Goal: Task Accomplishment & Management: Use online tool/utility

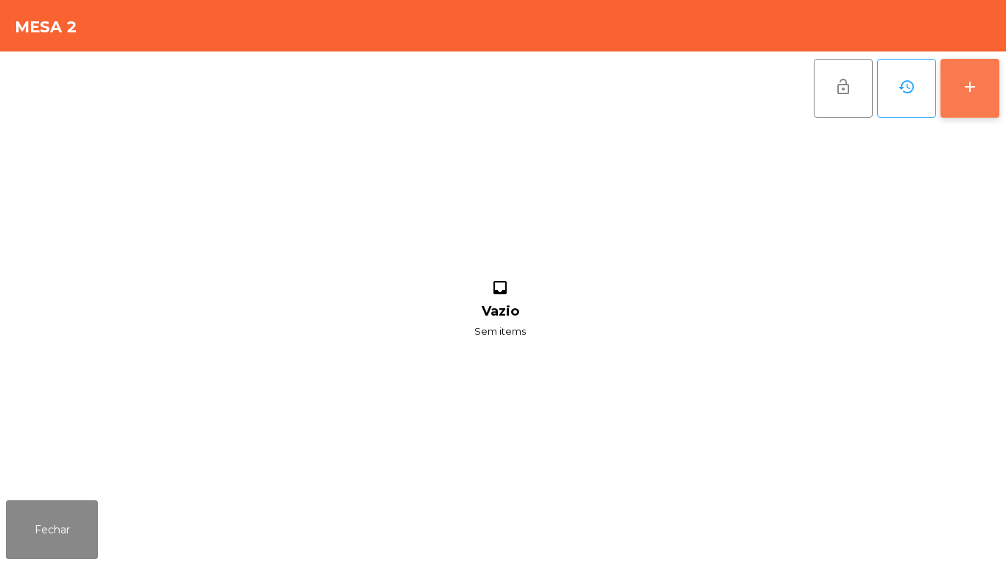
click at [966, 88] on div "add" at bounding box center [970, 87] width 18 height 18
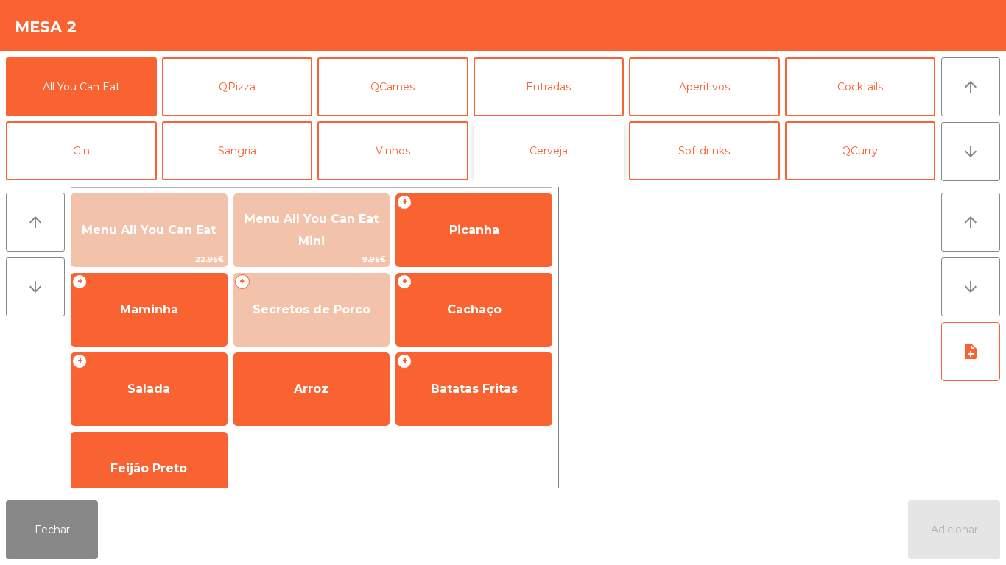
click at [582, 160] on button "Cerveja" at bounding box center [548, 150] width 151 height 59
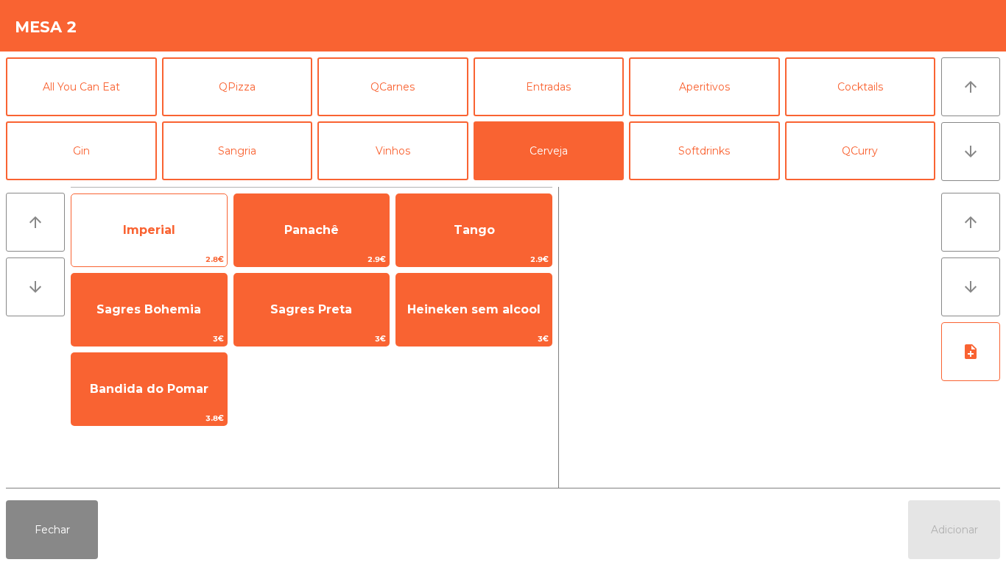
click at [184, 242] on span "Imperial" at bounding box center [148, 231] width 155 height 40
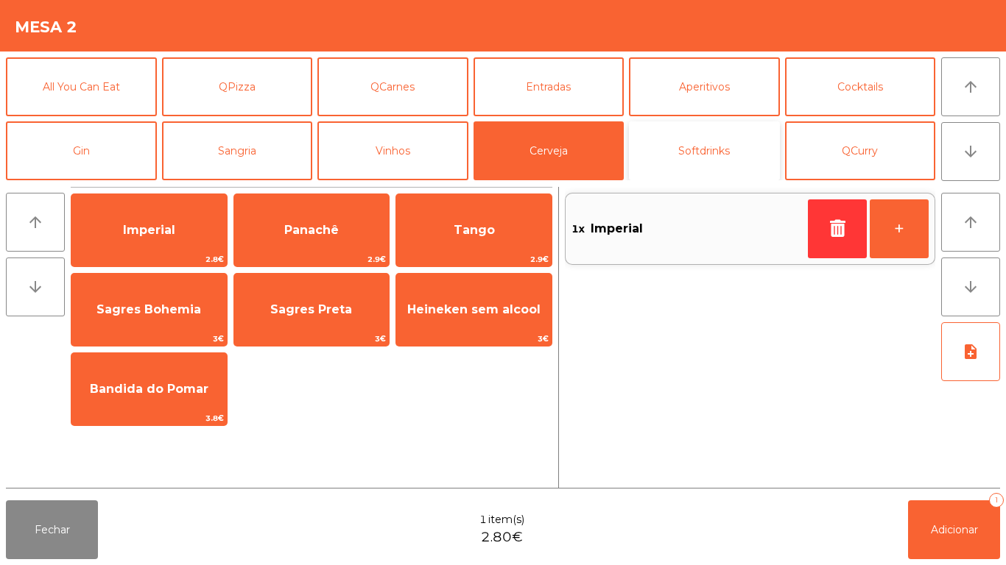
click at [696, 133] on button "Softdrinks" at bounding box center [704, 150] width 151 height 59
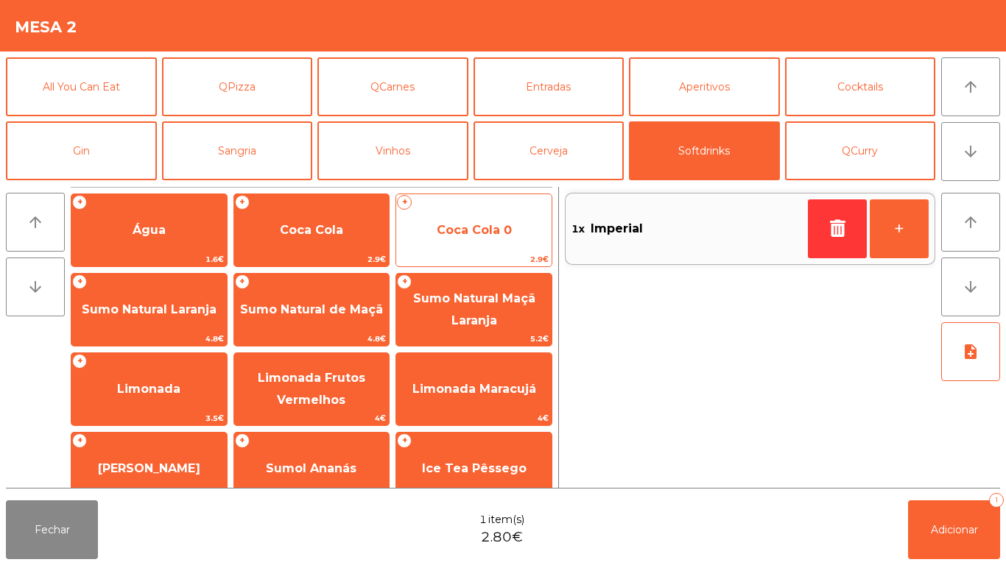
click at [462, 227] on span "Coca Cola 0" at bounding box center [474, 230] width 75 height 14
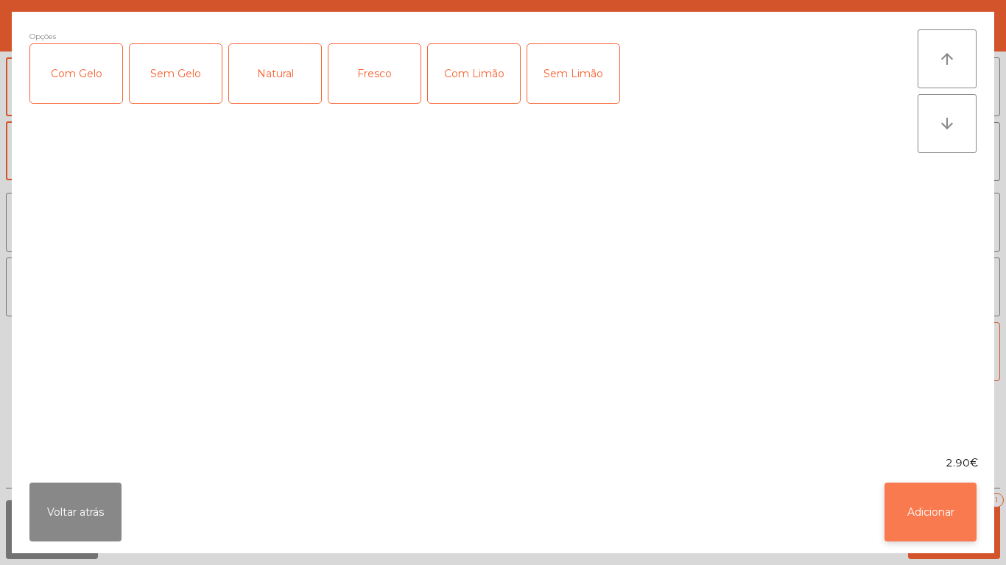
click at [927, 501] on button "Adicionar" at bounding box center [930, 512] width 92 height 59
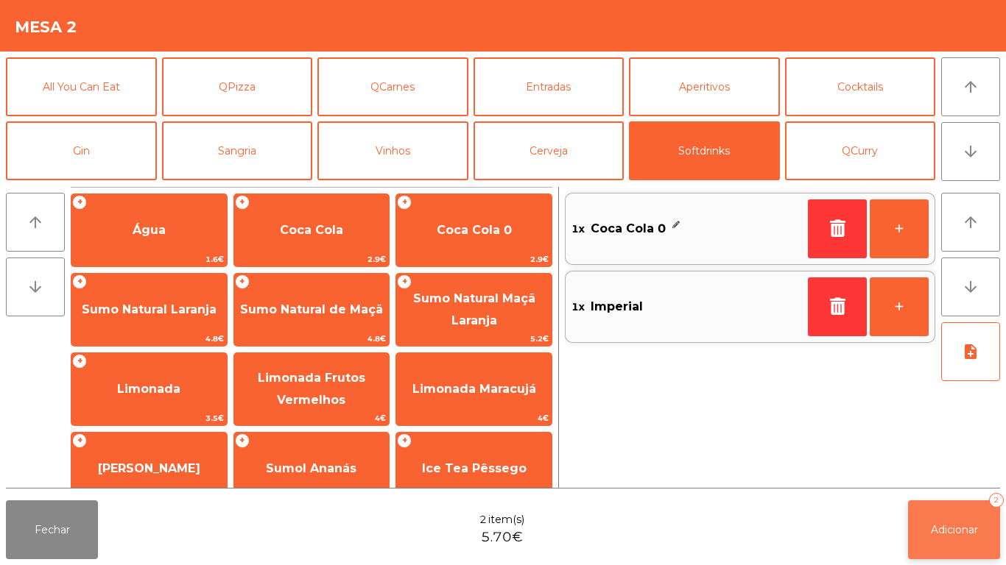
click at [951, 527] on span "Adicionar" at bounding box center [953, 529] width 47 height 13
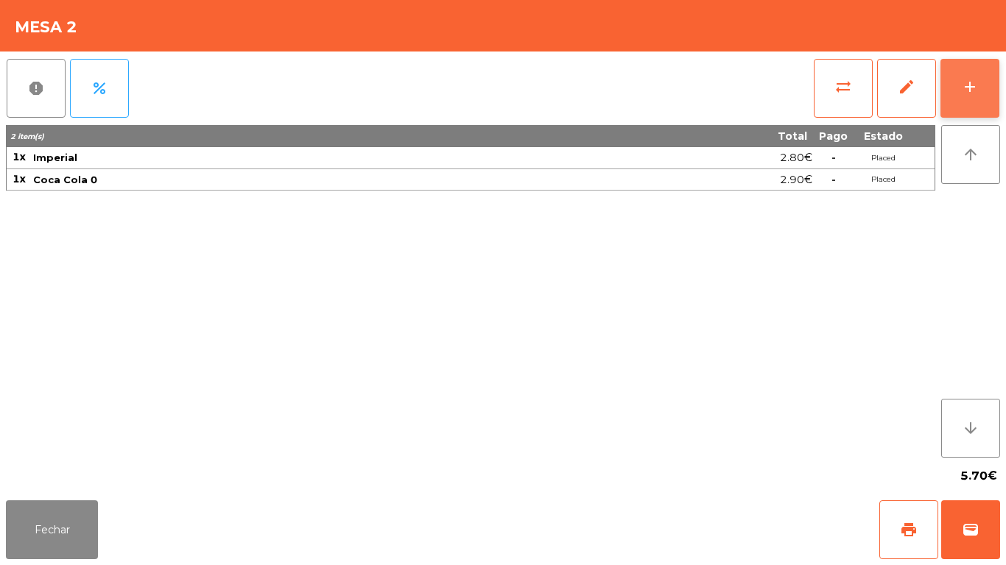
click at [983, 85] on button "add" at bounding box center [969, 88] width 59 height 59
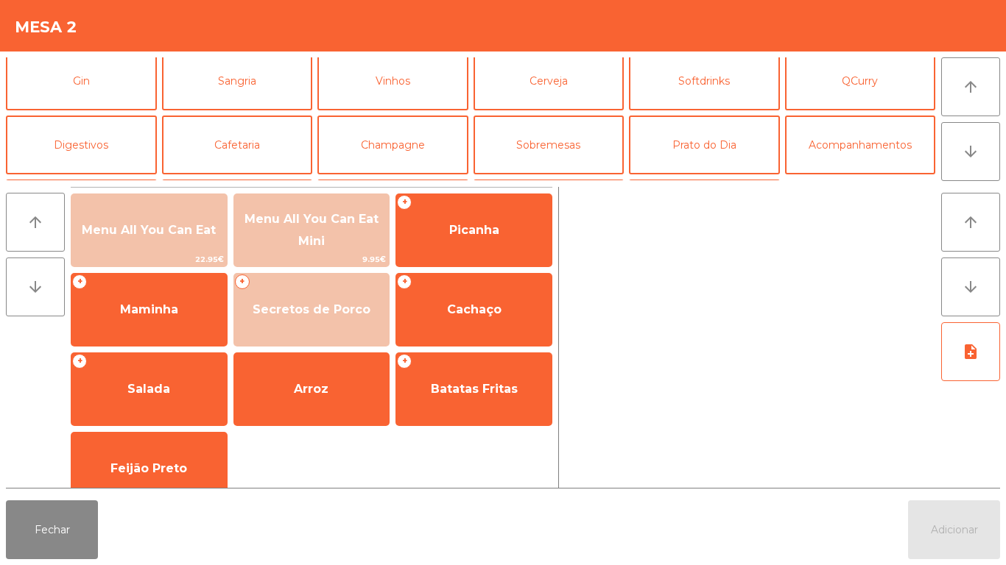
scroll to position [110, 0]
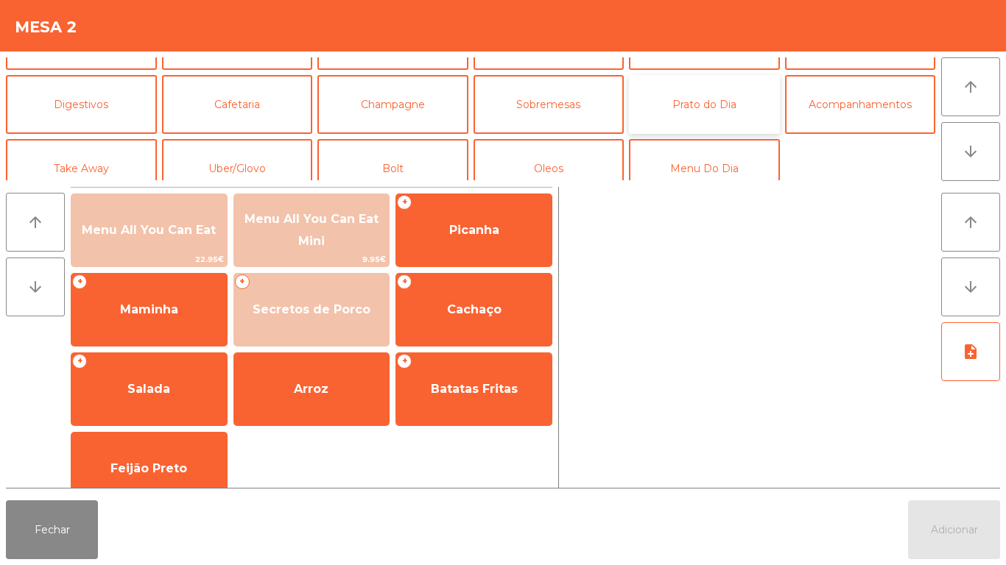
click at [719, 113] on button "Prato do Dia" at bounding box center [704, 104] width 151 height 59
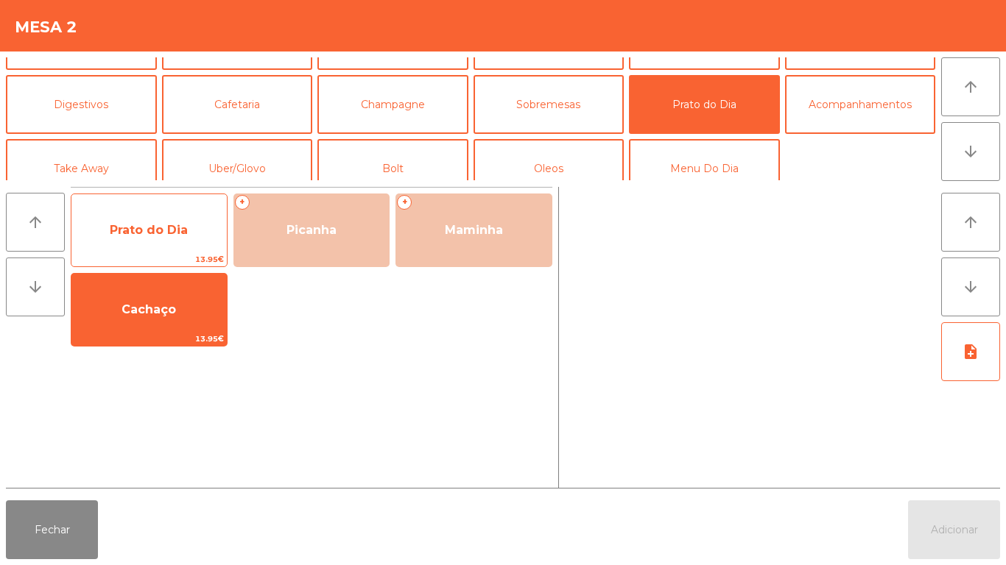
click at [187, 233] on span "Prato do Dia" at bounding box center [149, 230] width 78 height 14
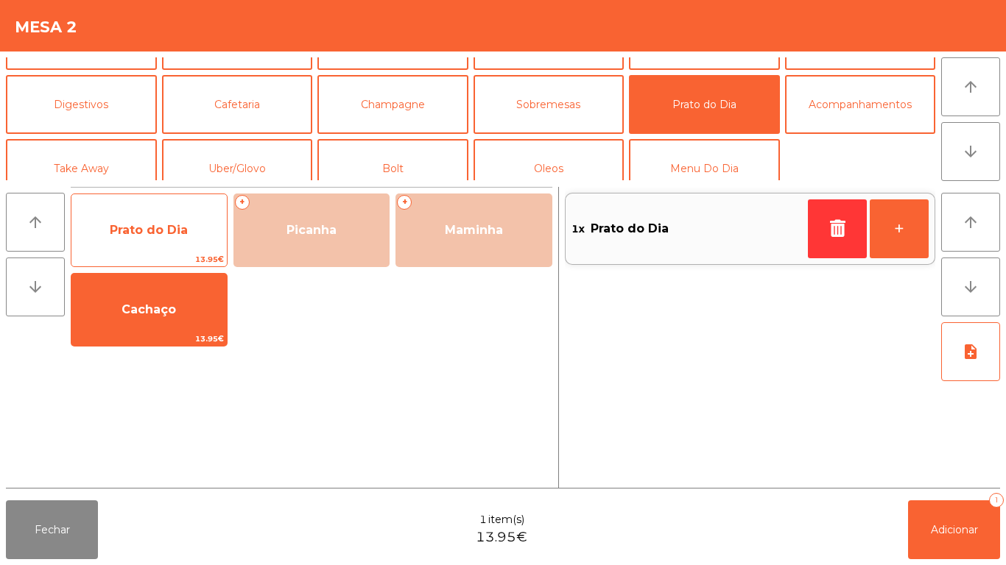
click at [194, 241] on span "Prato do Dia" at bounding box center [148, 231] width 155 height 40
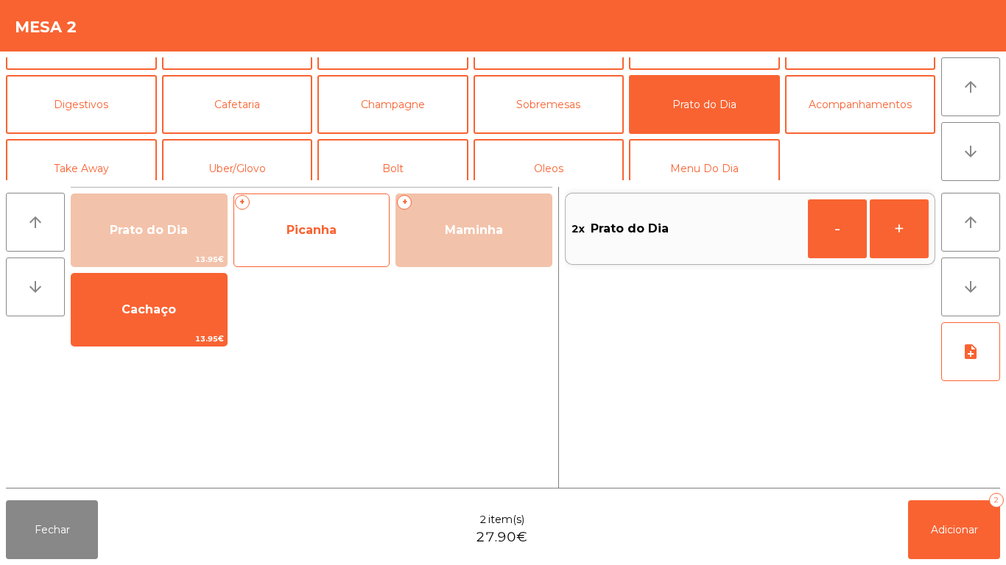
click at [314, 233] on span "Picanha" at bounding box center [311, 230] width 50 height 14
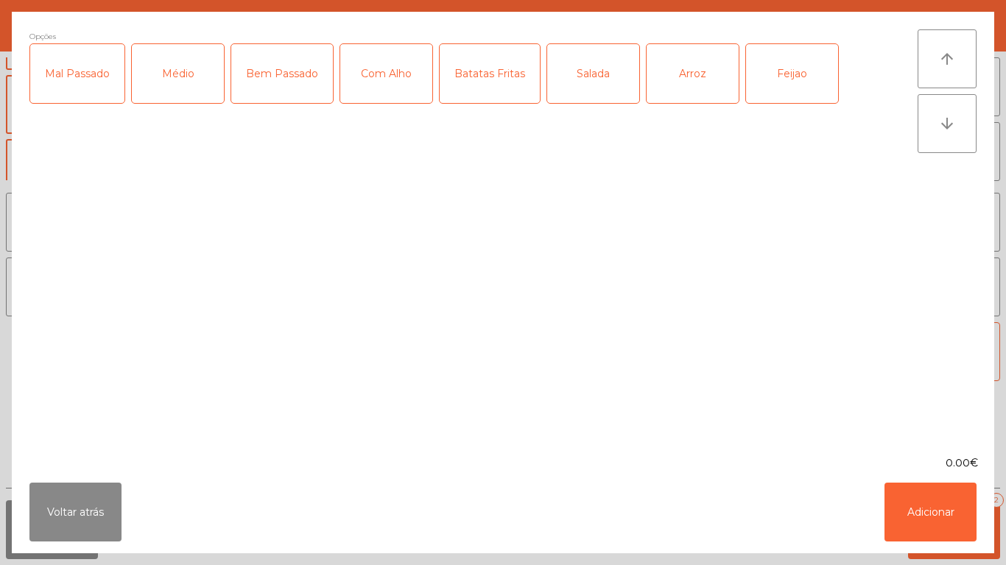
click at [172, 85] on div "Médio" at bounding box center [178, 73] width 92 height 59
click at [385, 74] on div "Com Alho" at bounding box center [386, 73] width 92 height 59
click at [480, 90] on div "Batatas Fritas" at bounding box center [489, 73] width 100 height 59
click at [588, 93] on div "Salada" at bounding box center [593, 73] width 92 height 59
click at [679, 77] on div "Arroz" at bounding box center [692, 73] width 92 height 59
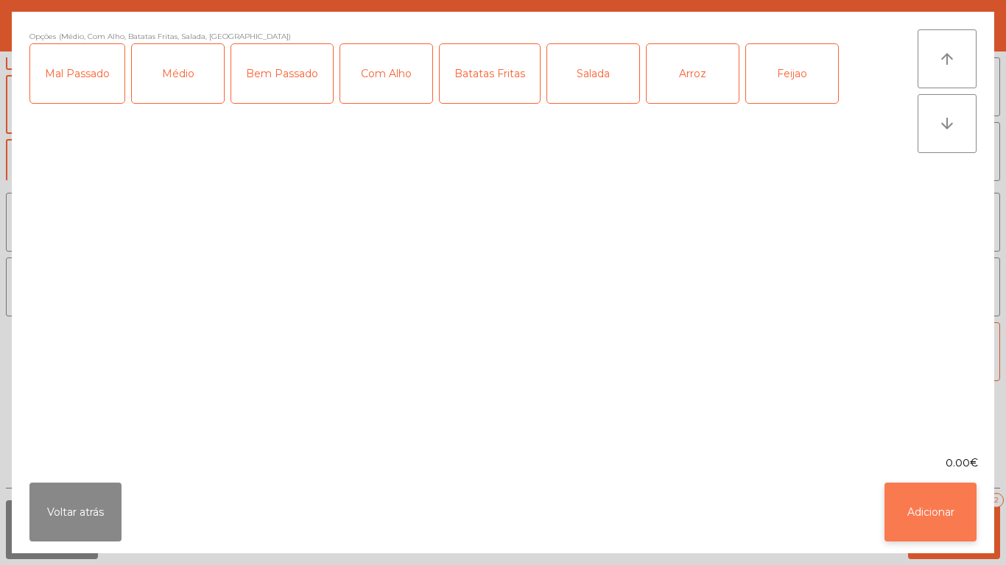
click at [917, 503] on button "Adicionar" at bounding box center [930, 512] width 92 height 59
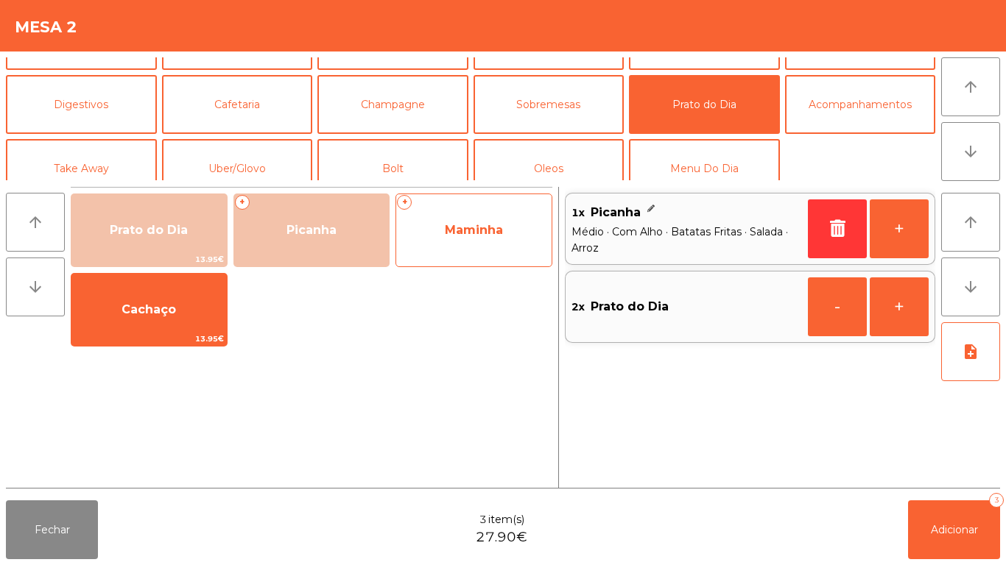
click at [487, 209] on div "+ Maminha" at bounding box center [473, 231] width 157 height 74
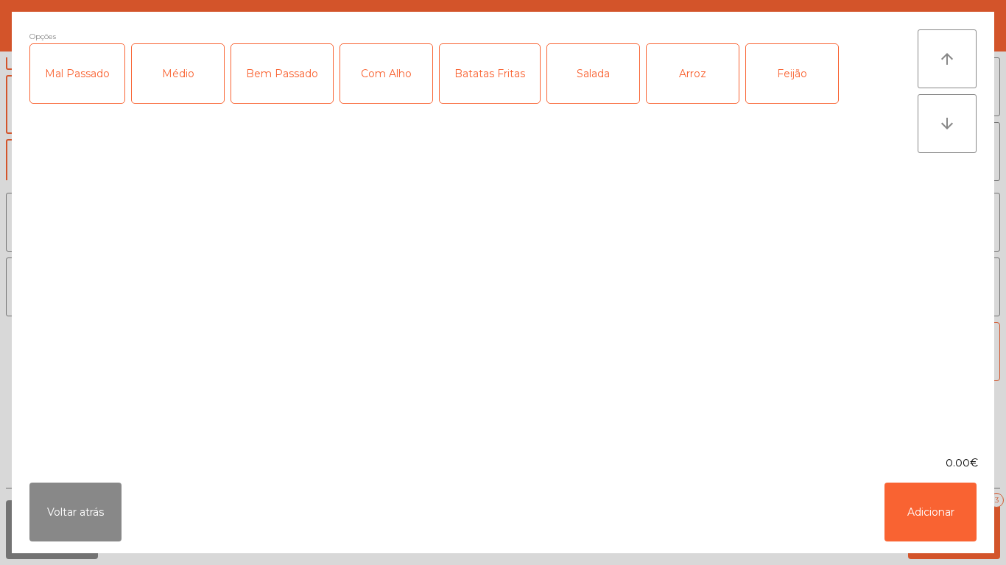
click at [188, 77] on div "Médio" at bounding box center [178, 73] width 92 height 59
click at [389, 74] on div "Com Alho" at bounding box center [386, 73] width 92 height 59
click at [495, 81] on div "Batatas Fritas" at bounding box center [489, 73] width 100 height 59
click at [690, 73] on div "Arroz" at bounding box center [692, 73] width 92 height 59
click at [783, 82] on div "Feijão" at bounding box center [792, 73] width 92 height 59
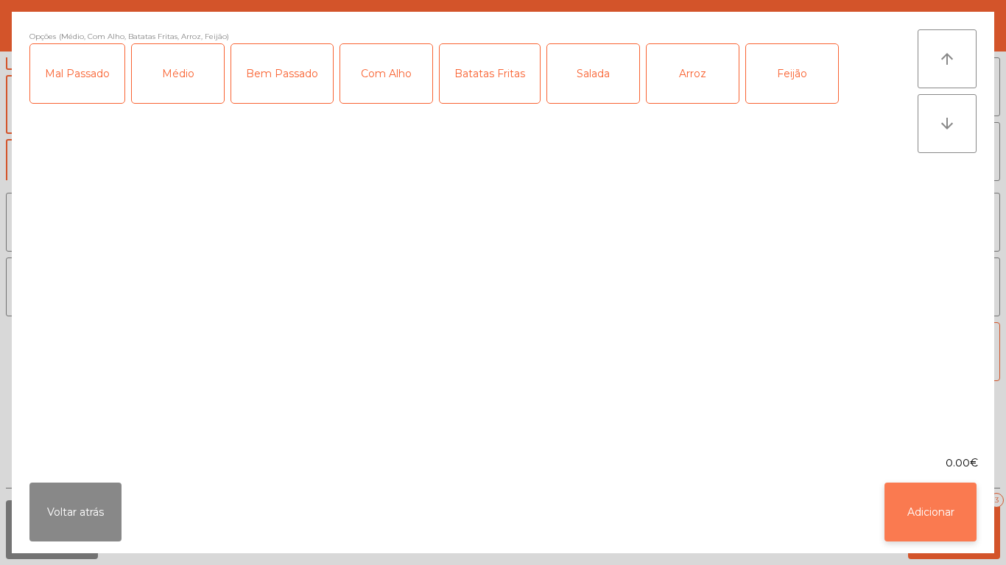
click at [924, 504] on button "Adicionar" at bounding box center [930, 512] width 92 height 59
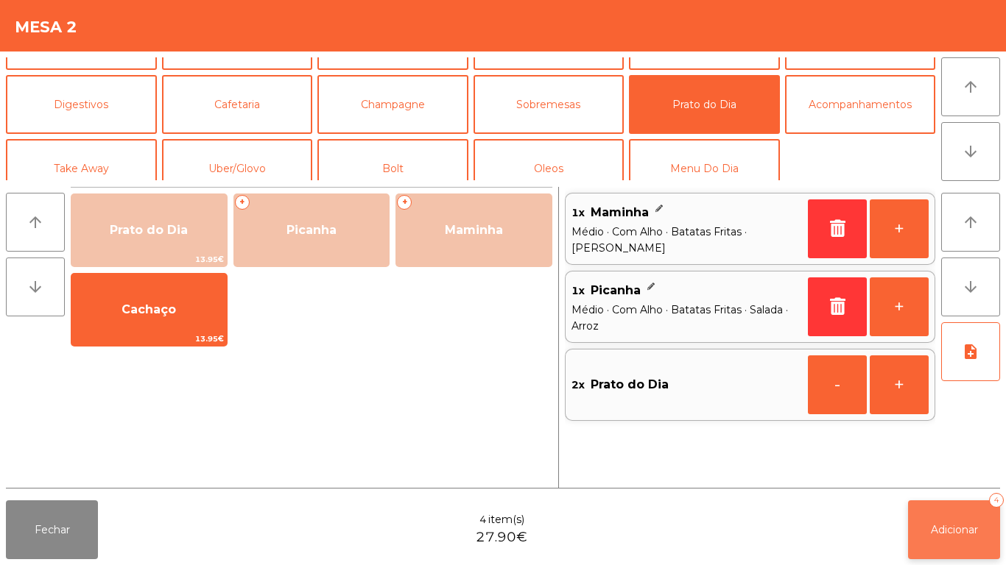
click at [939, 545] on button "Adicionar 4" at bounding box center [954, 530] width 92 height 59
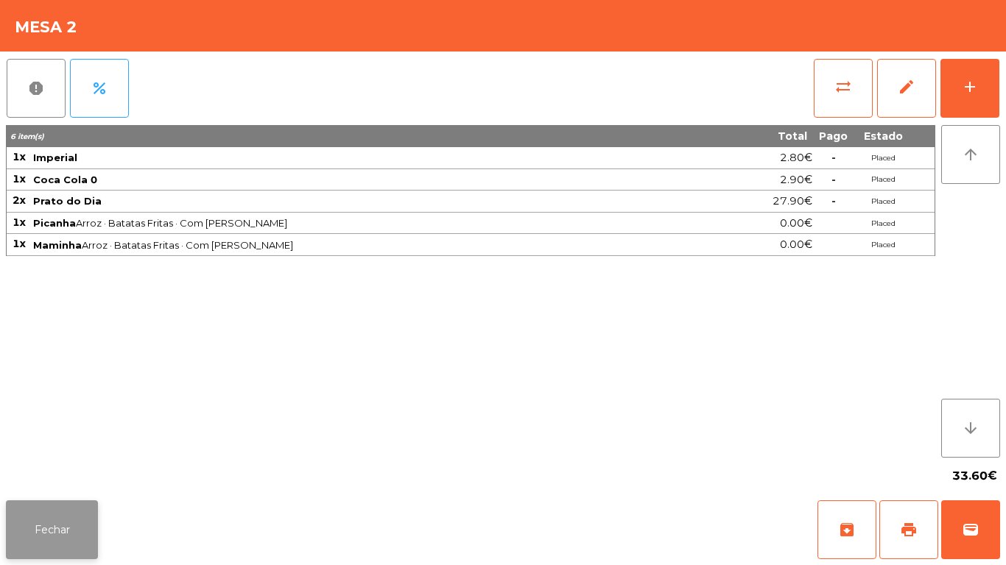
click at [69, 528] on button "Fechar" at bounding box center [52, 530] width 92 height 59
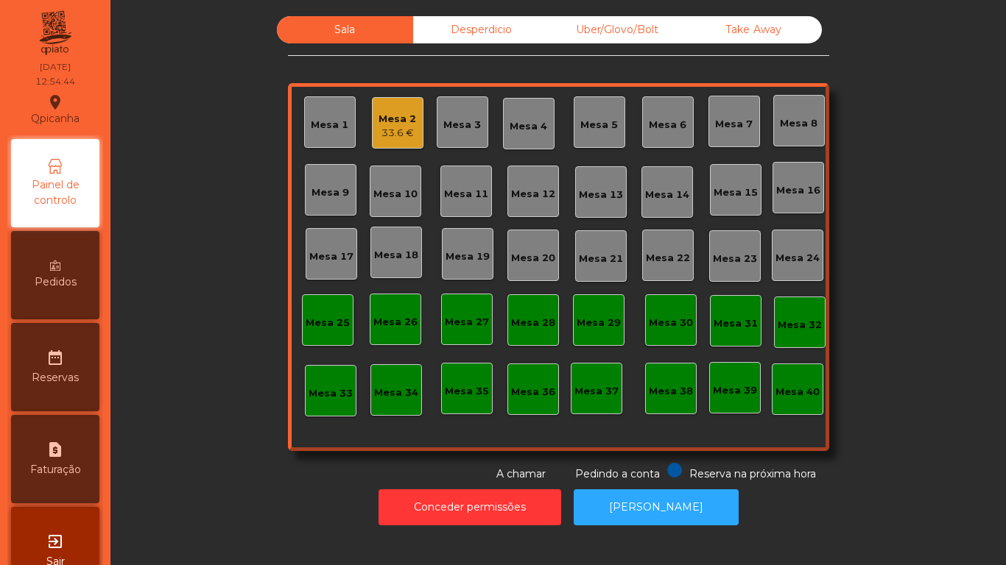
click at [325, 195] on div "Mesa 9" at bounding box center [330, 193] width 38 height 15
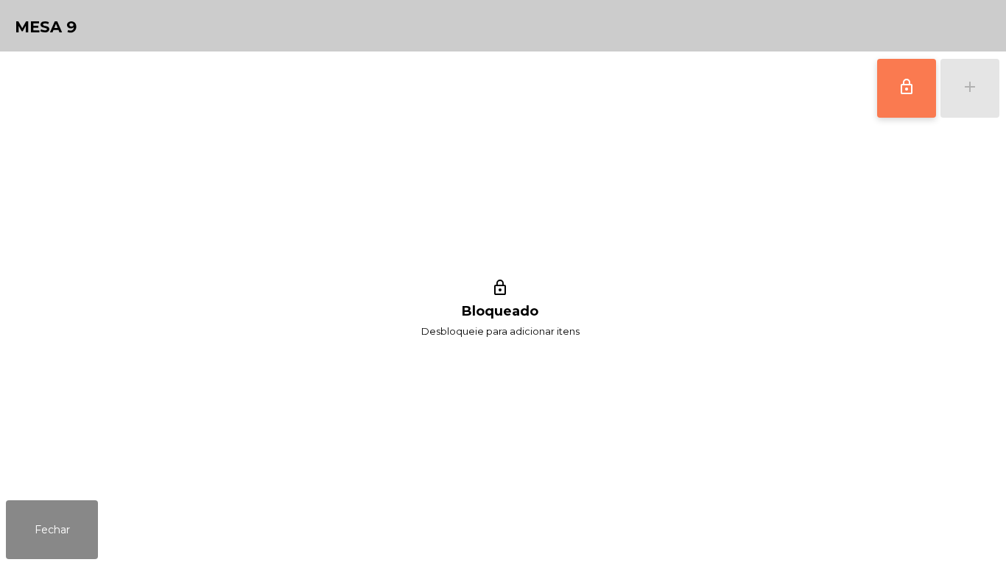
click at [908, 99] on button "lock_outline" at bounding box center [906, 88] width 59 height 59
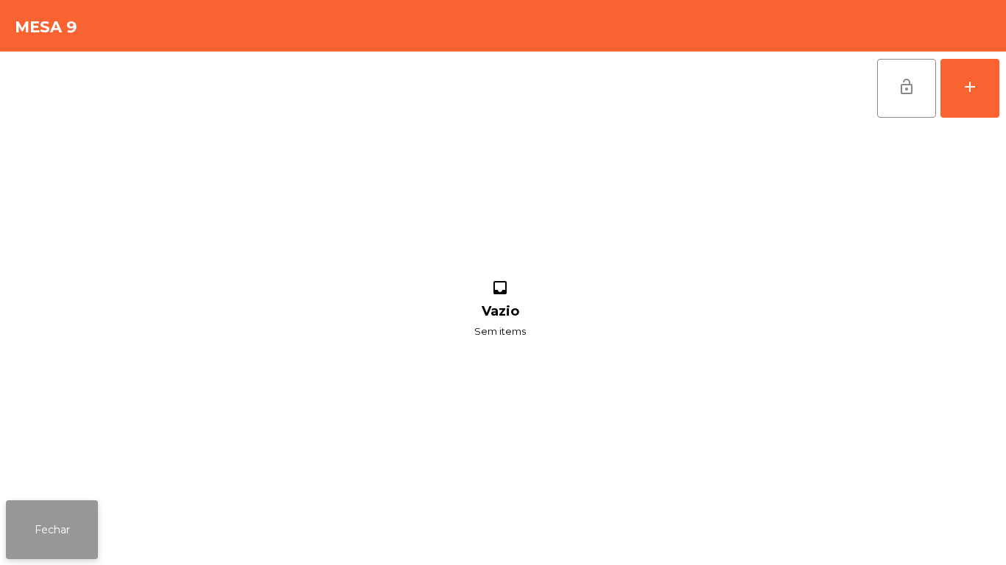
click at [43, 524] on button "Fechar" at bounding box center [52, 530] width 92 height 59
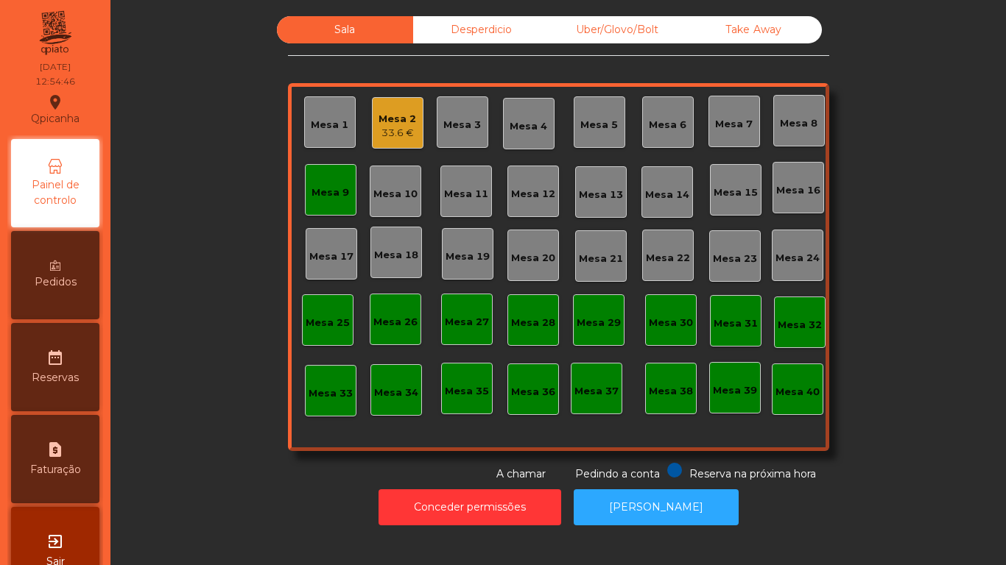
click at [403, 135] on div "33.6 €" at bounding box center [397, 133] width 38 height 15
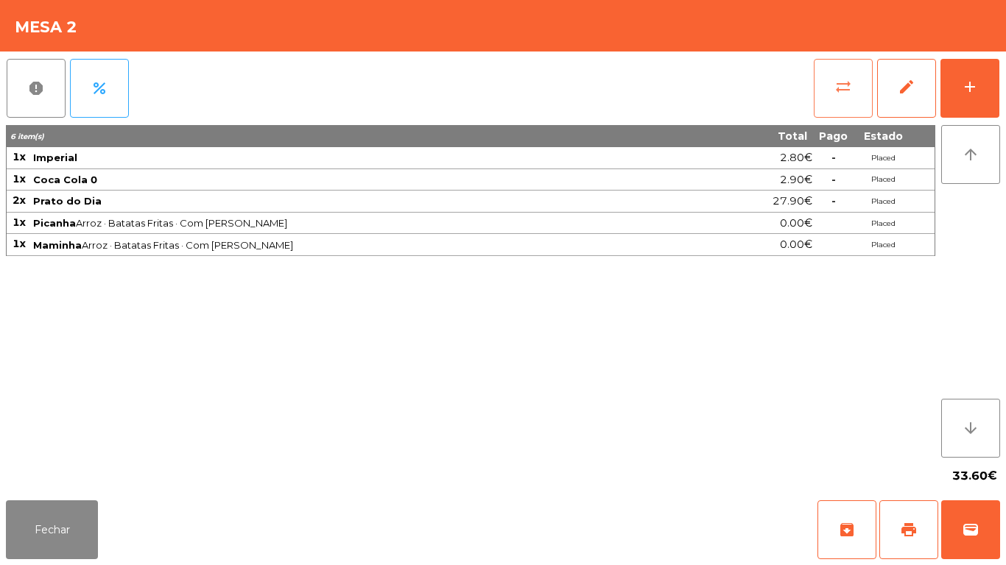
click at [856, 78] on button "sync_alt" at bounding box center [842, 88] width 59 height 59
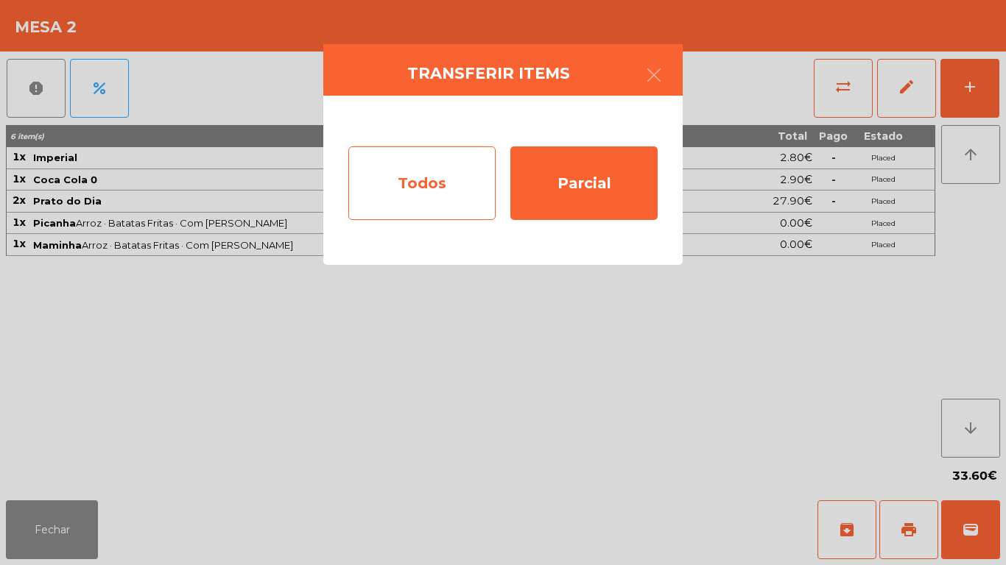
click at [423, 208] on div "Todos" at bounding box center [421, 183] width 147 height 74
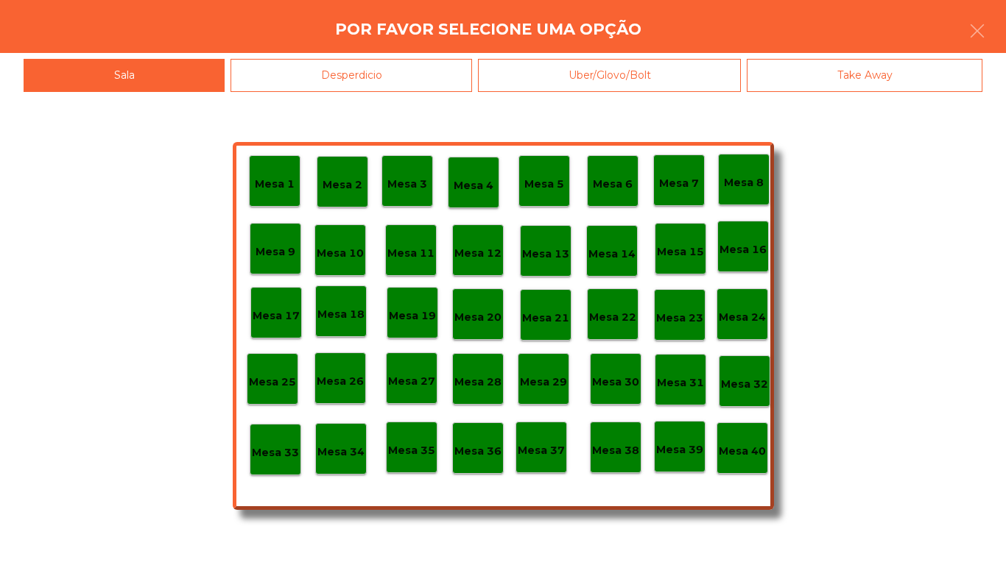
click at [272, 250] on p "Mesa 9" at bounding box center [275, 252] width 40 height 17
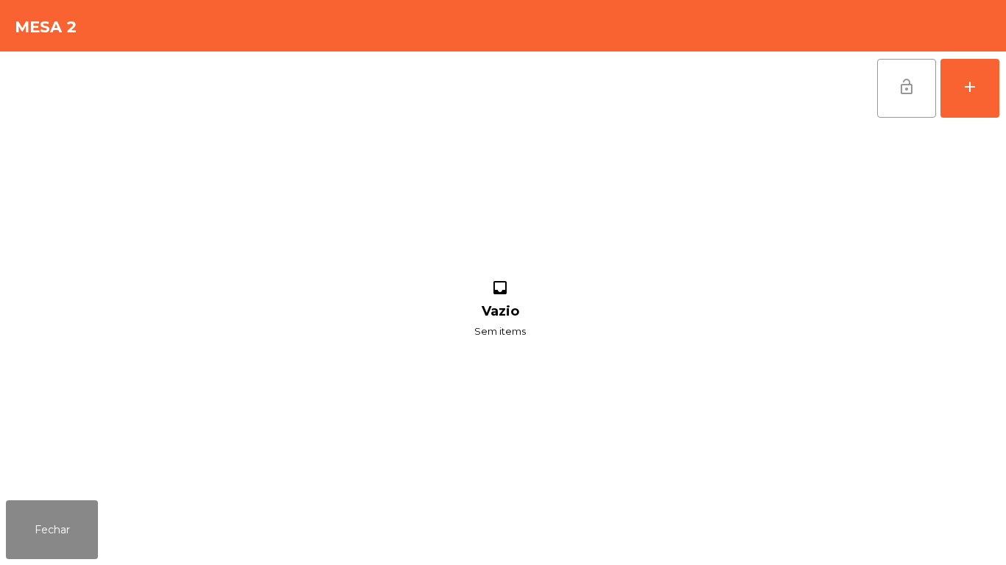
click at [908, 96] on button "lock_open" at bounding box center [906, 88] width 59 height 59
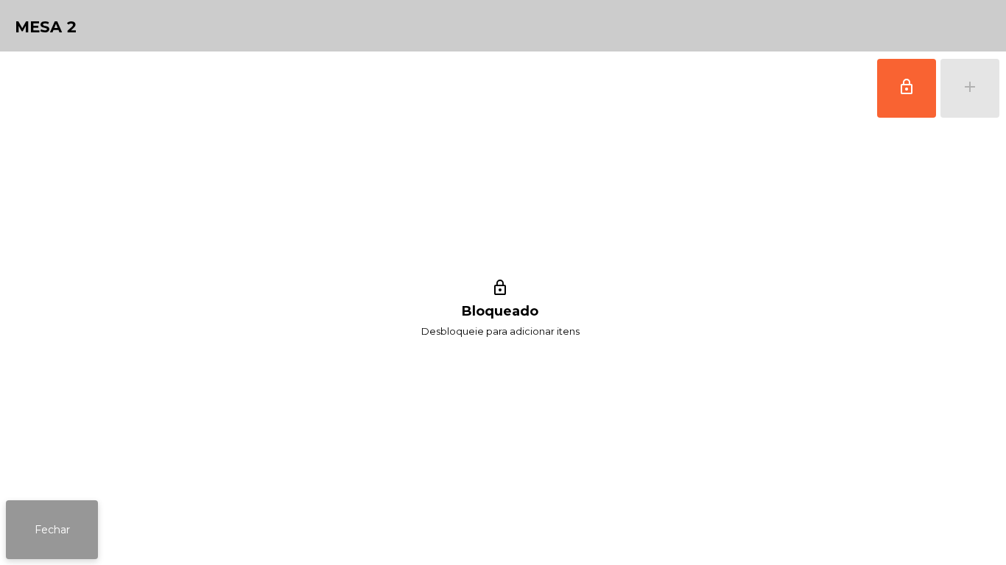
click at [54, 536] on button "Fechar" at bounding box center [52, 530] width 92 height 59
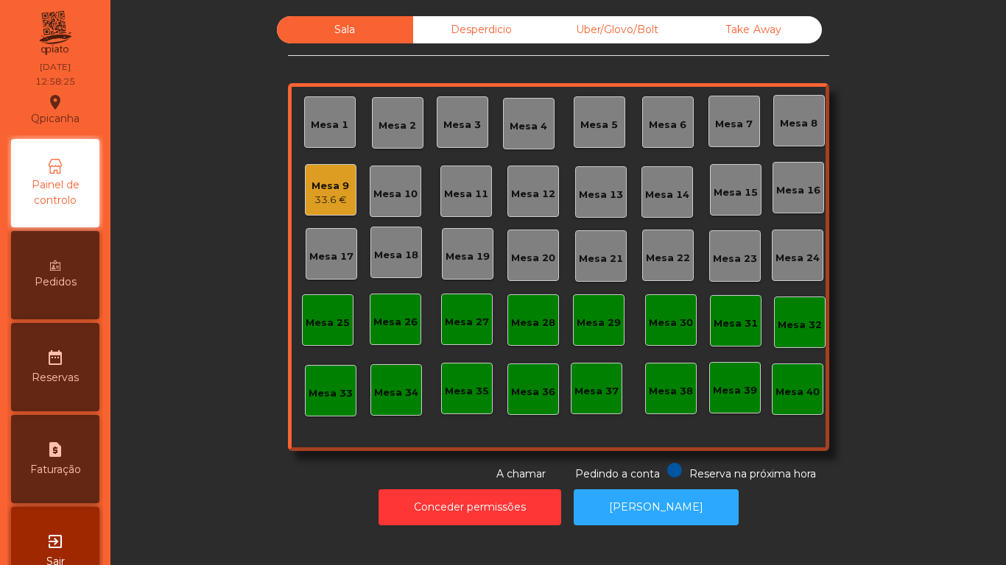
click at [345, 194] on div "Mesa 9 33.6 €" at bounding box center [331, 190] width 52 height 52
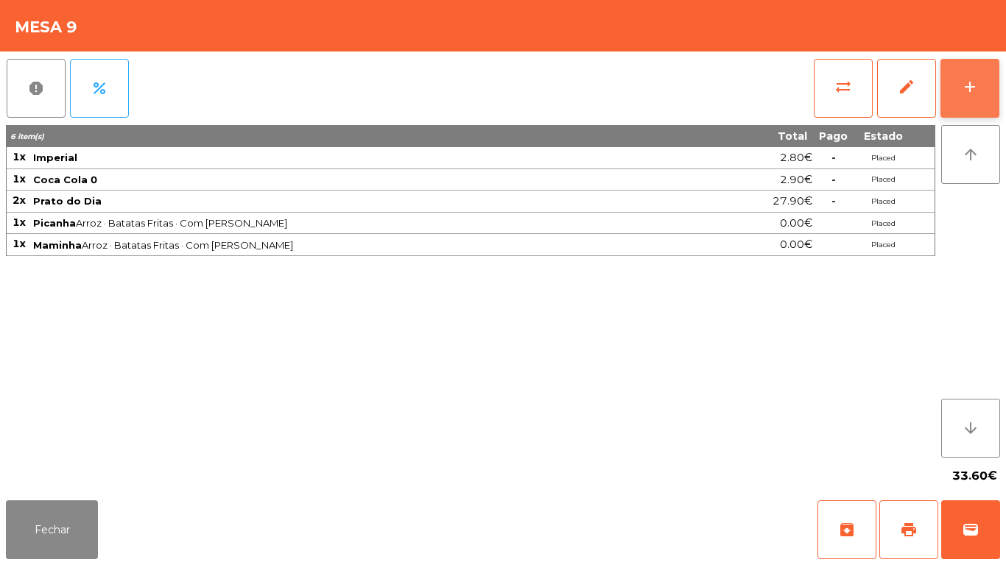
click at [945, 83] on button "add" at bounding box center [969, 88] width 59 height 59
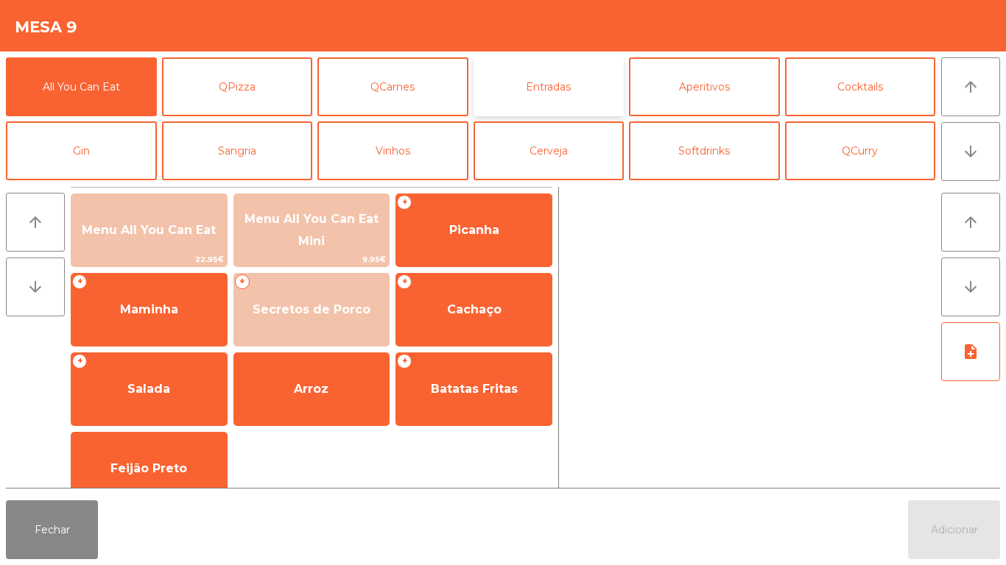
click at [568, 99] on button "Entradas" at bounding box center [548, 86] width 151 height 59
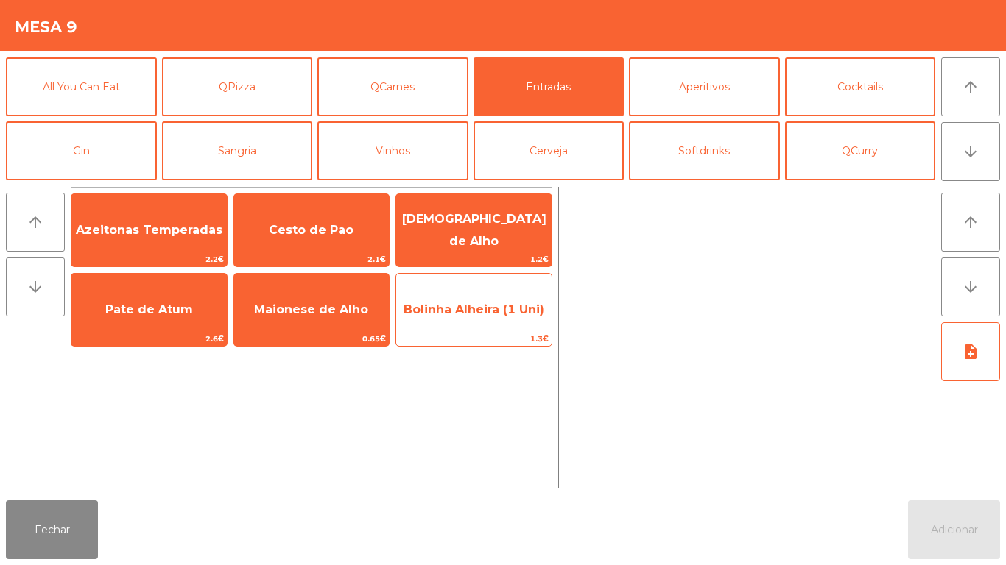
click at [492, 323] on span "Bolinha Alheira (1 Uni)" at bounding box center [473, 310] width 155 height 40
click at [485, 325] on span "Bolinha Alheira (1 Uni)" at bounding box center [473, 310] width 155 height 40
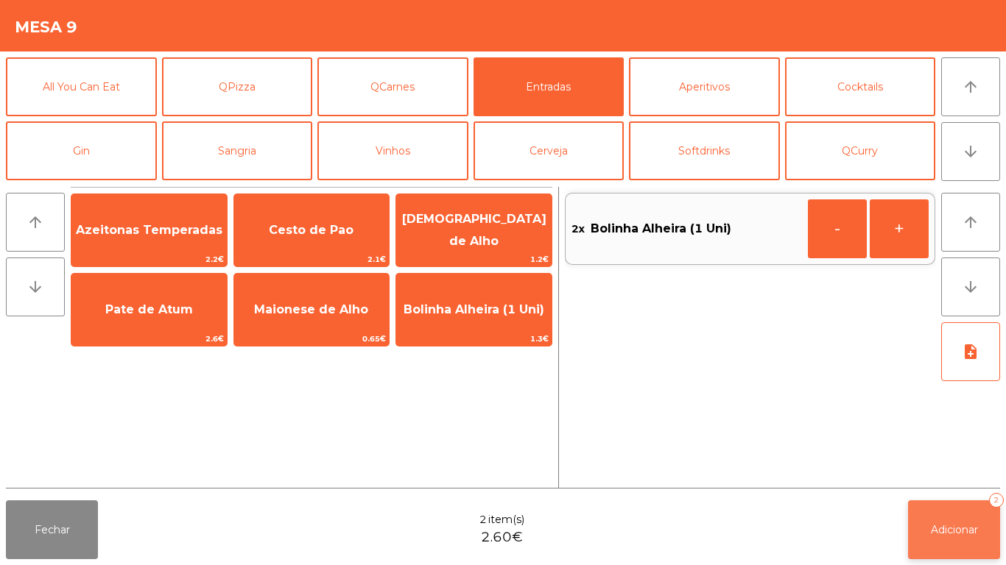
click at [945, 515] on button "Adicionar 2" at bounding box center [954, 530] width 92 height 59
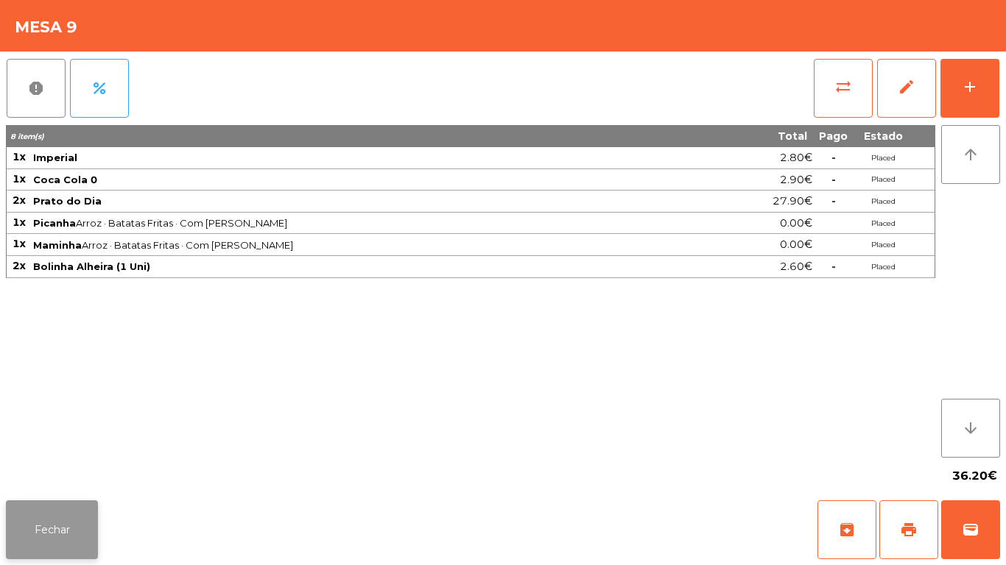
click at [65, 528] on button "Fechar" at bounding box center [52, 530] width 92 height 59
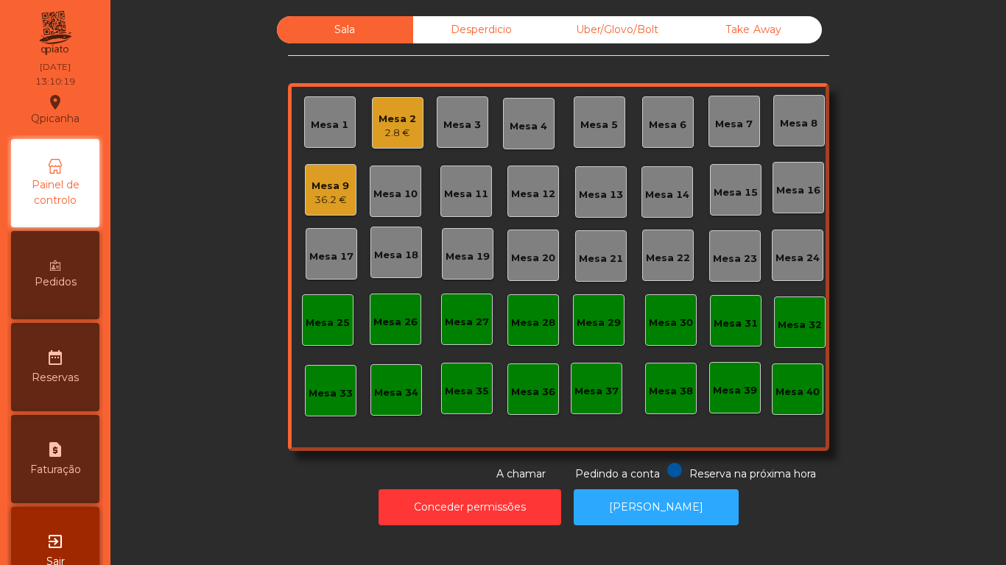
click at [395, 127] on div "2.8 €" at bounding box center [397, 133] width 38 height 15
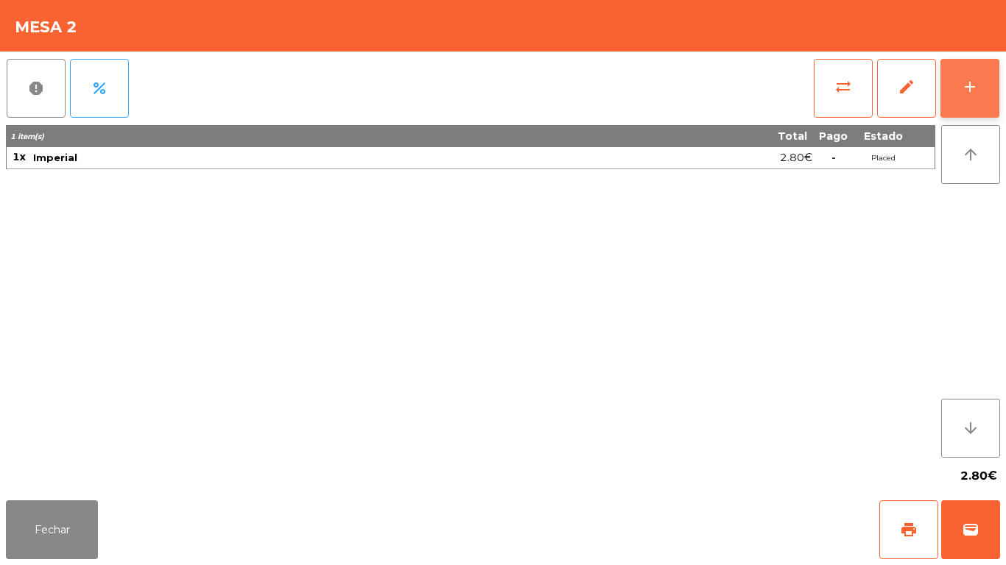
click at [942, 108] on button "add" at bounding box center [969, 88] width 59 height 59
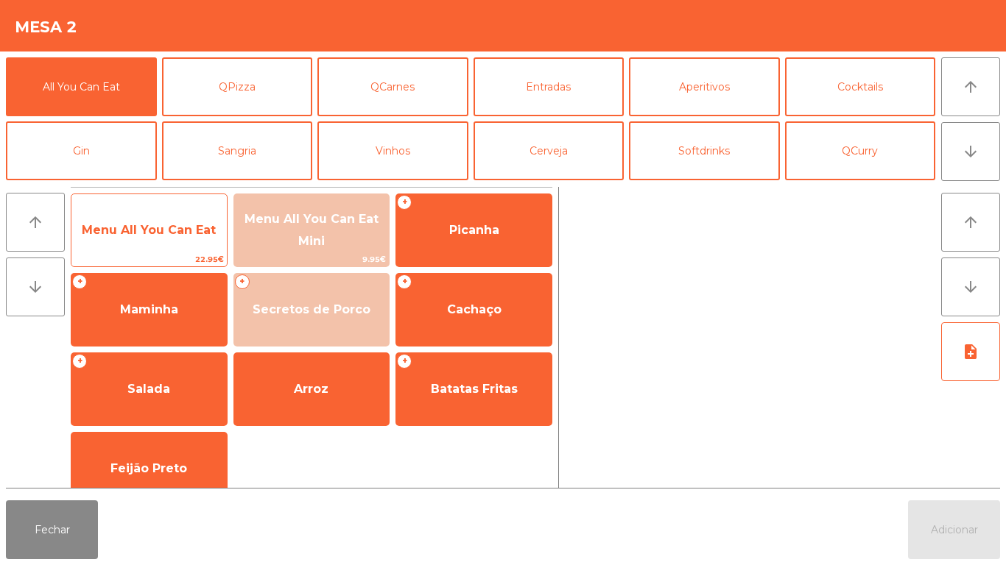
click at [156, 230] on span "Menu All You Can Eat" at bounding box center [149, 230] width 134 height 14
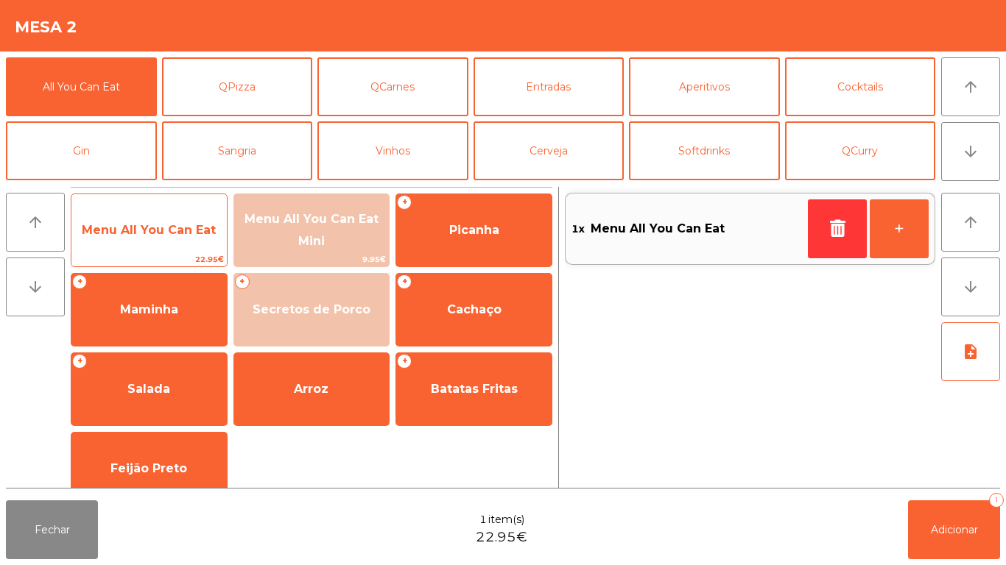
click at [149, 227] on span "Menu All You Can Eat" at bounding box center [149, 230] width 134 height 14
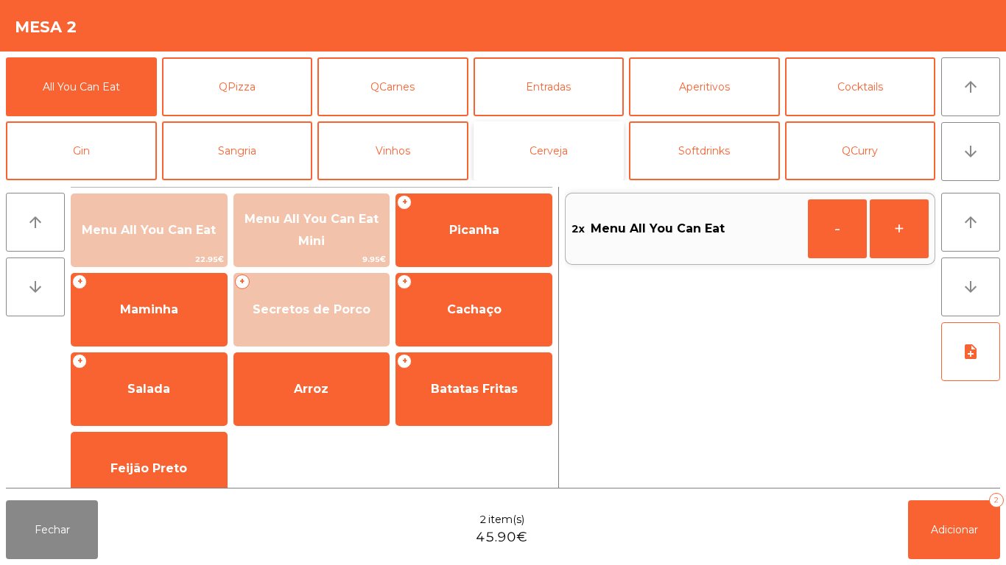
click at [542, 156] on button "Cerveja" at bounding box center [548, 150] width 151 height 59
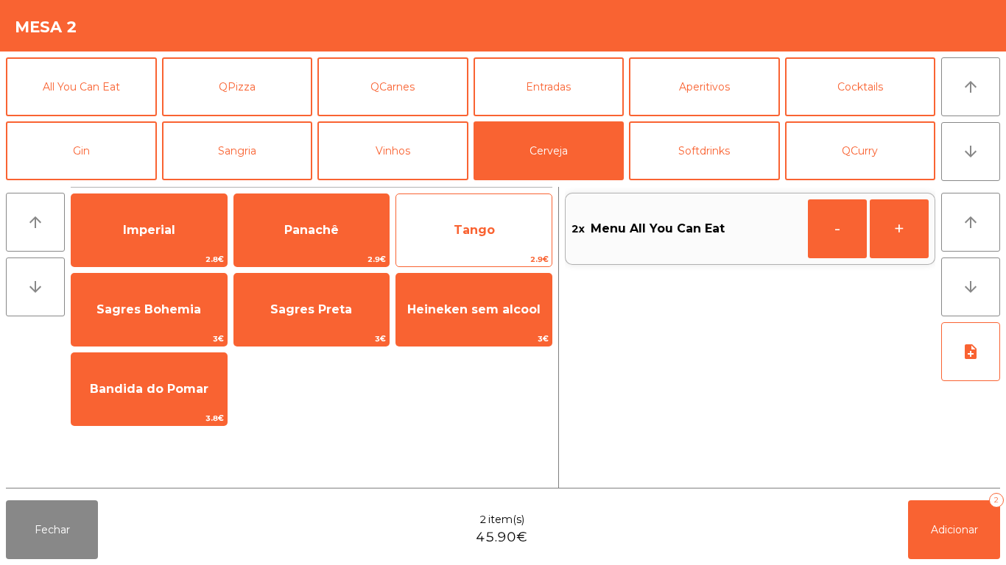
click at [467, 231] on span "Tango" at bounding box center [473, 230] width 41 height 14
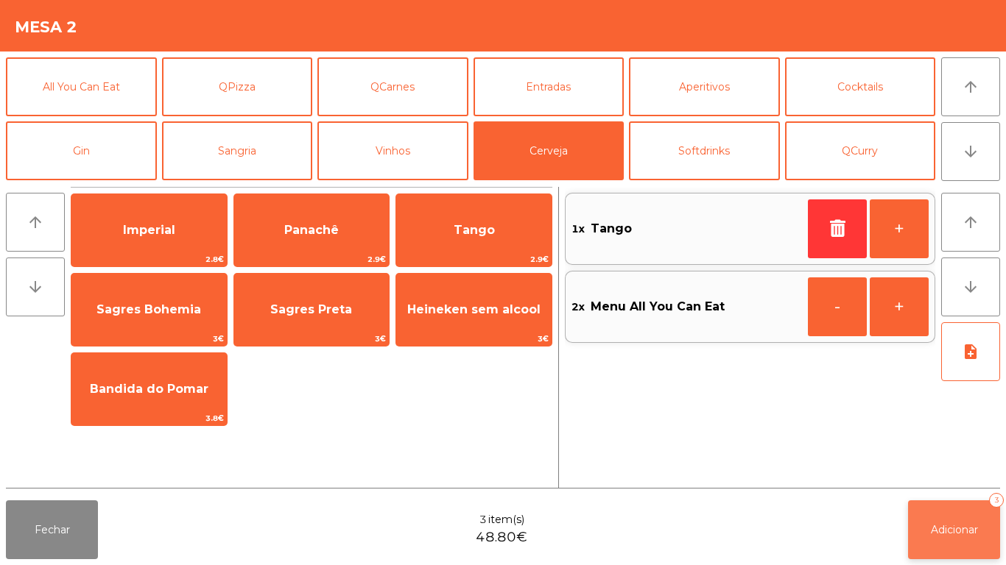
click at [953, 511] on button "Adicionar 3" at bounding box center [954, 530] width 92 height 59
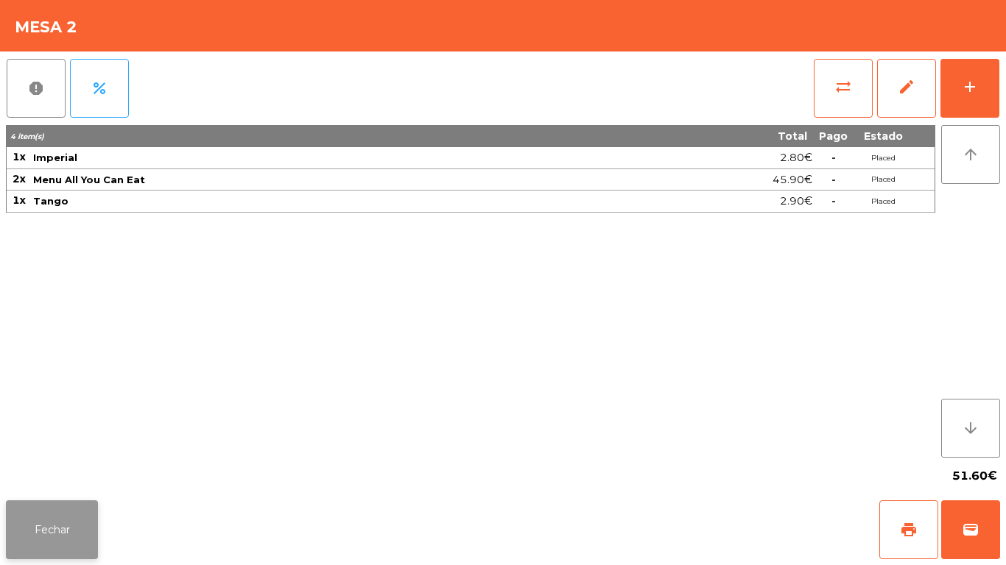
click at [66, 523] on button "Fechar" at bounding box center [52, 530] width 92 height 59
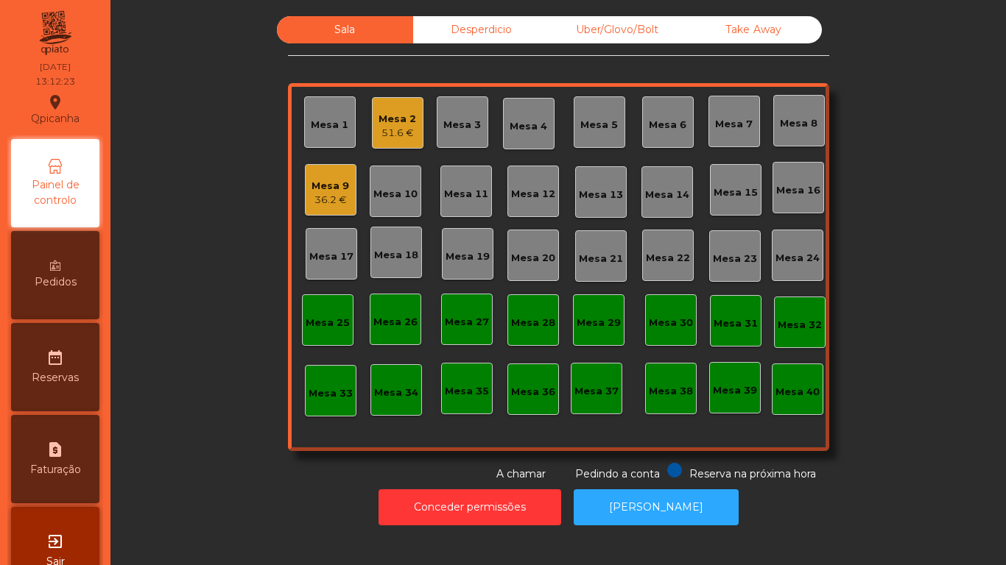
click at [395, 125] on div "Mesa 2" at bounding box center [397, 119] width 38 height 15
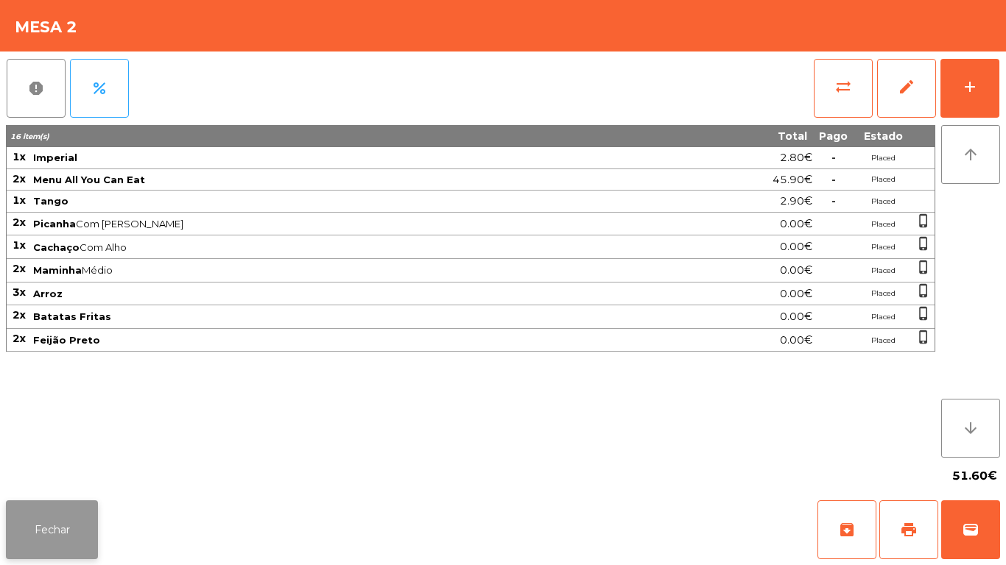
click at [54, 529] on button "Fechar" at bounding box center [52, 530] width 92 height 59
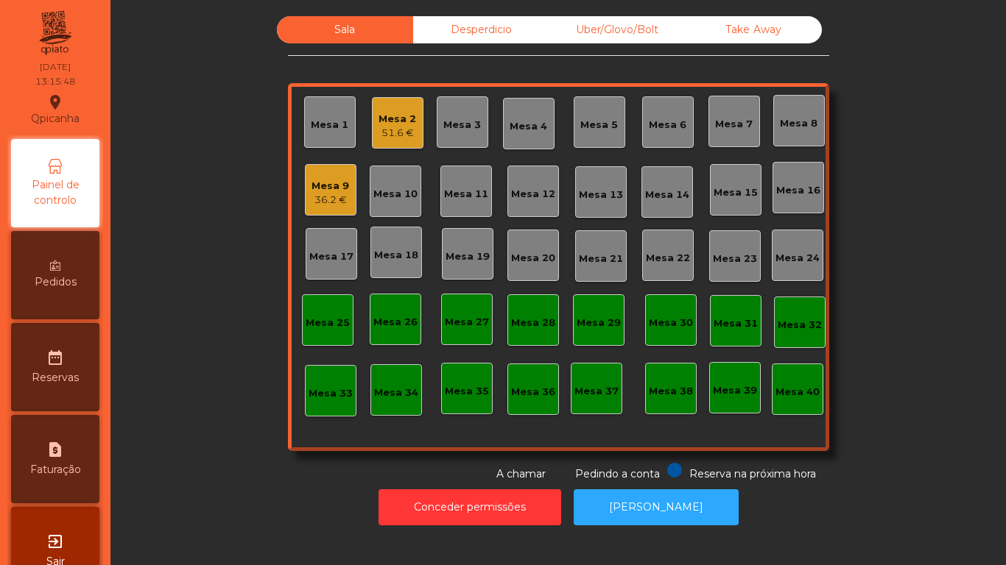
click at [384, 145] on div "Mesa 2 51.6 €" at bounding box center [398, 123] width 52 height 52
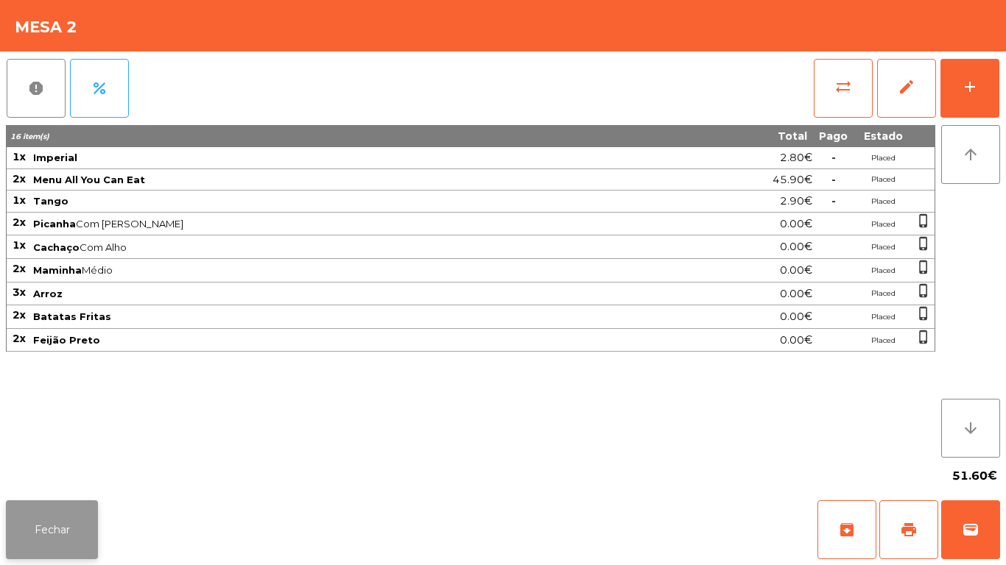
click at [63, 514] on button "Fechar" at bounding box center [52, 530] width 92 height 59
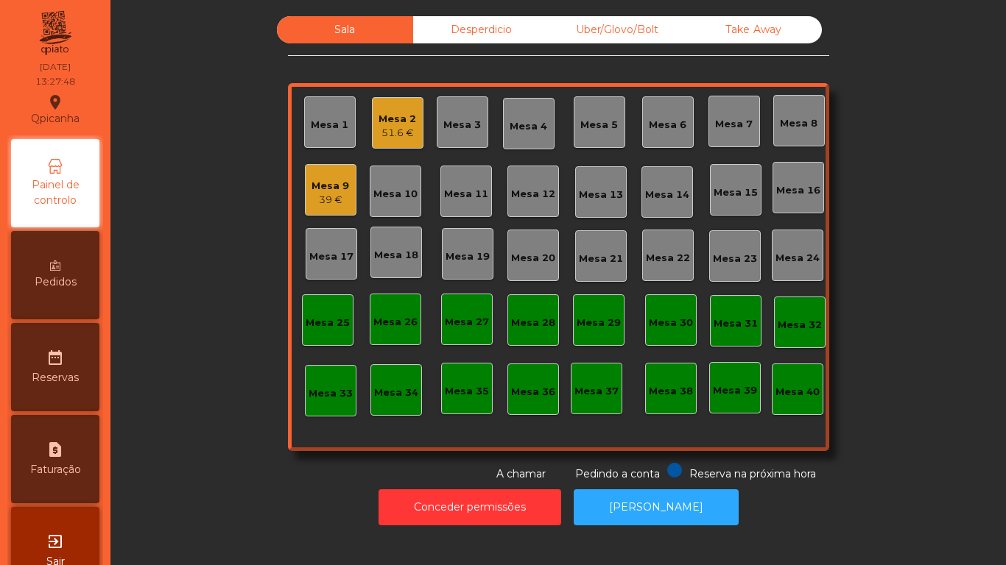
click at [321, 191] on div "Mesa 9" at bounding box center [330, 186] width 38 height 15
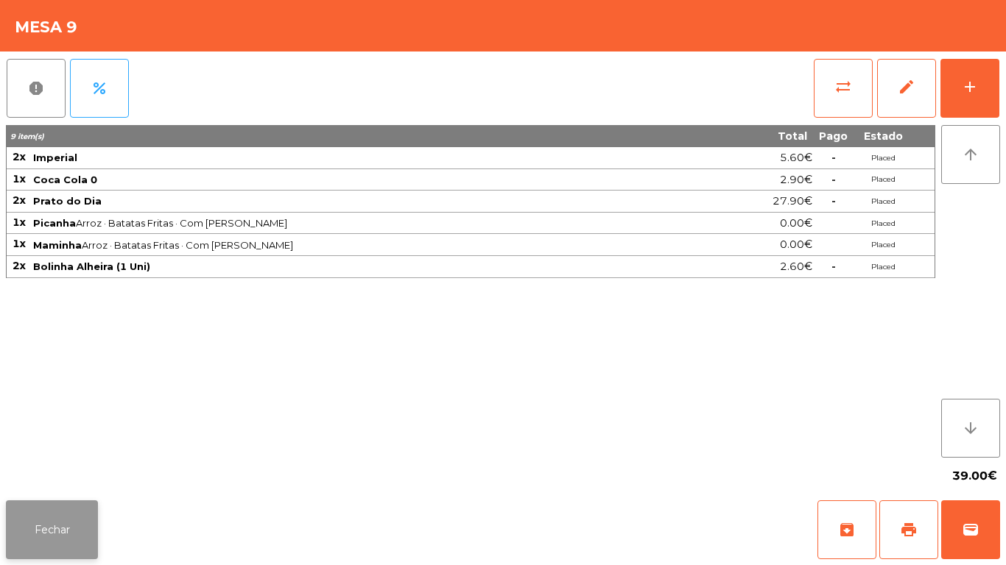
click at [62, 533] on button "Fechar" at bounding box center [52, 530] width 92 height 59
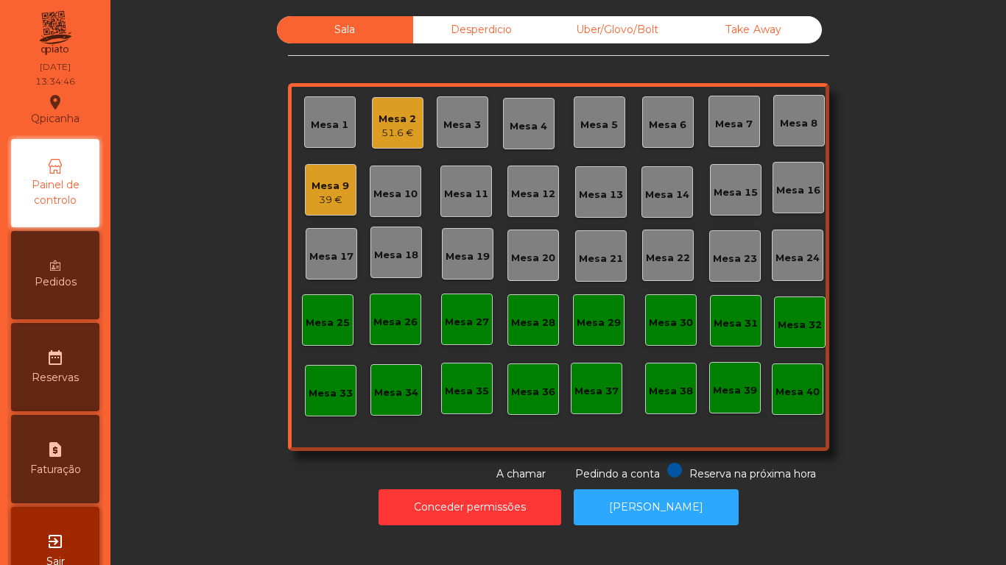
click at [776, 192] on div "Mesa 16" at bounding box center [798, 190] width 44 height 15
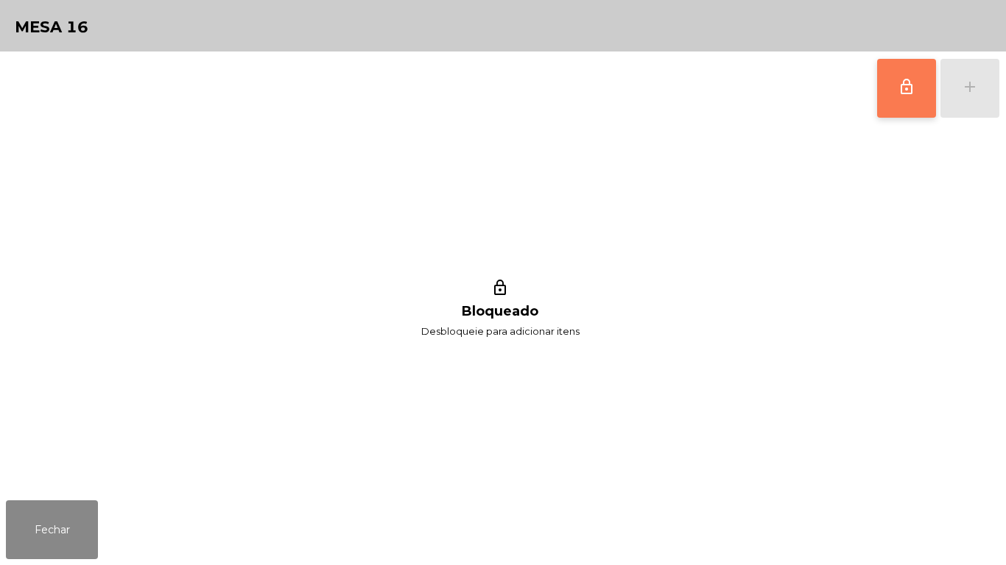
click at [882, 94] on button "lock_outline" at bounding box center [906, 88] width 59 height 59
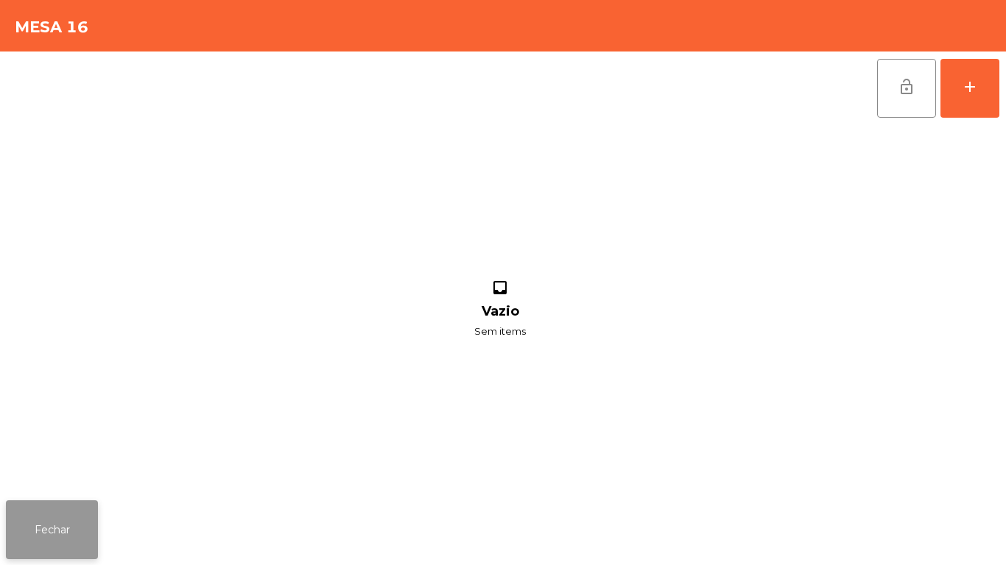
click at [52, 514] on button "Fechar" at bounding box center [52, 530] width 92 height 59
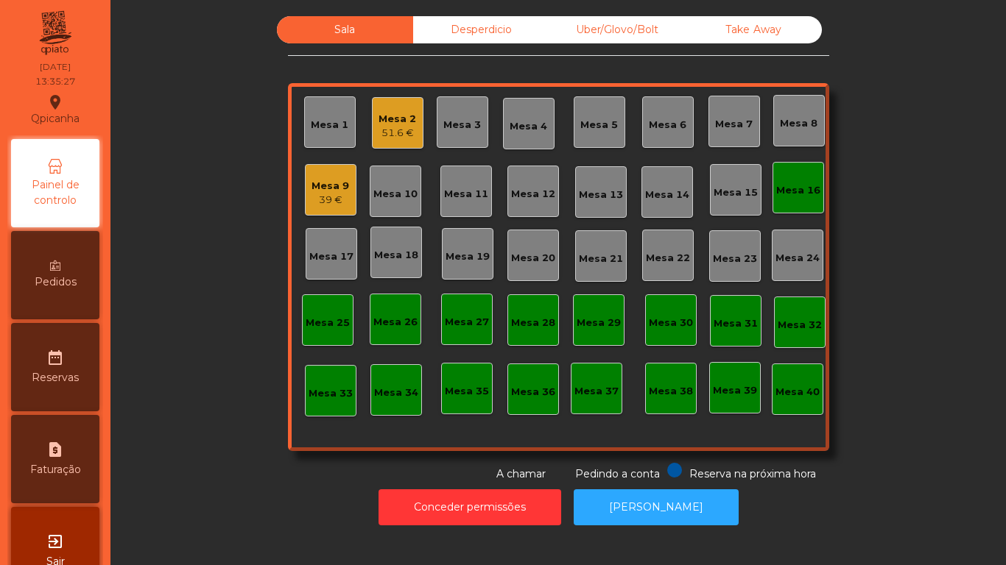
click at [391, 121] on div "Mesa 2" at bounding box center [397, 119] width 38 height 15
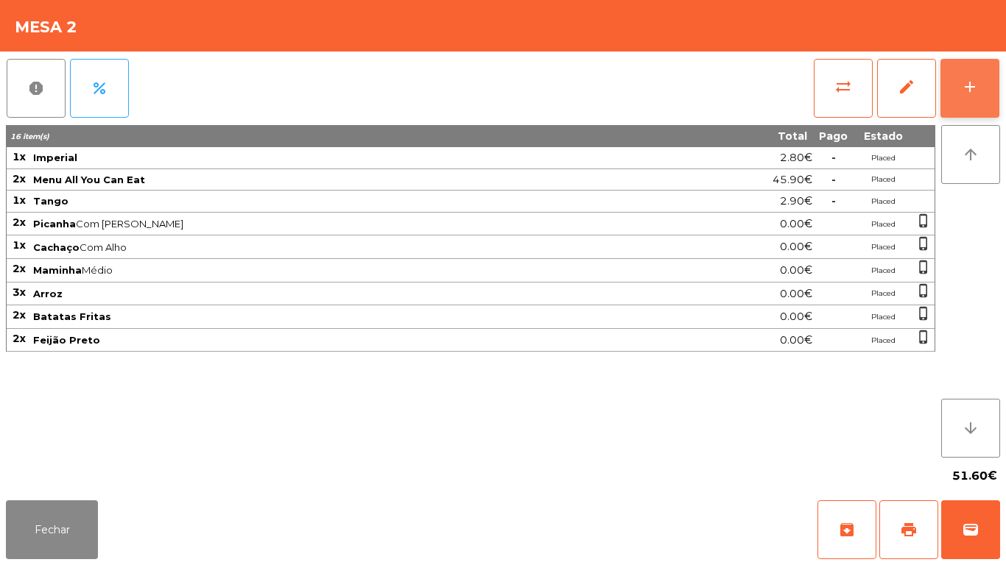
click at [973, 76] on button "add" at bounding box center [969, 88] width 59 height 59
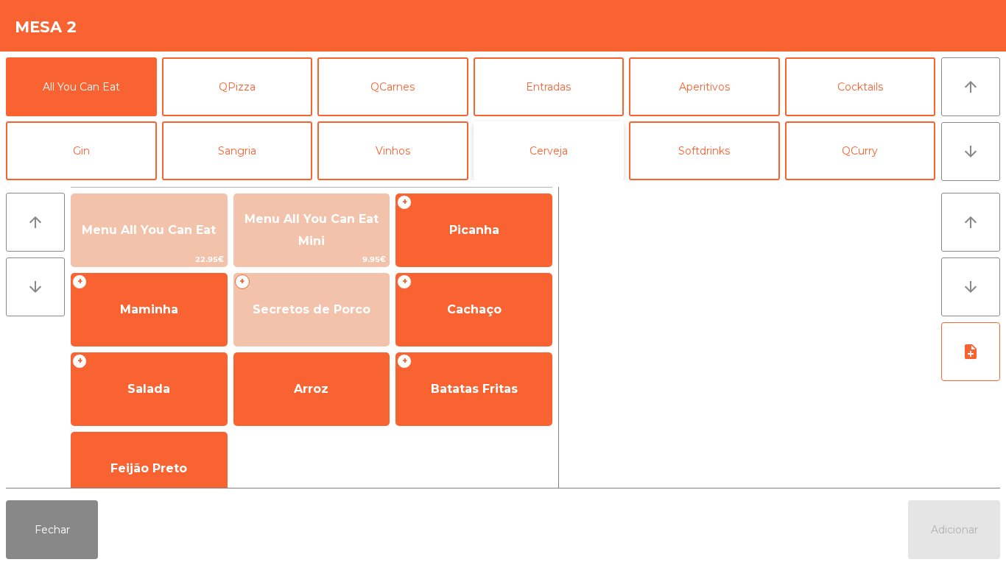
click at [553, 154] on button "Cerveja" at bounding box center [548, 150] width 151 height 59
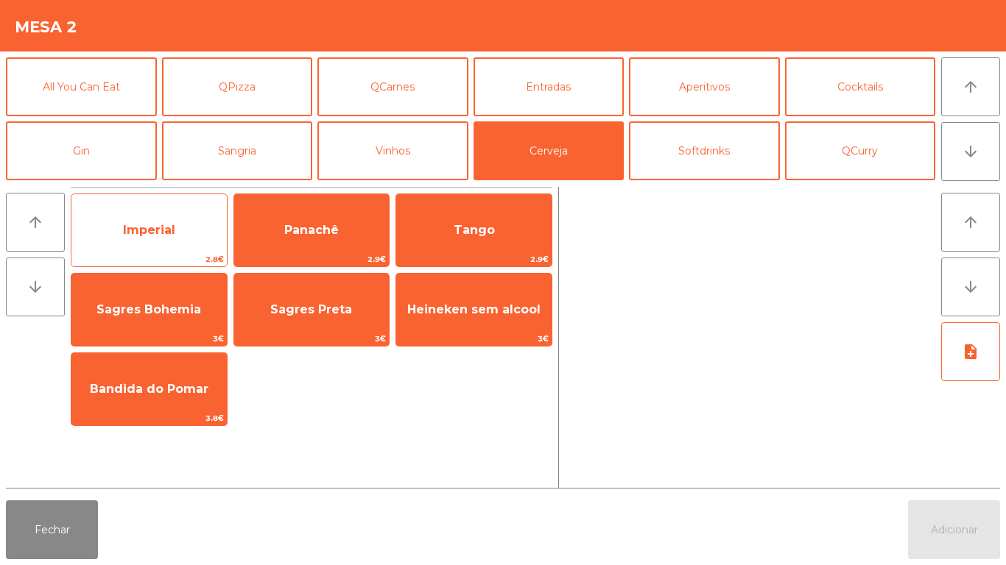
click at [170, 239] on span "Imperial" at bounding box center [148, 231] width 155 height 40
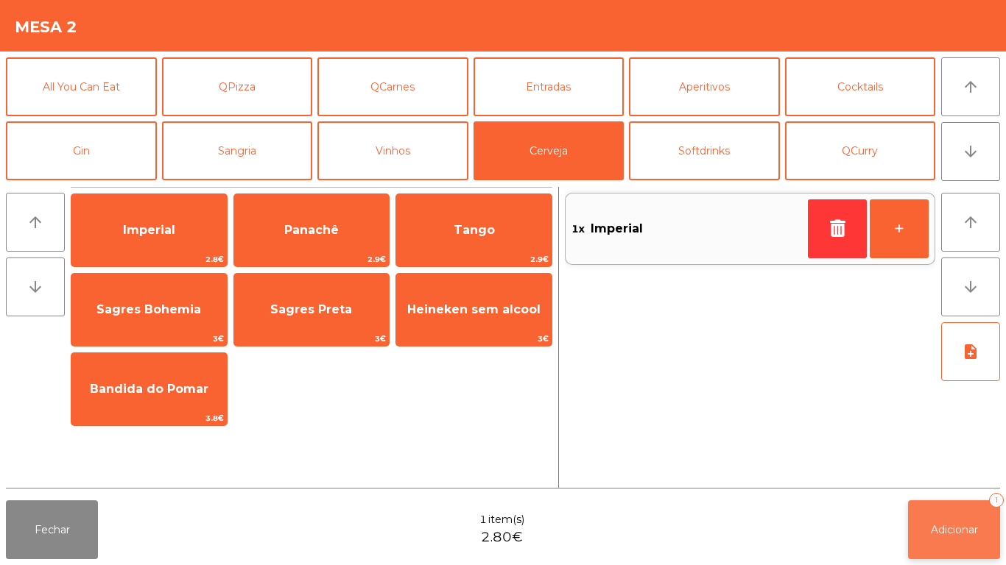
click at [954, 518] on button "Adicionar 1" at bounding box center [954, 530] width 92 height 59
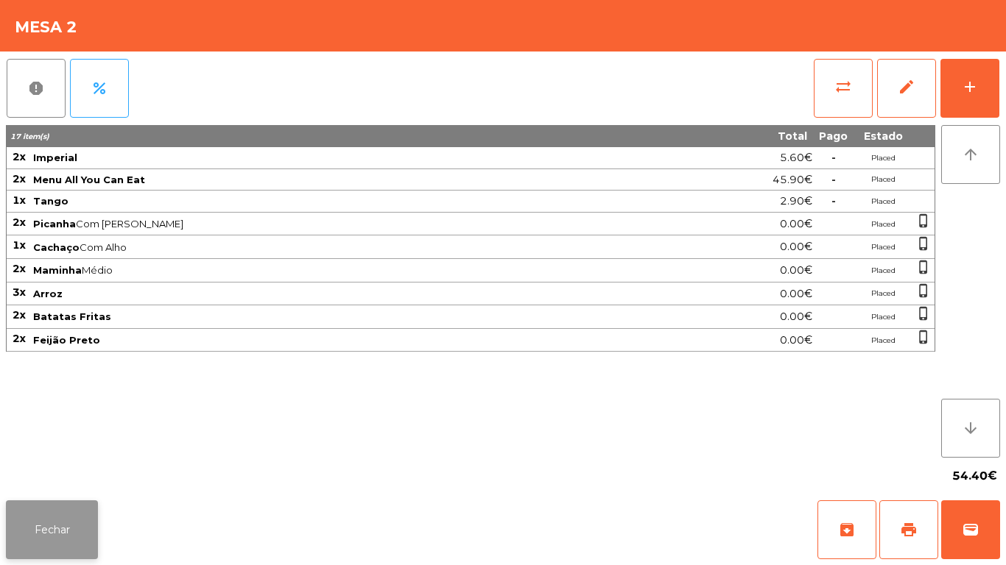
click at [50, 504] on button "Fechar" at bounding box center [52, 530] width 92 height 59
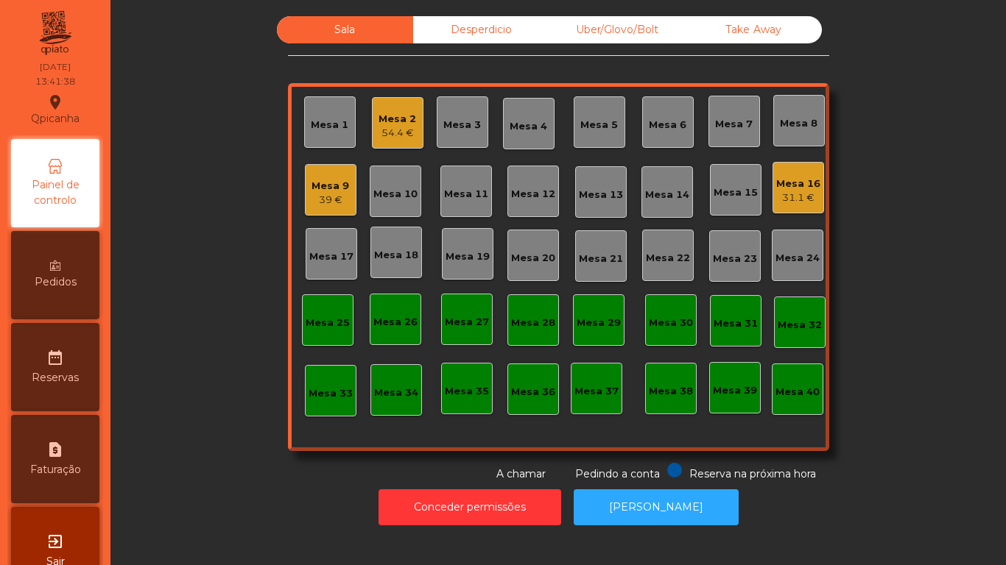
click at [329, 201] on div "39 €" at bounding box center [330, 200] width 38 height 15
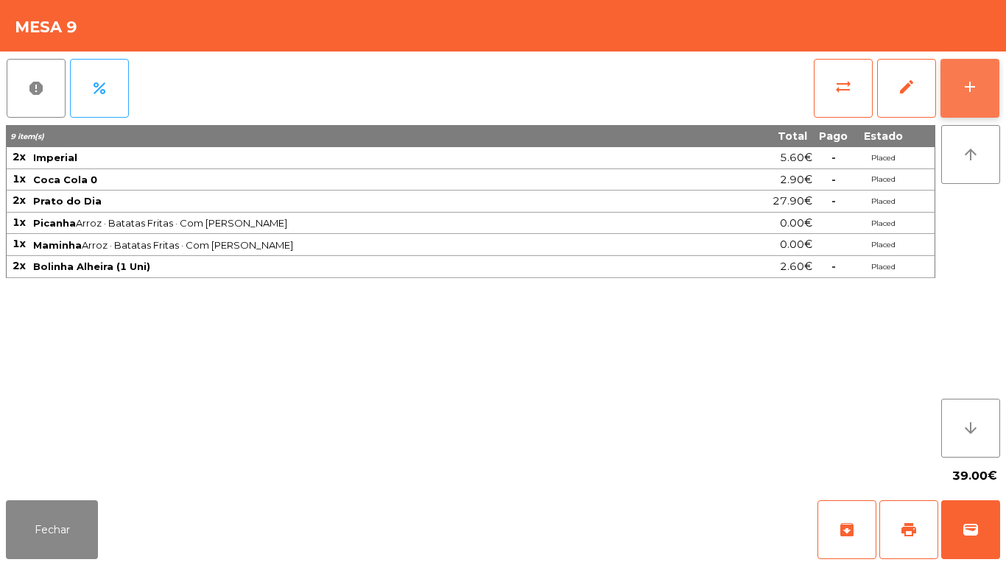
click at [965, 96] on button "add" at bounding box center [969, 88] width 59 height 59
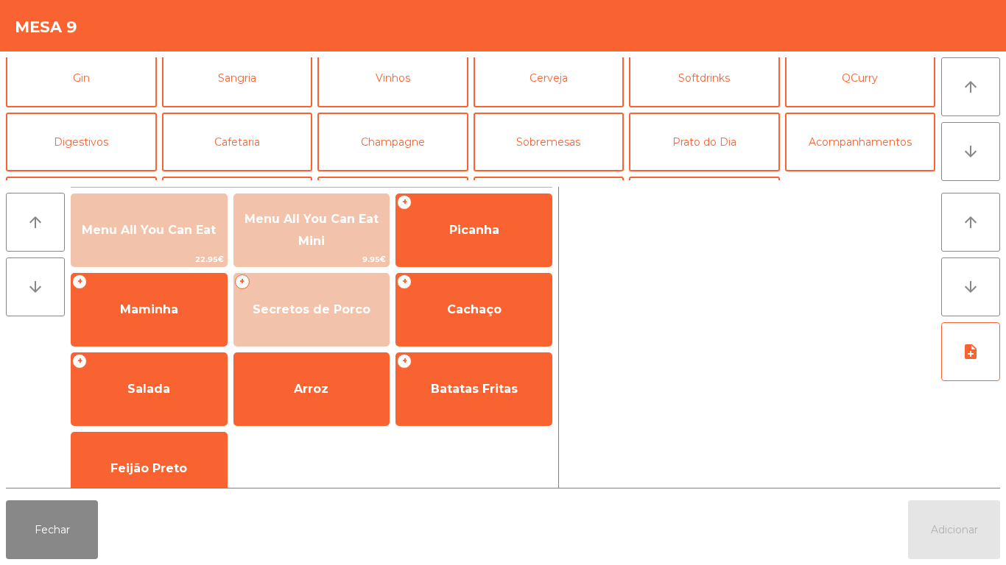
scroll to position [84, 0]
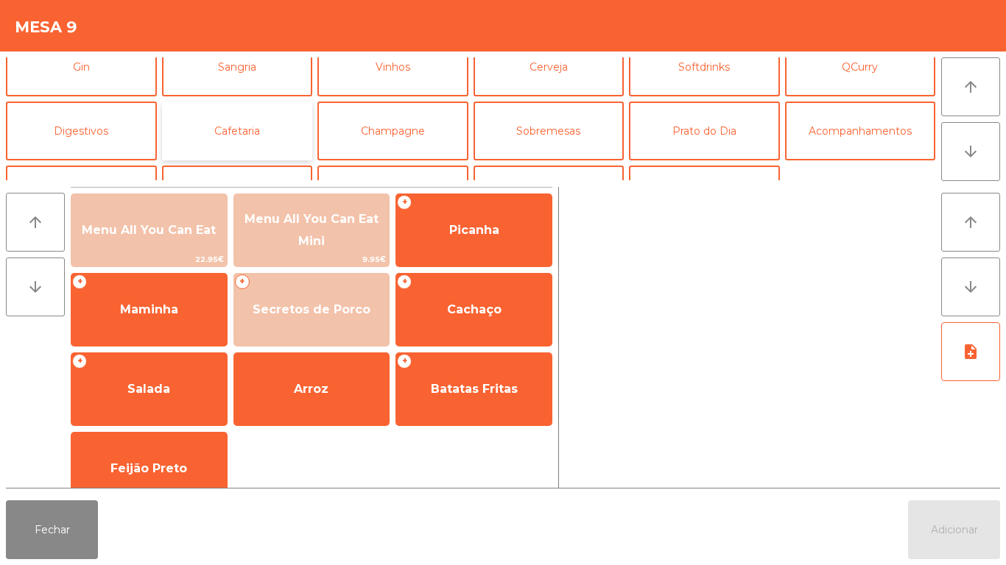
click at [261, 126] on button "Cafetaria" at bounding box center [237, 131] width 151 height 59
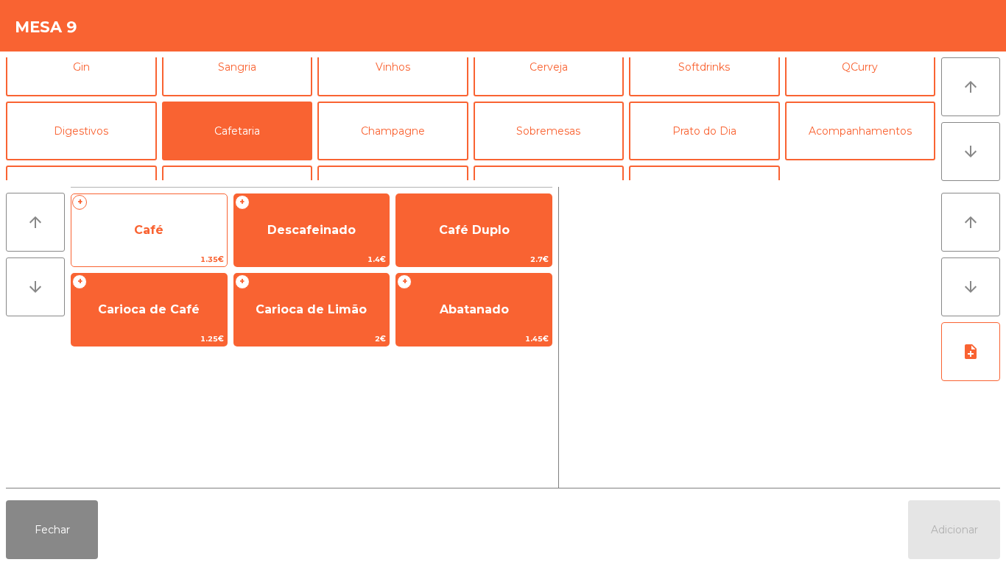
click at [184, 236] on span "Café" at bounding box center [148, 231] width 155 height 40
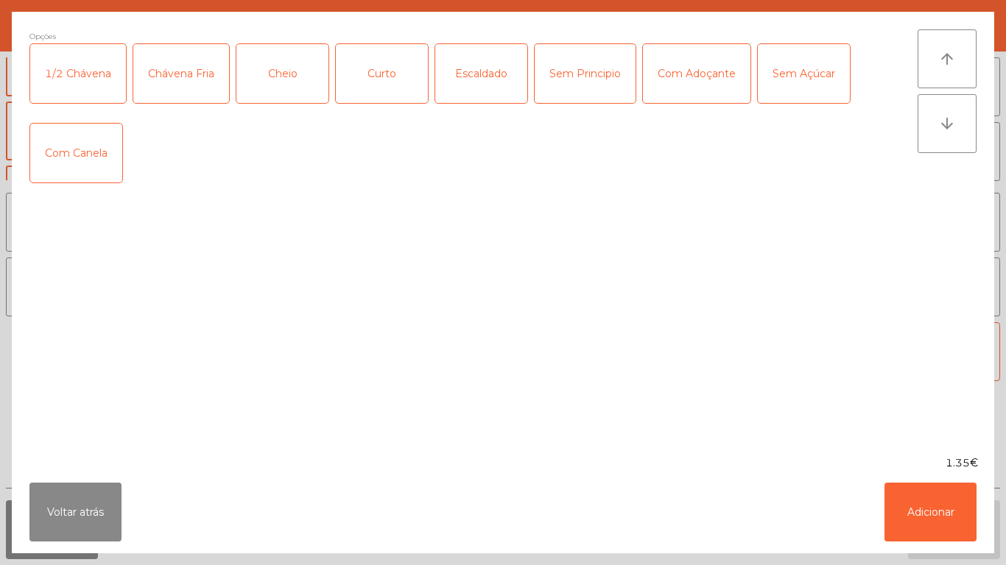
click at [196, 241] on div "Opções 1/2 Chávena Chávena Fria Cheio Curto Escaldado Sem Principio Com Adoçant…" at bounding box center [473, 233] width 888 height 409
click at [913, 523] on button "Adicionar" at bounding box center [930, 512] width 92 height 59
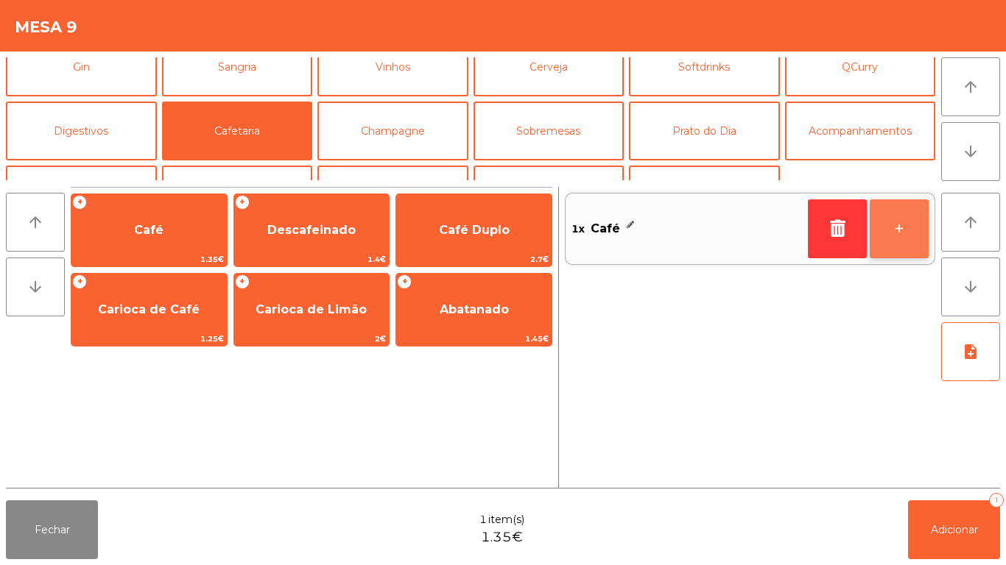
click at [907, 220] on button "+" at bounding box center [898, 228] width 59 height 59
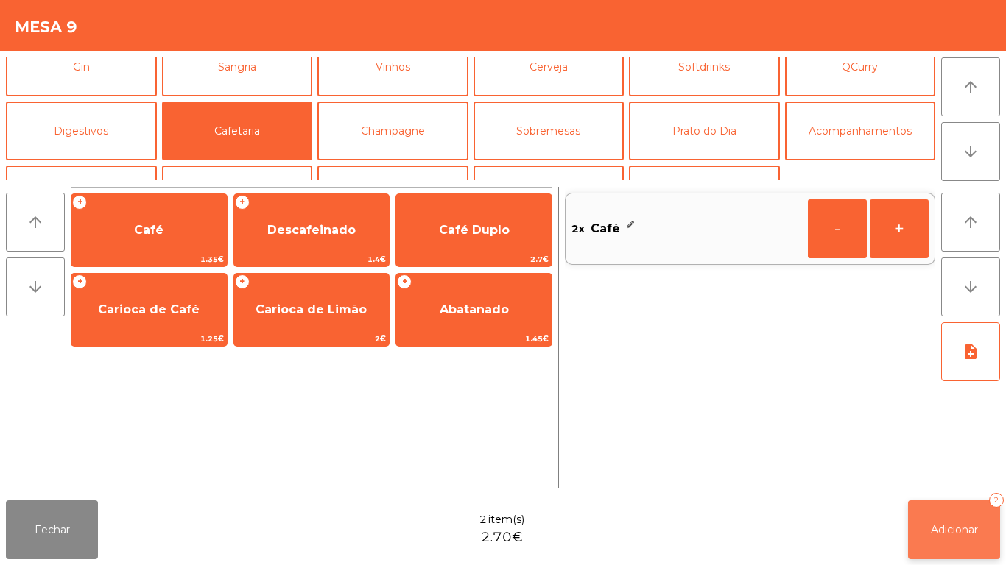
click at [930, 508] on button "Adicionar 2" at bounding box center [954, 530] width 92 height 59
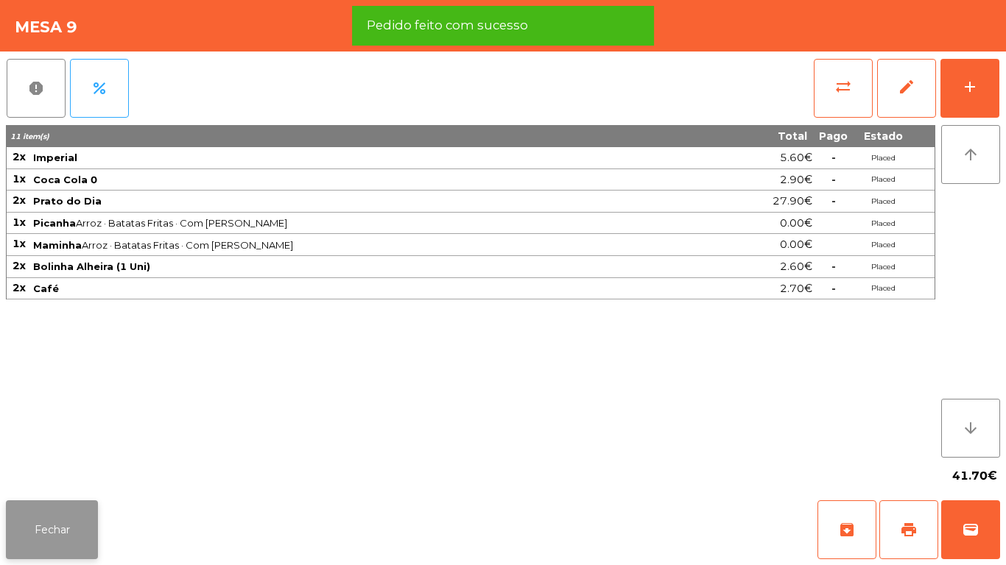
click at [66, 523] on button "Fechar" at bounding box center [52, 530] width 92 height 59
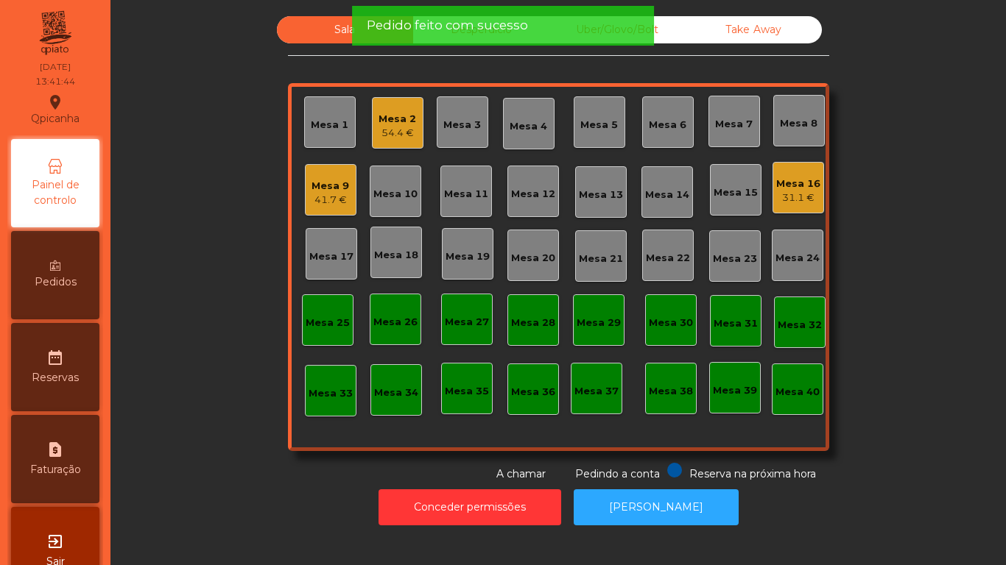
click at [800, 188] on div "Mesa 16" at bounding box center [798, 184] width 44 height 15
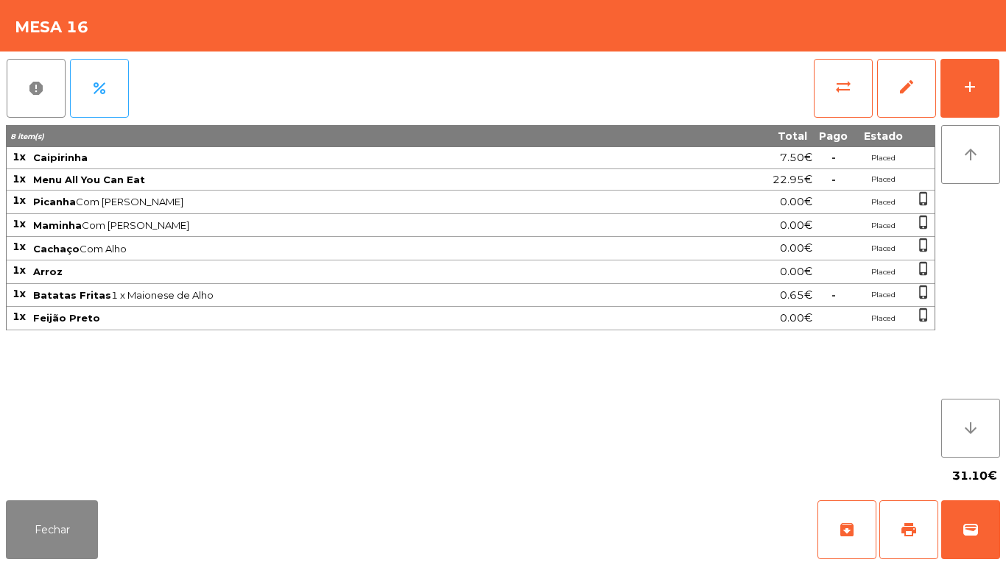
click at [54, 565] on div "Fechar archive print wallet" at bounding box center [503, 530] width 1006 height 71
click at [33, 534] on button "Fechar" at bounding box center [52, 530] width 92 height 59
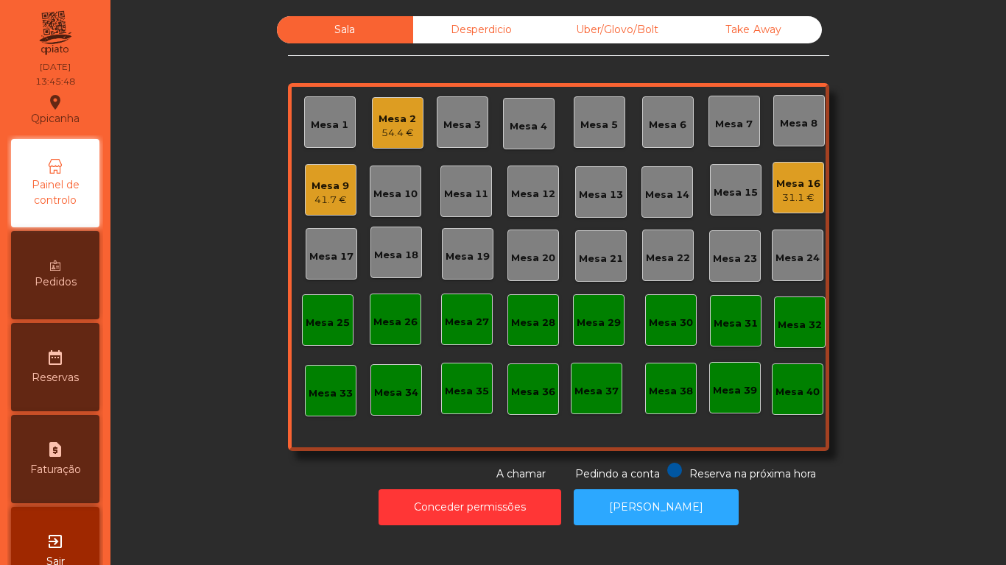
click at [342, 204] on div "41.7 €" at bounding box center [330, 200] width 38 height 15
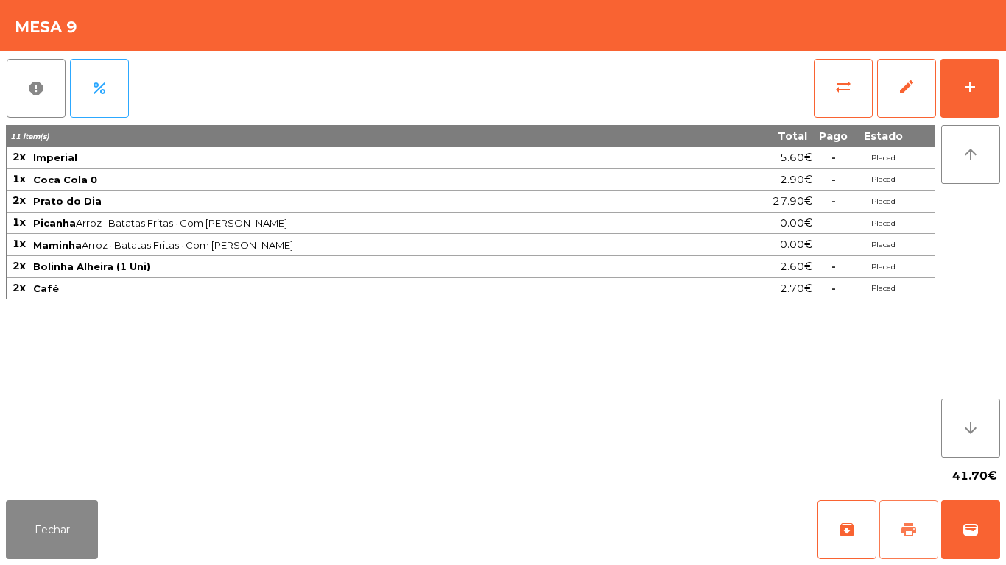
click at [897, 512] on button "print" at bounding box center [908, 530] width 59 height 59
click at [91, 529] on button "Fechar" at bounding box center [52, 530] width 92 height 59
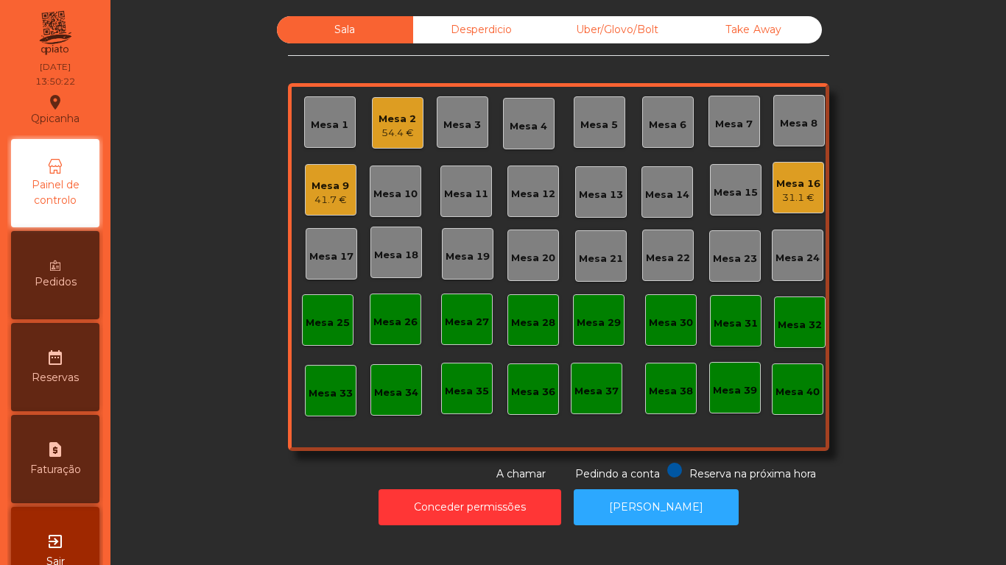
click at [451, 119] on div "Mesa 3" at bounding box center [462, 125] width 38 height 15
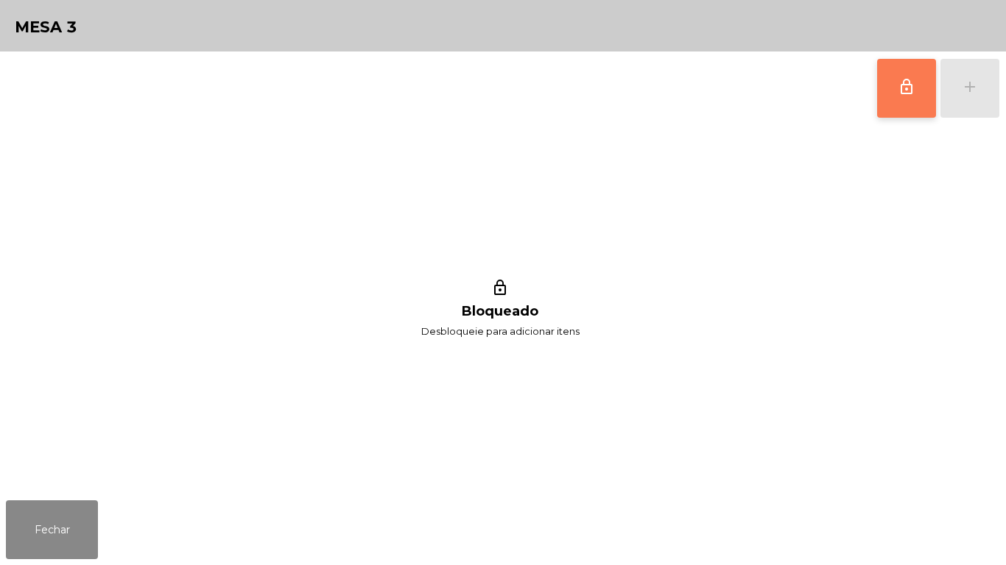
click at [900, 85] on span "lock_outline" at bounding box center [906, 87] width 18 height 18
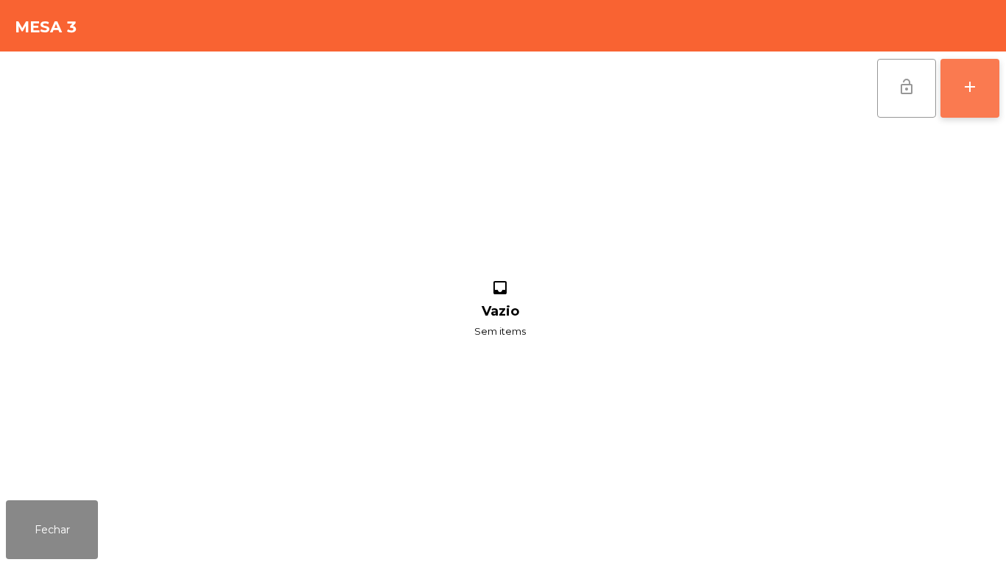
click at [966, 92] on div "add" at bounding box center [970, 87] width 18 height 18
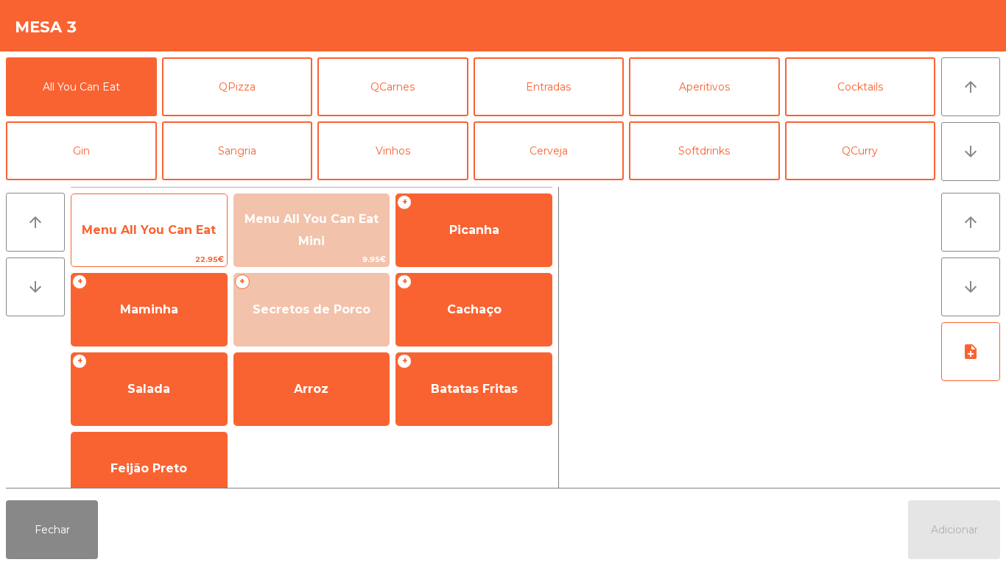
click at [201, 212] on span "Menu All You Can Eat" at bounding box center [148, 231] width 155 height 40
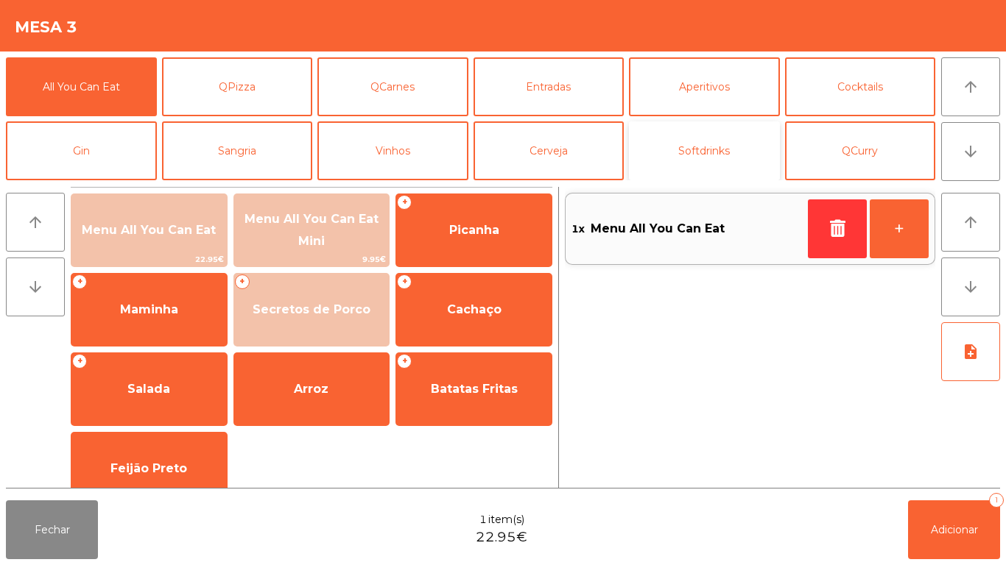
click at [727, 155] on button "Softdrinks" at bounding box center [704, 150] width 151 height 59
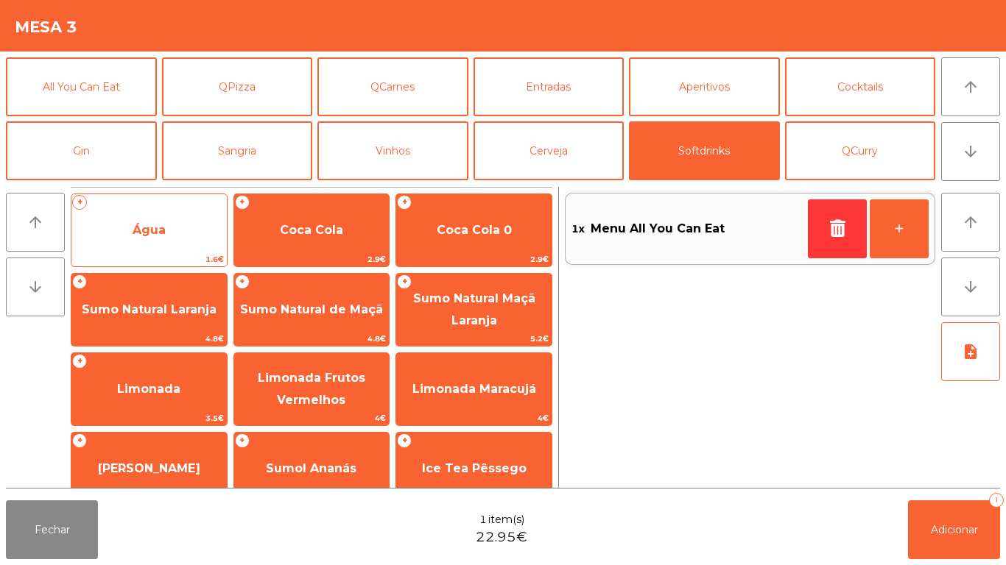
click at [167, 233] on span "Água" at bounding box center [148, 231] width 155 height 40
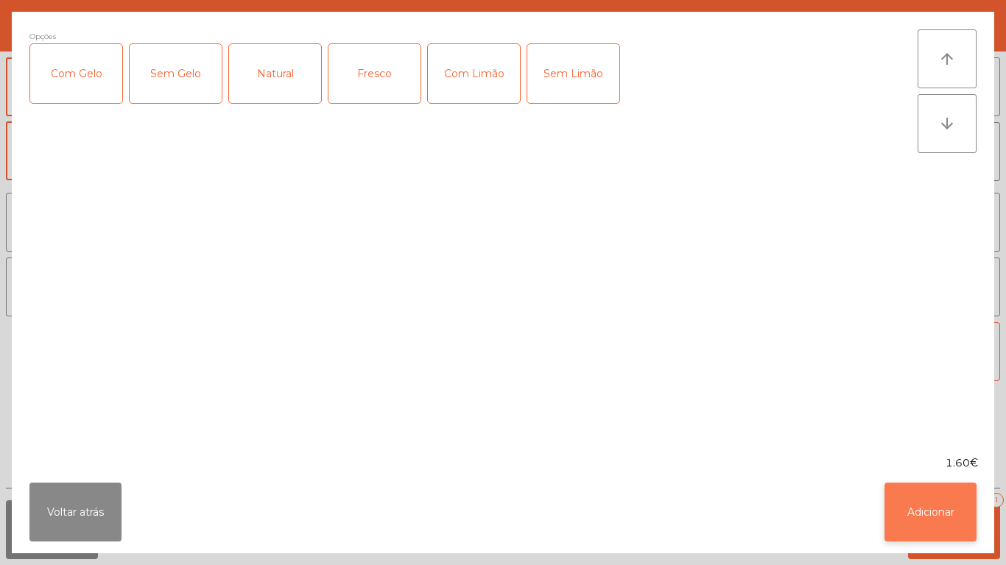
click at [944, 507] on button "Adicionar" at bounding box center [930, 512] width 92 height 59
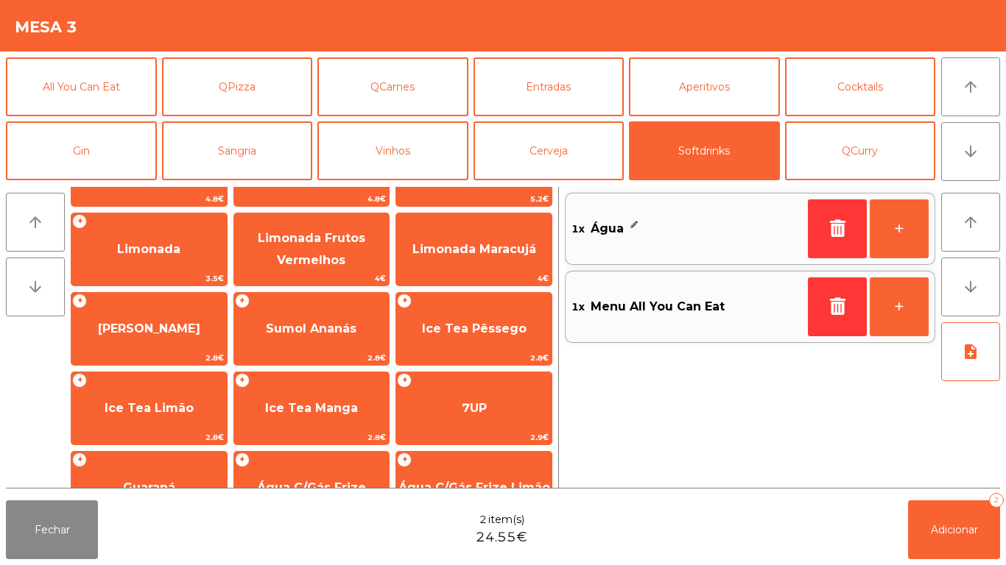
scroll to position [188, 0]
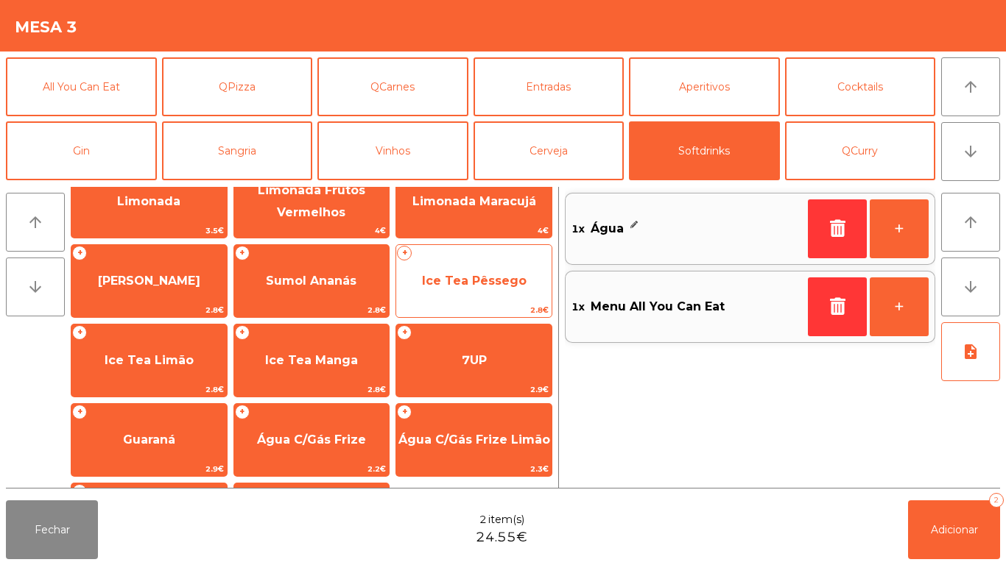
click at [478, 281] on span "Ice Tea Pêssego" at bounding box center [474, 281] width 105 height 14
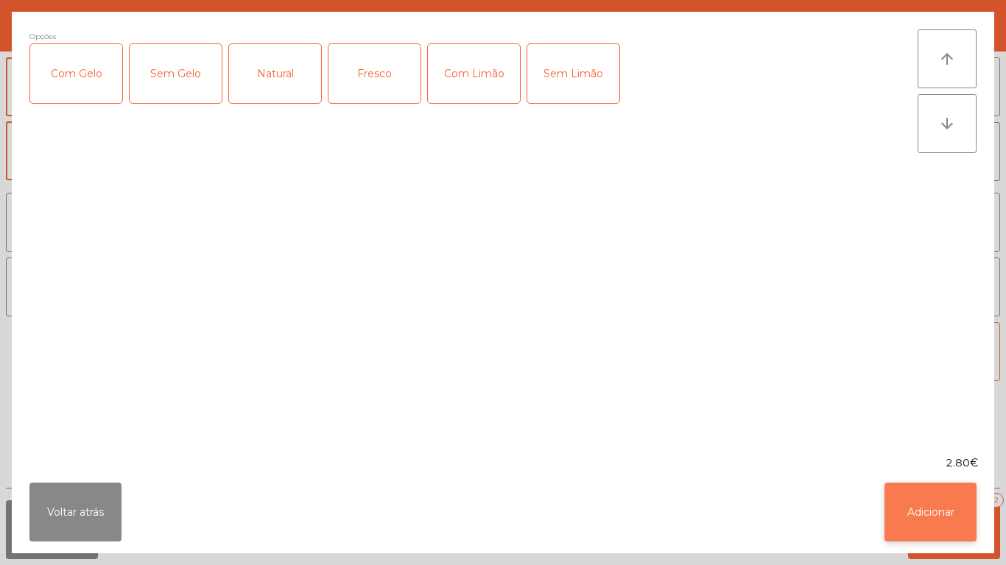
click at [943, 507] on button "Adicionar" at bounding box center [930, 512] width 92 height 59
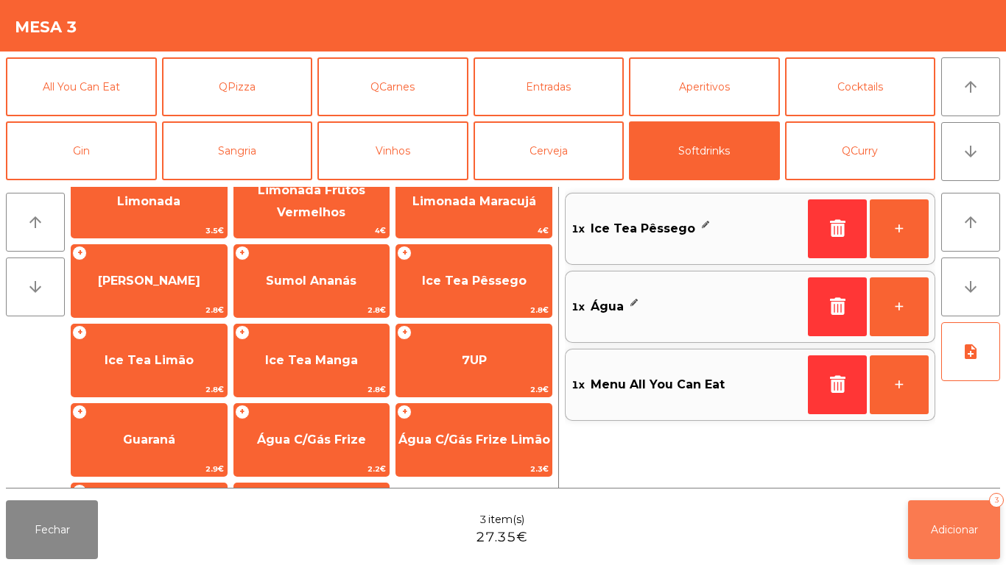
click at [966, 520] on button "Adicionar 3" at bounding box center [954, 530] width 92 height 59
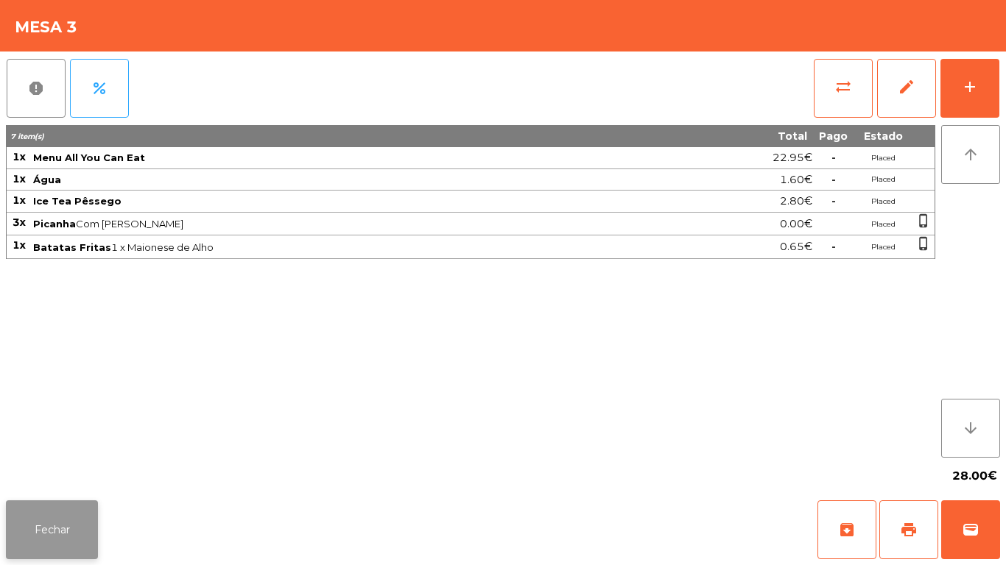
click at [49, 531] on button "Fechar" at bounding box center [52, 530] width 92 height 59
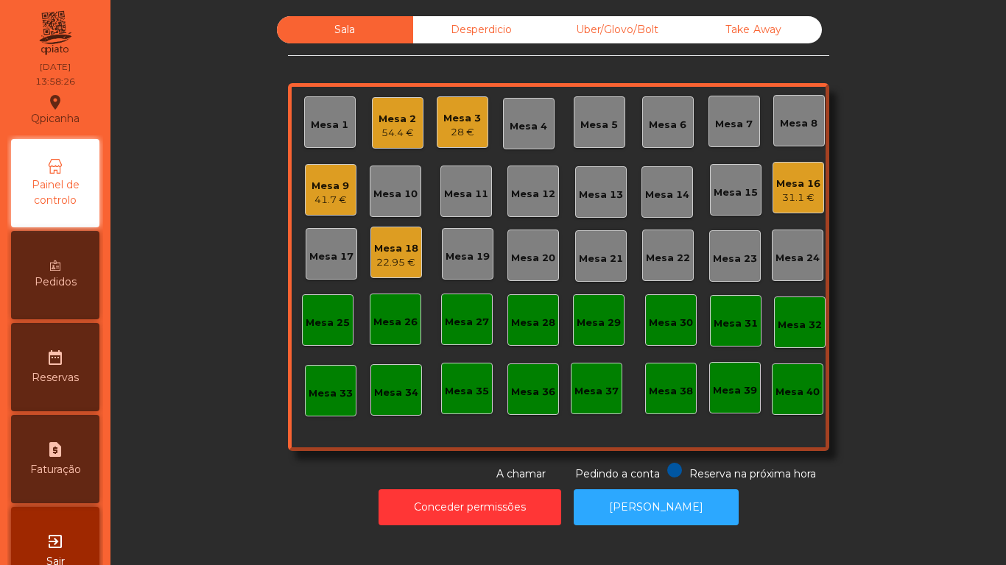
click at [397, 255] on div "22.95 €" at bounding box center [396, 262] width 44 height 15
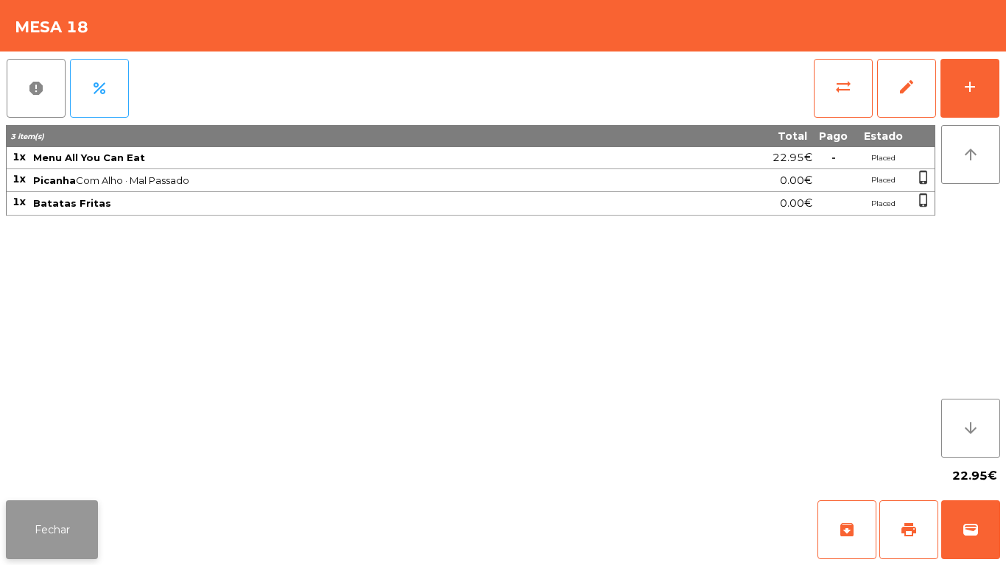
click at [58, 522] on button "Fechar" at bounding box center [52, 530] width 92 height 59
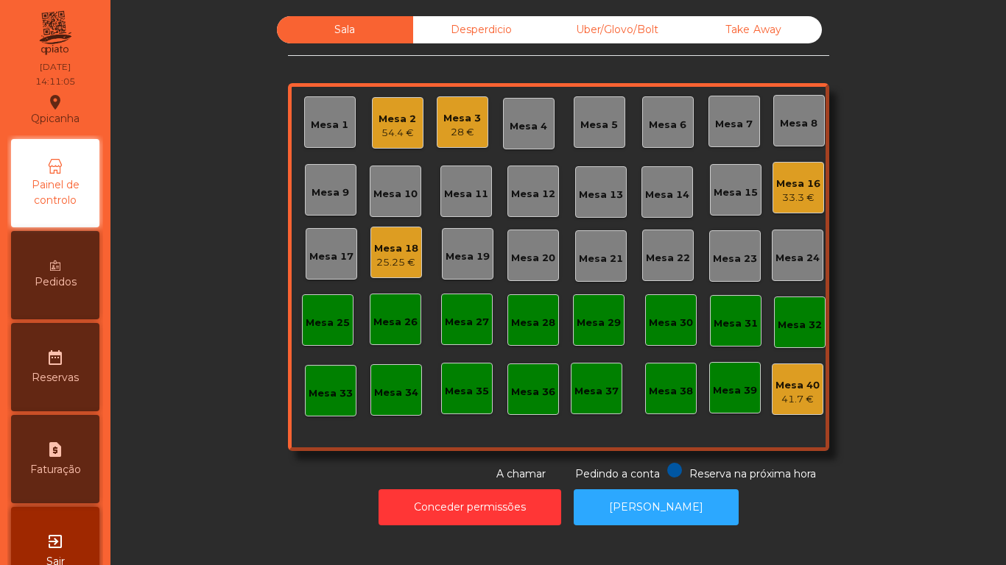
click at [398, 113] on div "Mesa 2" at bounding box center [397, 119] width 38 height 15
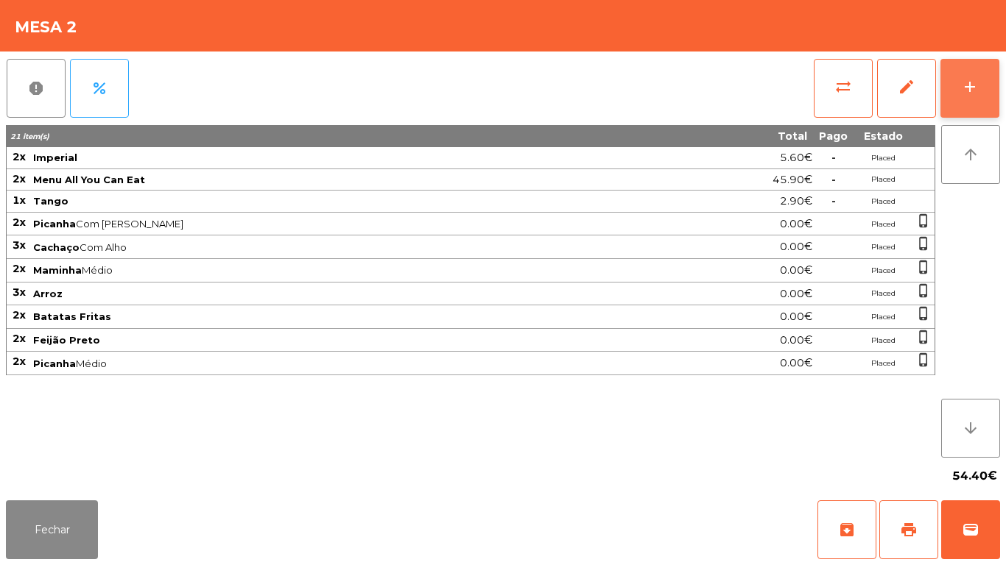
click at [958, 64] on button "add" at bounding box center [969, 88] width 59 height 59
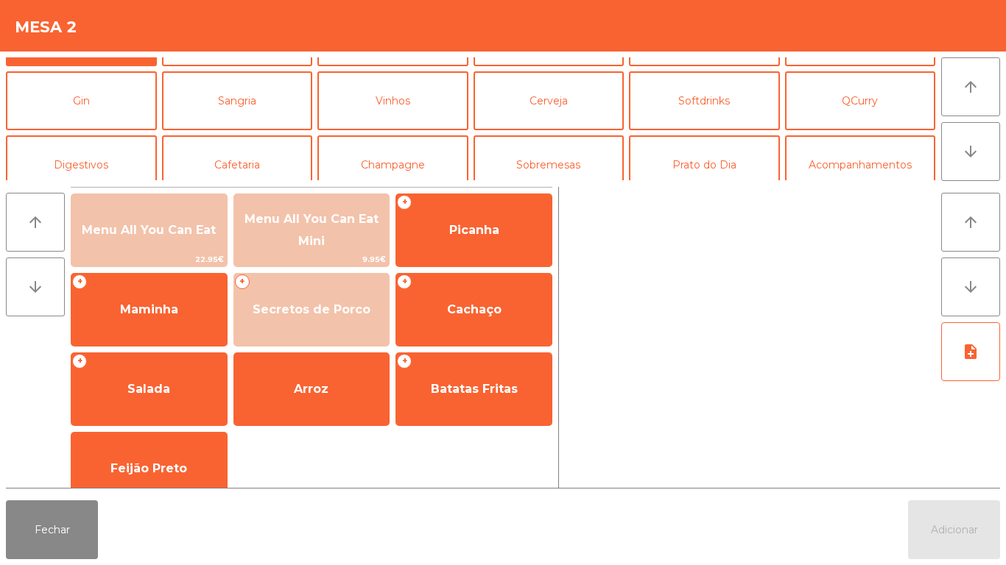
scroll to position [71, 0]
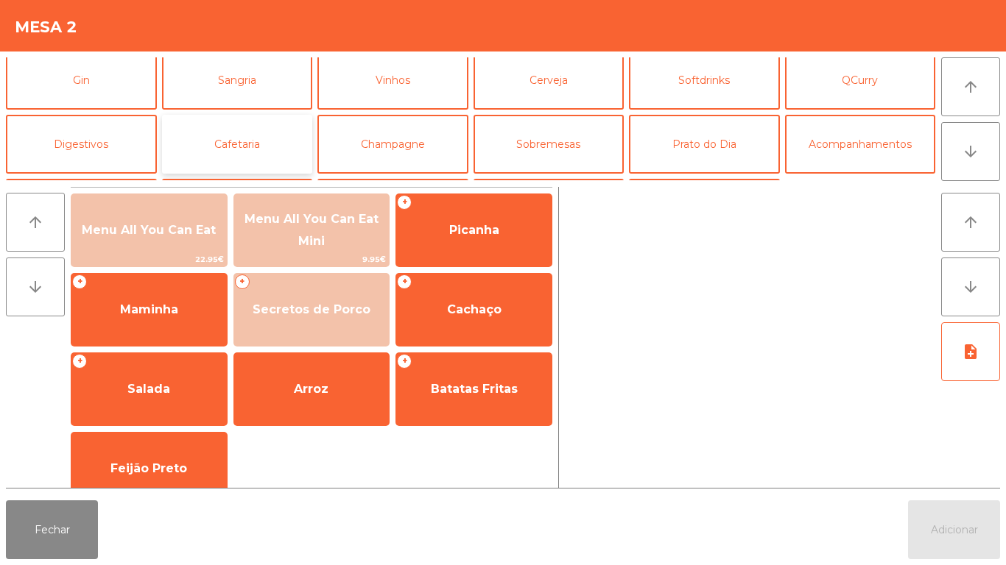
click at [258, 155] on button "Cafetaria" at bounding box center [237, 144] width 151 height 59
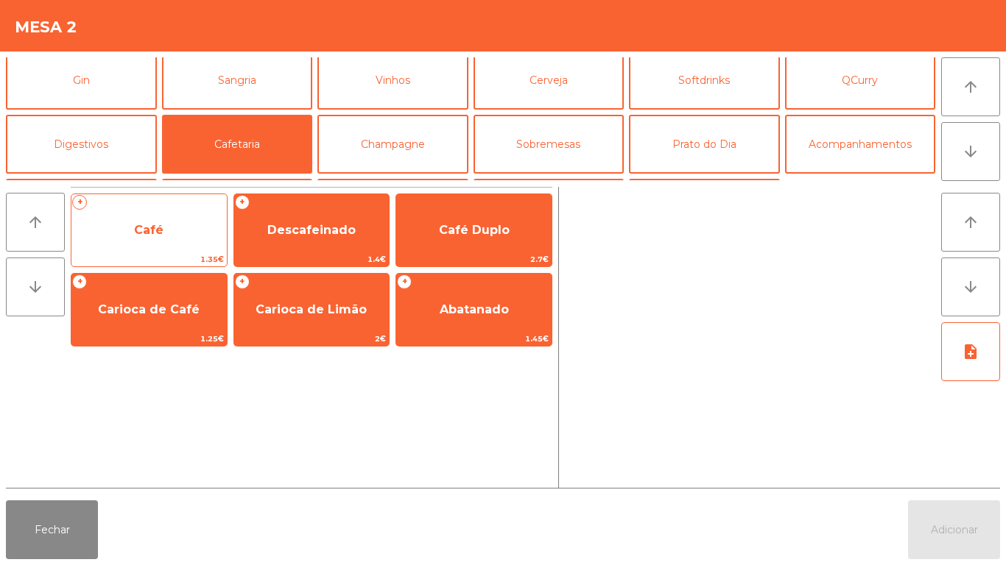
click at [188, 233] on span "Café" at bounding box center [148, 231] width 155 height 40
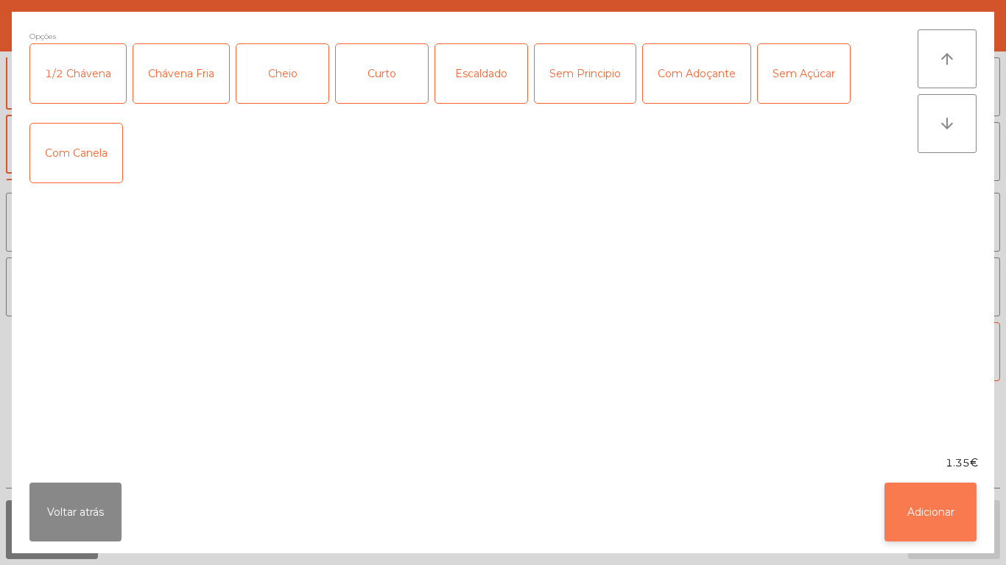
click at [930, 510] on button "Adicionar" at bounding box center [930, 512] width 92 height 59
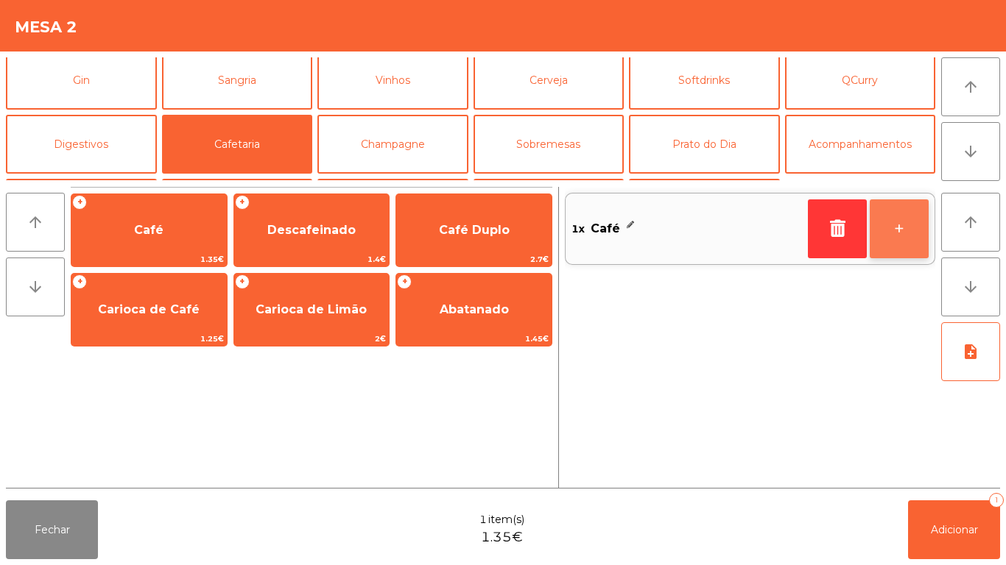
click at [874, 217] on button "+" at bounding box center [898, 228] width 59 height 59
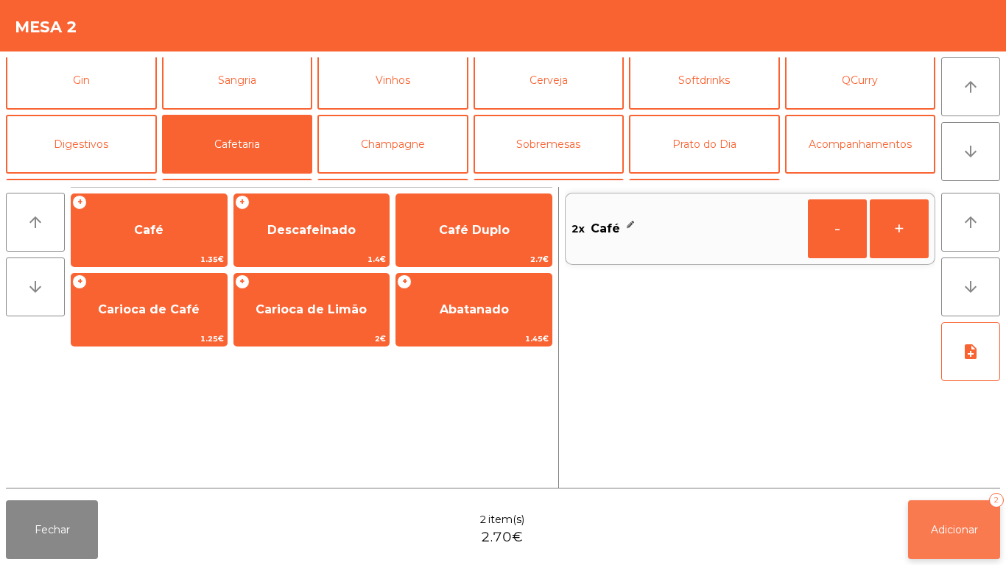
click at [953, 513] on button "Adicionar 2" at bounding box center [954, 530] width 92 height 59
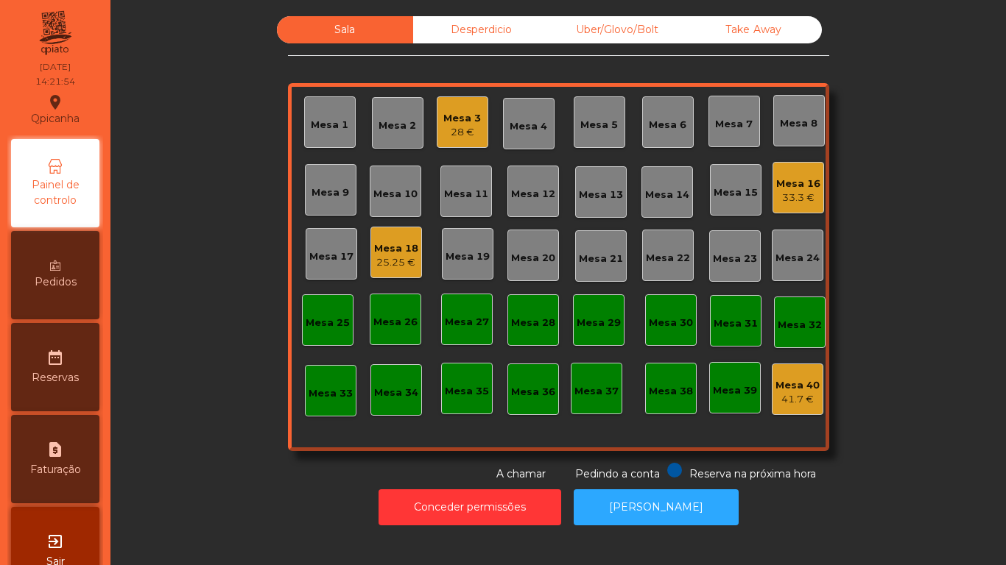
click at [323, 121] on div "Mesa 1" at bounding box center [330, 125] width 38 height 15
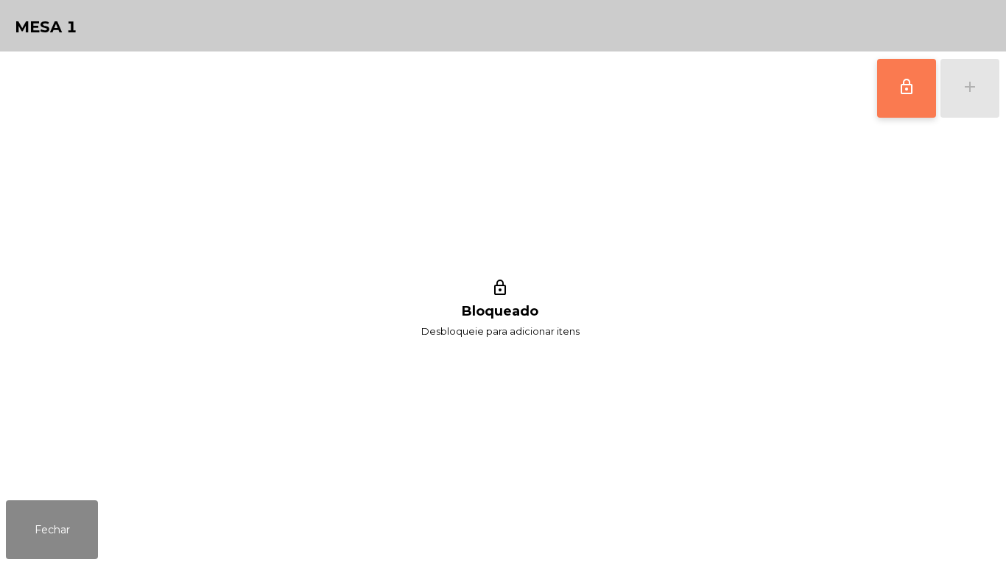
click at [897, 97] on button "lock_outline" at bounding box center [906, 88] width 59 height 59
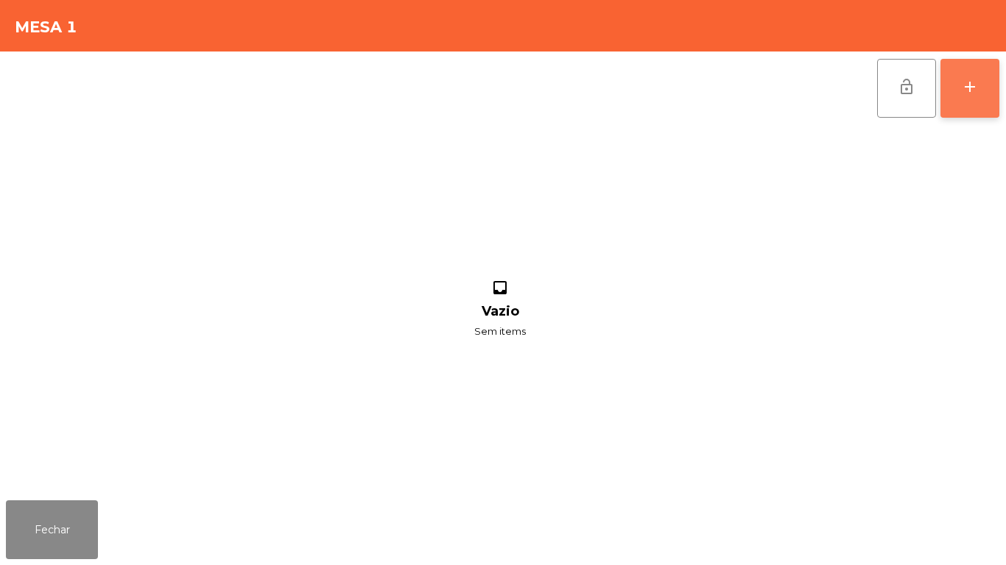
click at [968, 116] on button "add" at bounding box center [969, 88] width 59 height 59
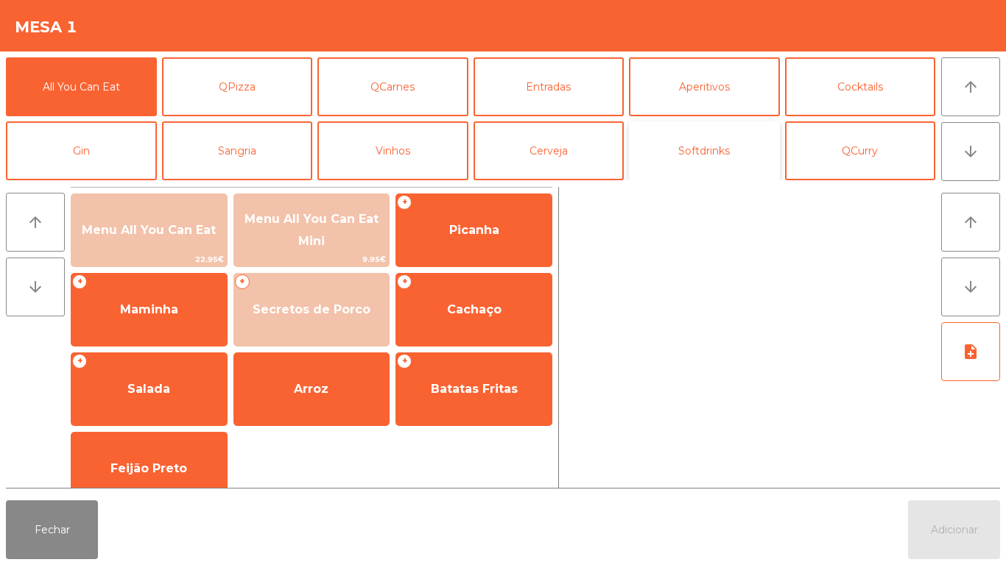
click at [755, 148] on button "Softdrinks" at bounding box center [704, 150] width 151 height 59
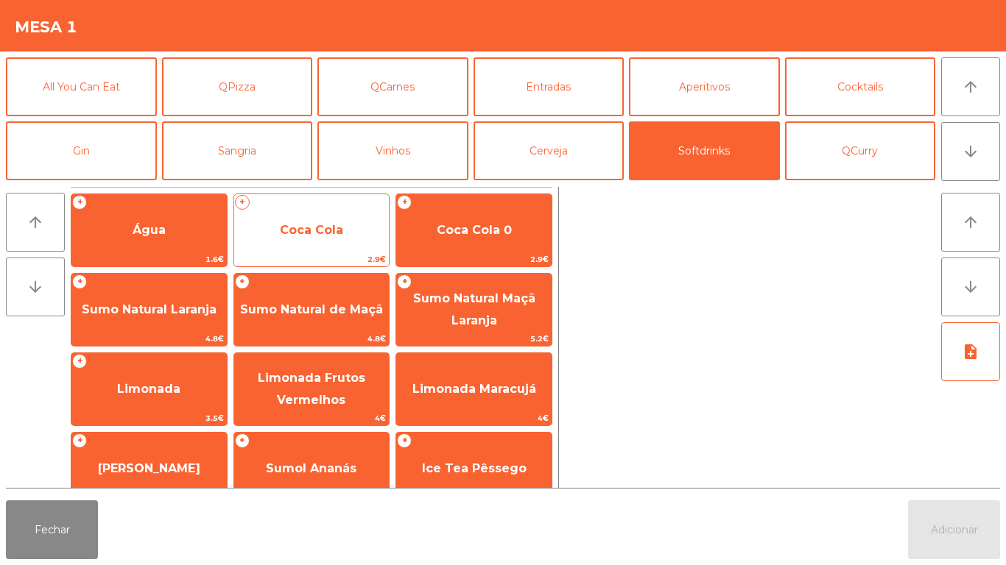
click at [324, 235] on span "Coca Cola" at bounding box center [311, 230] width 63 height 14
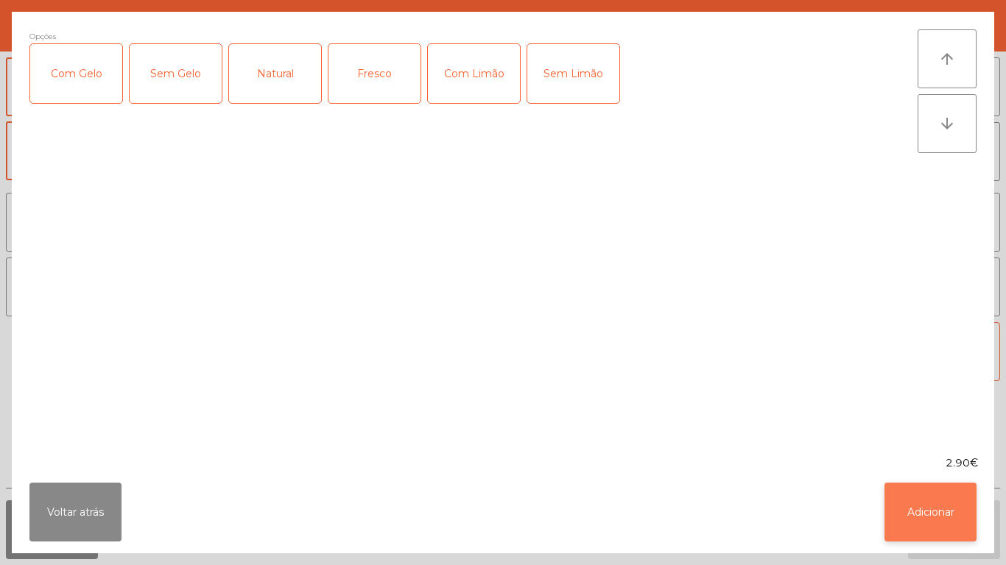
click at [934, 520] on button "Adicionar" at bounding box center [930, 512] width 92 height 59
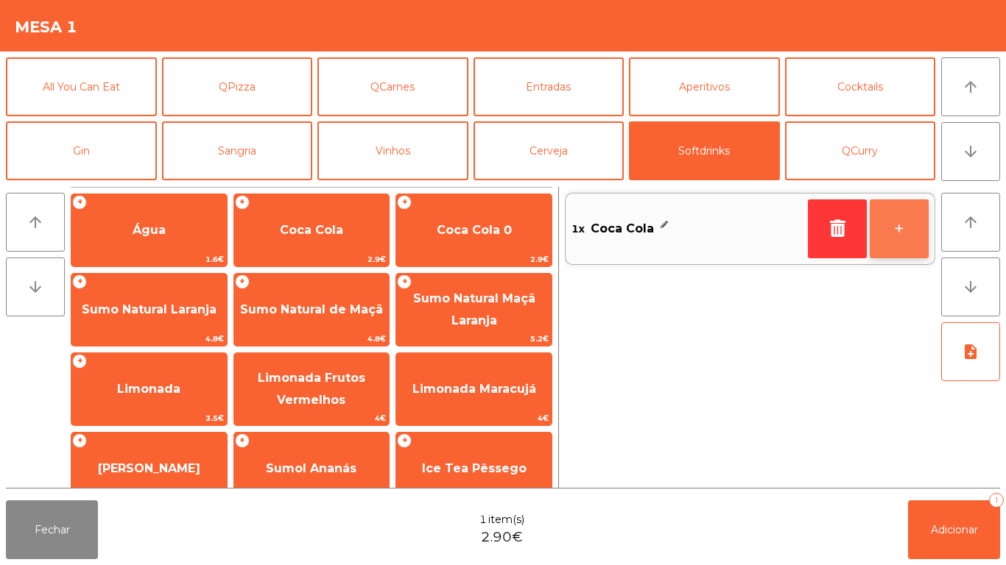
click at [905, 213] on button "+" at bounding box center [898, 228] width 59 height 59
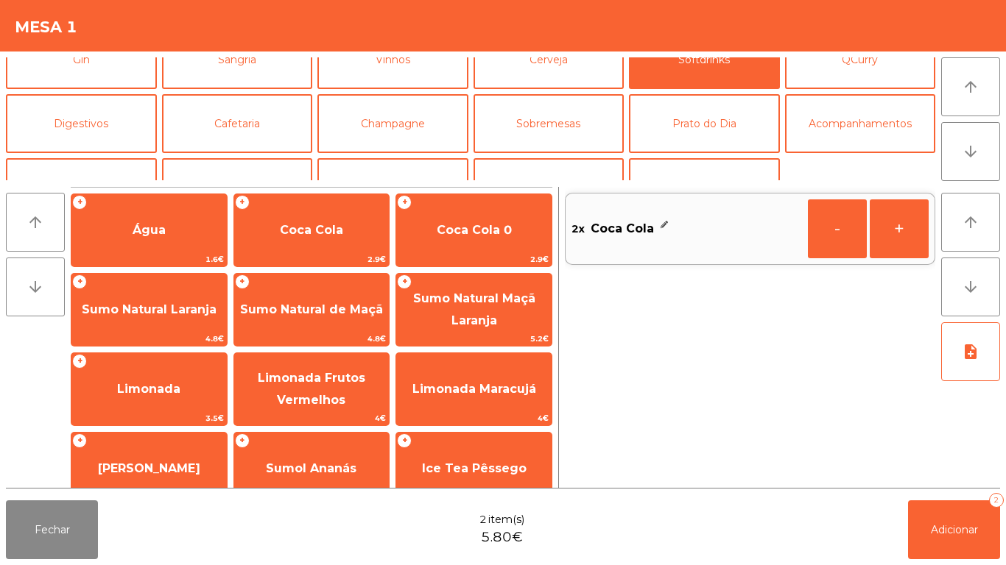
scroll to position [128, 0]
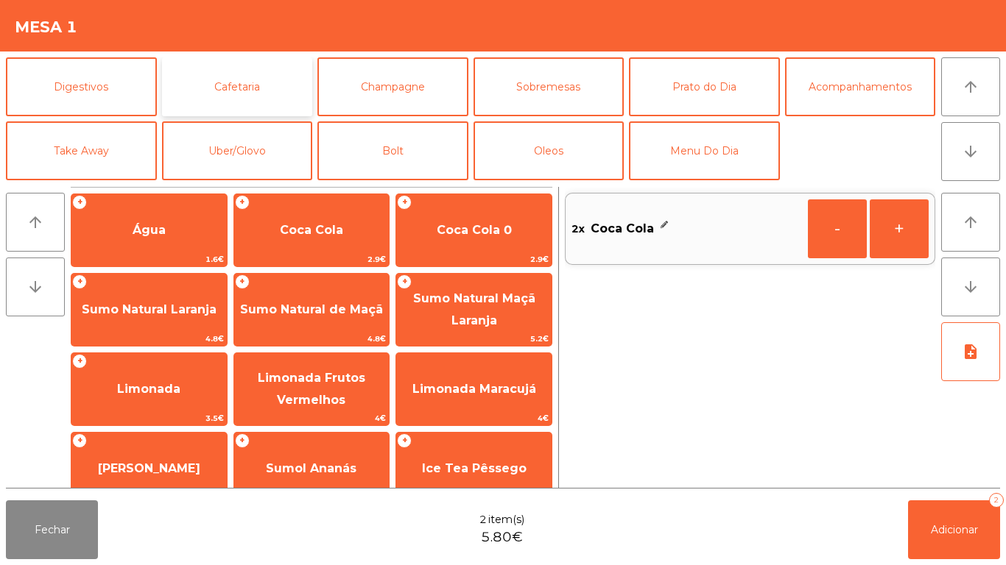
click at [259, 103] on button "Cafetaria" at bounding box center [237, 86] width 151 height 59
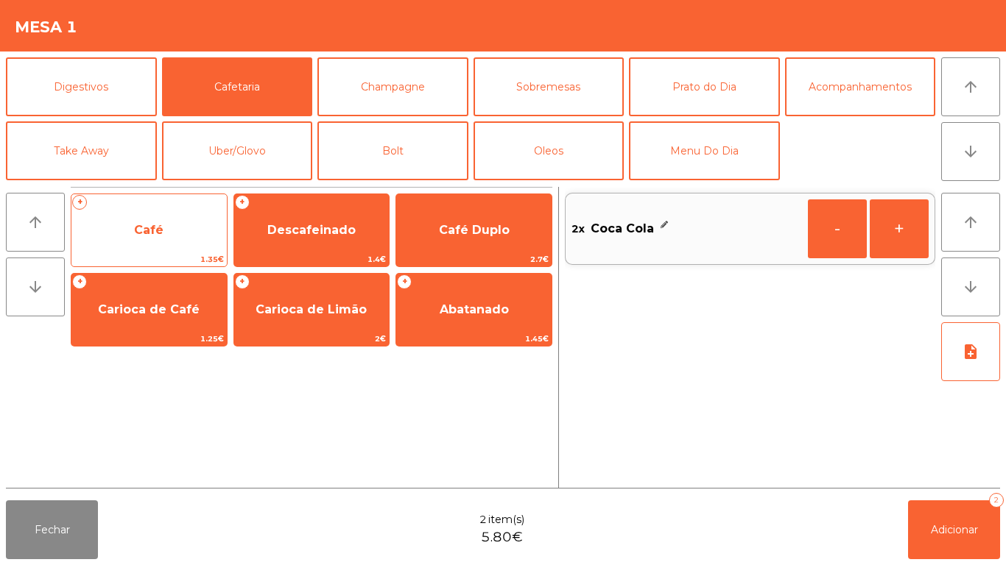
click at [190, 244] on span "Café" at bounding box center [148, 231] width 155 height 40
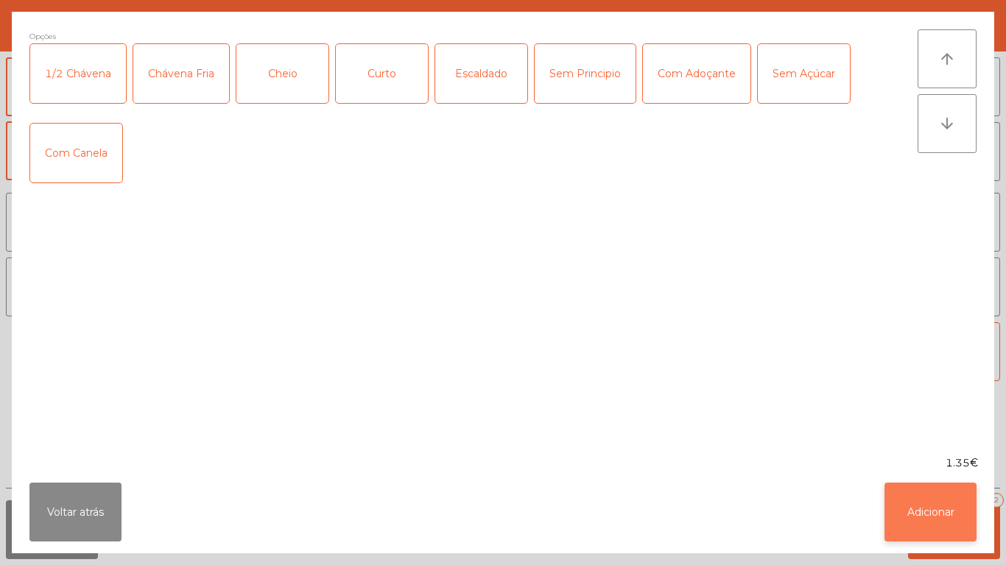
click at [933, 503] on button "Adicionar" at bounding box center [930, 512] width 92 height 59
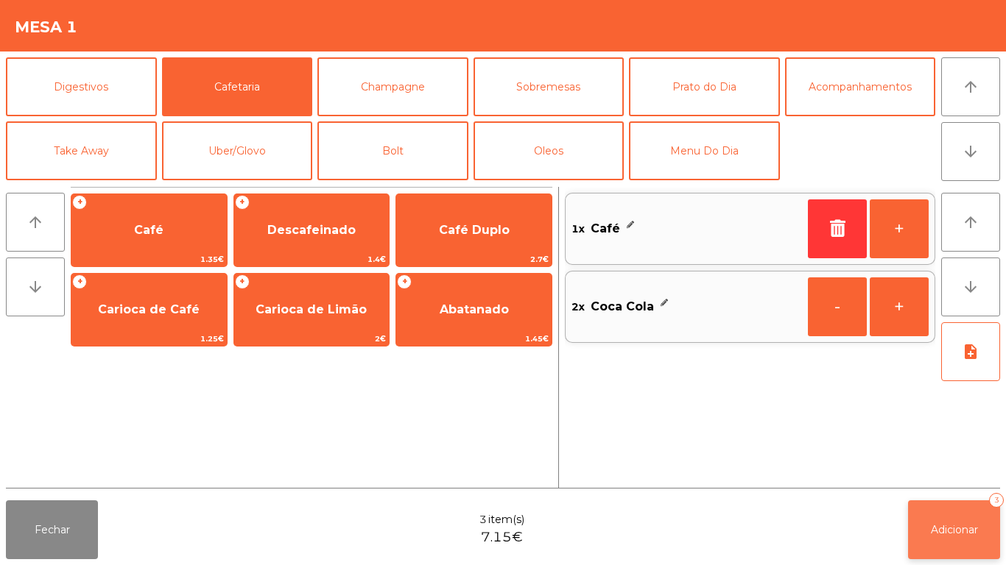
click at [966, 537] on button "Adicionar 3" at bounding box center [954, 530] width 92 height 59
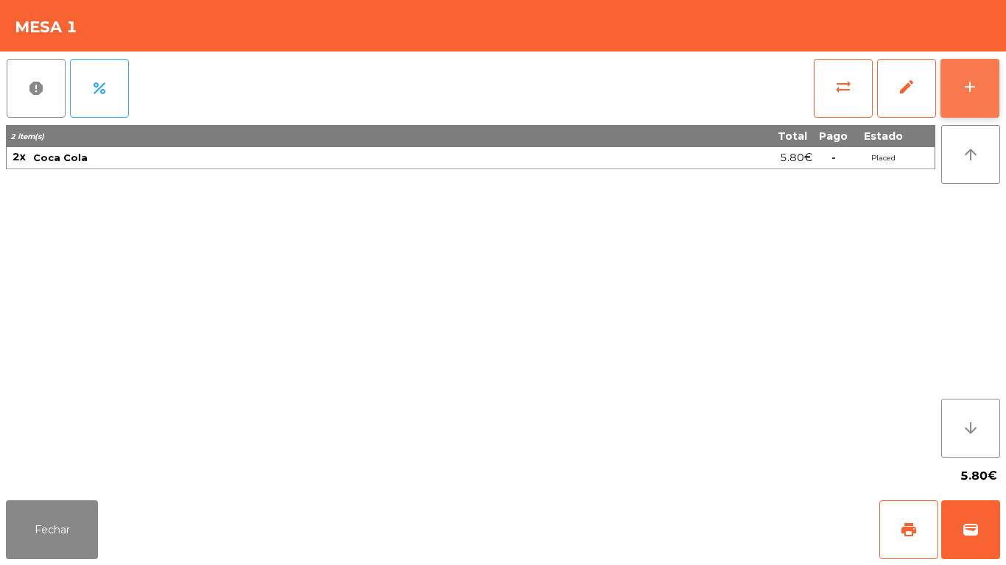
click at [956, 93] on button "add" at bounding box center [969, 88] width 59 height 59
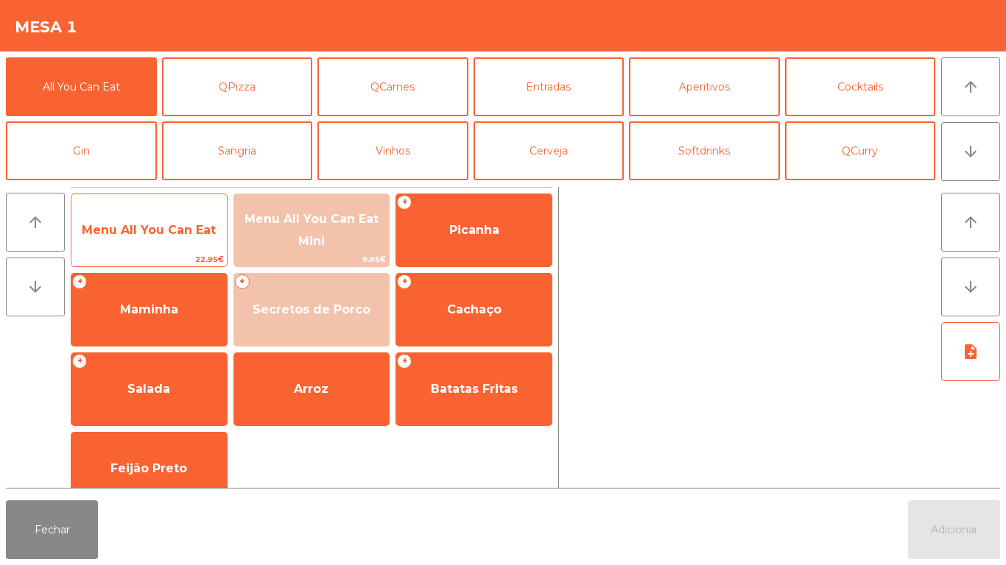
click at [184, 226] on span "Menu All You Can Eat" at bounding box center [149, 230] width 134 height 14
click at [179, 217] on span "Menu All You Can Eat" at bounding box center [148, 231] width 155 height 40
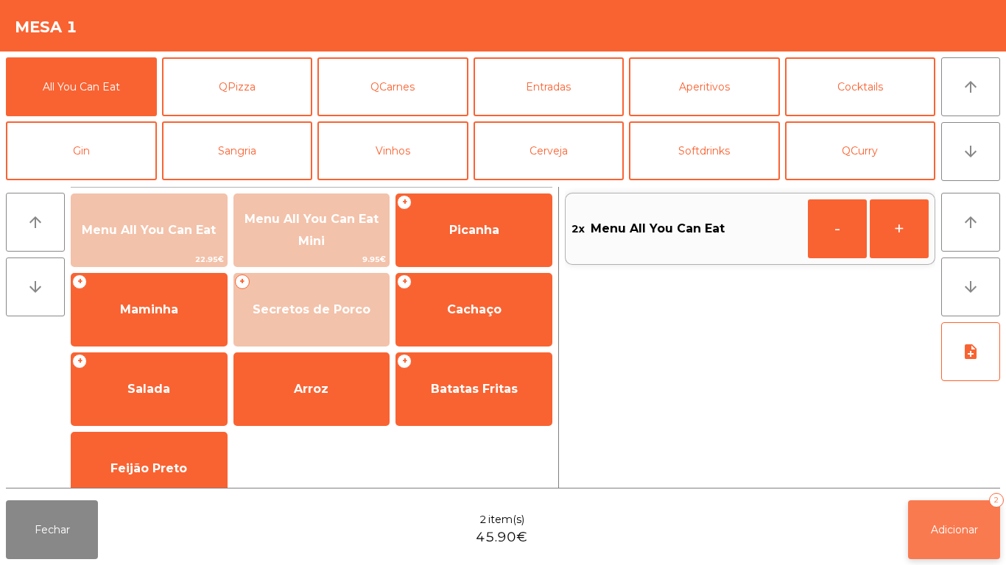
click at [956, 519] on button "Adicionar 2" at bounding box center [954, 530] width 92 height 59
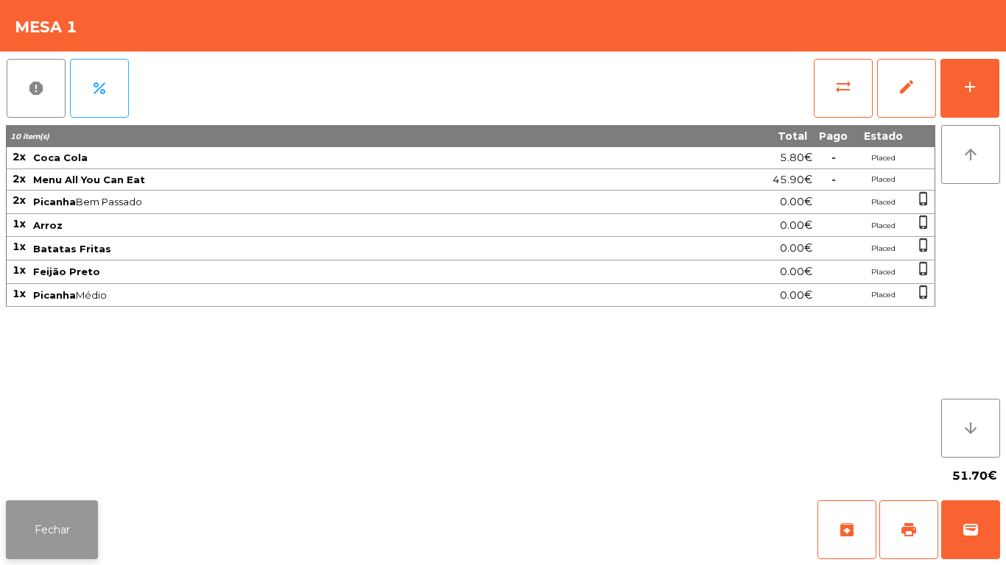
click at [71, 521] on button "Fechar" at bounding box center [52, 530] width 92 height 59
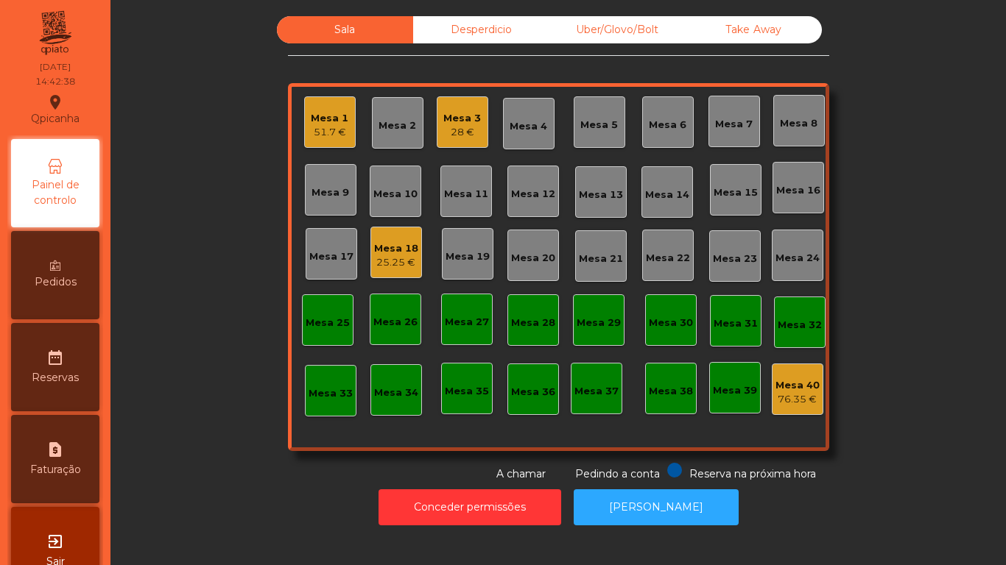
click at [463, 129] on div "28 €" at bounding box center [462, 132] width 38 height 15
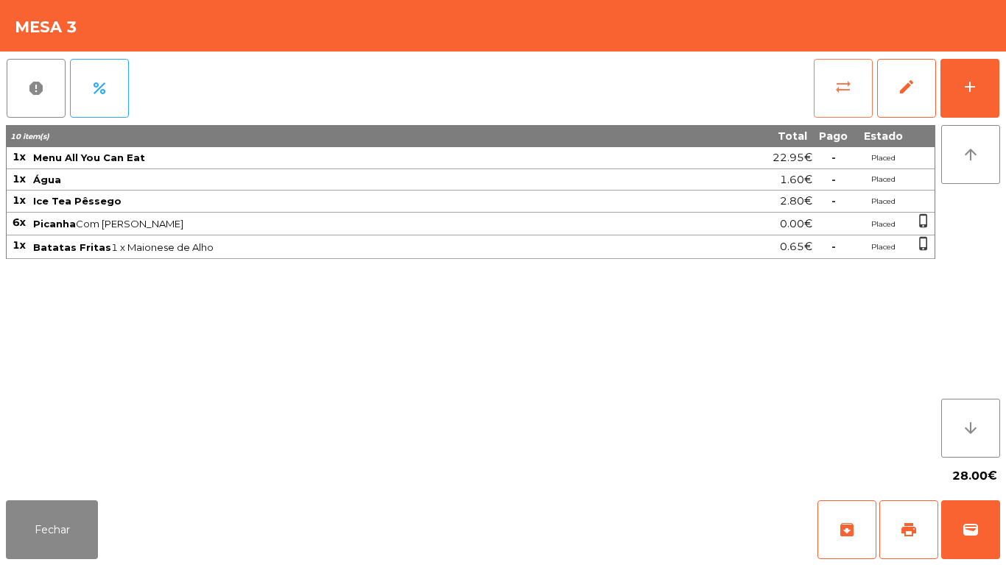
click at [830, 87] on button "sync_alt" at bounding box center [842, 88] width 59 height 59
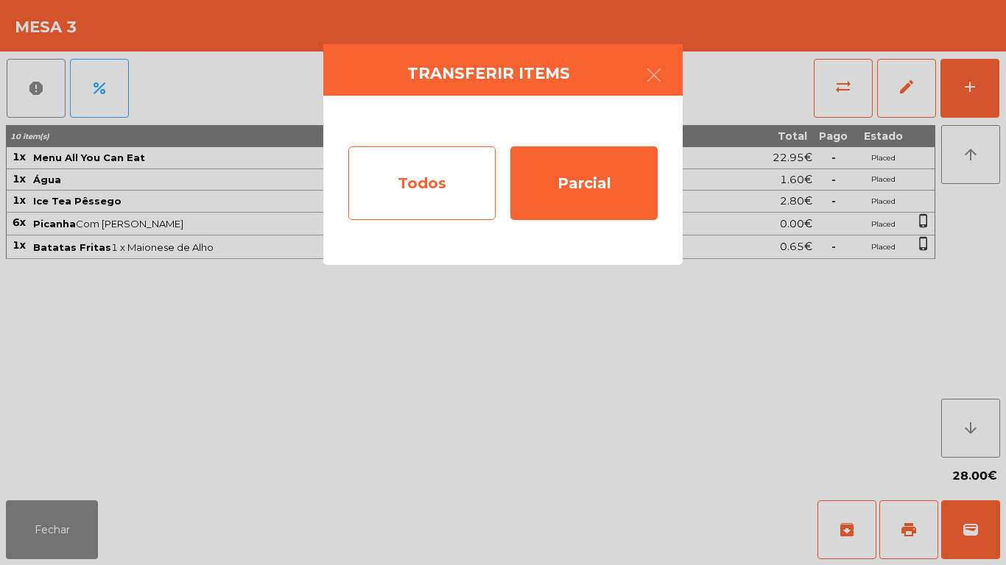
click at [423, 194] on div "Todos" at bounding box center [421, 183] width 147 height 74
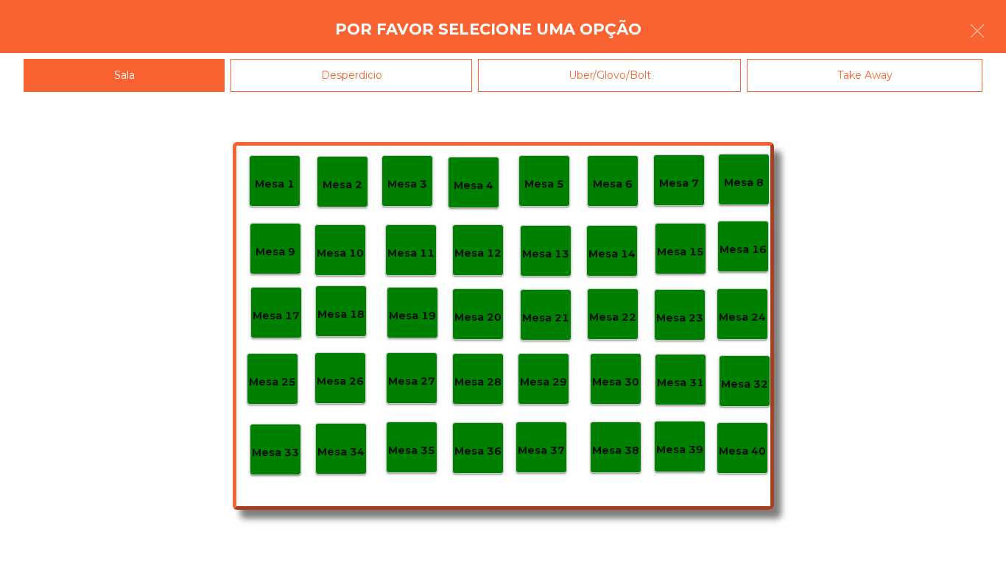
click at [743, 456] on p "Mesa 40" at bounding box center [741, 451] width 47 height 17
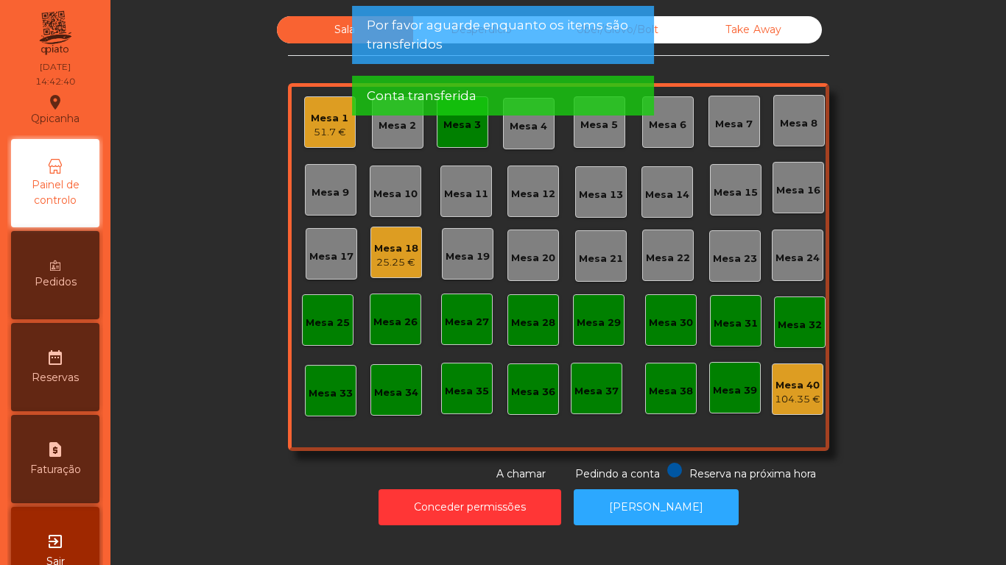
click at [328, 135] on div "51.7 €" at bounding box center [330, 132] width 38 height 15
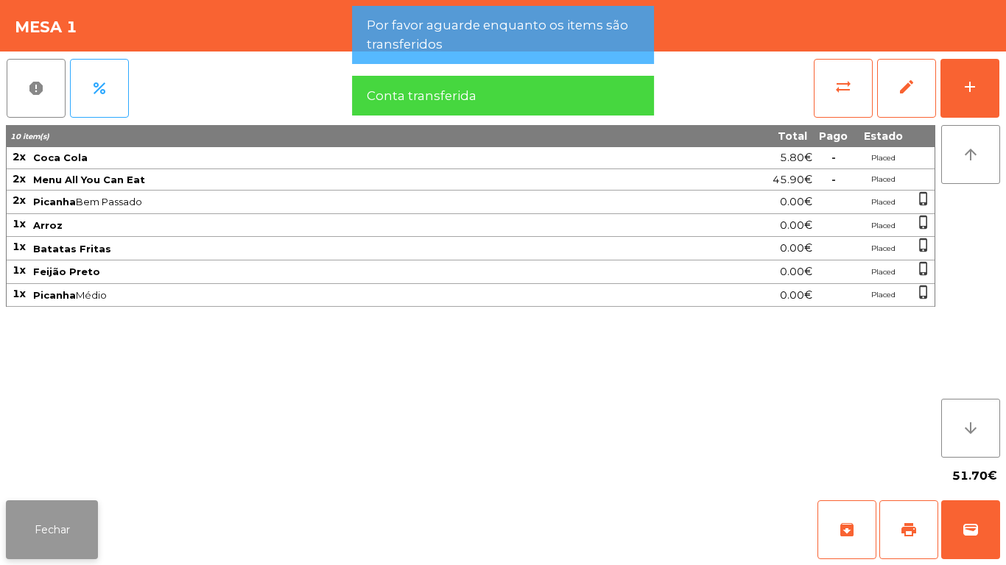
click at [66, 524] on button "Fechar" at bounding box center [52, 530] width 92 height 59
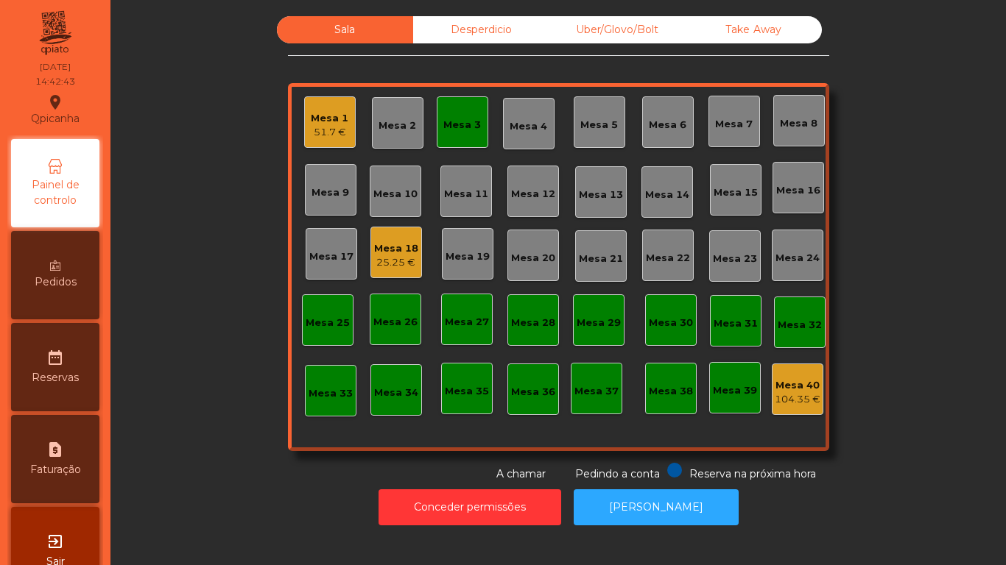
click at [478, 129] on div "Mesa 3" at bounding box center [463, 122] width 52 height 52
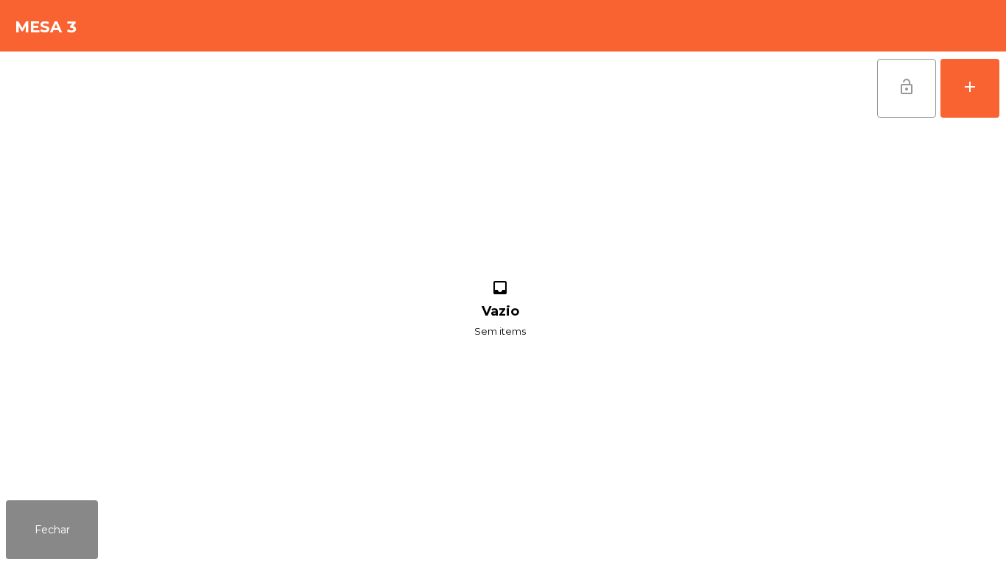
click at [905, 86] on span "lock_open" at bounding box center [906, 87] width 18 height 18
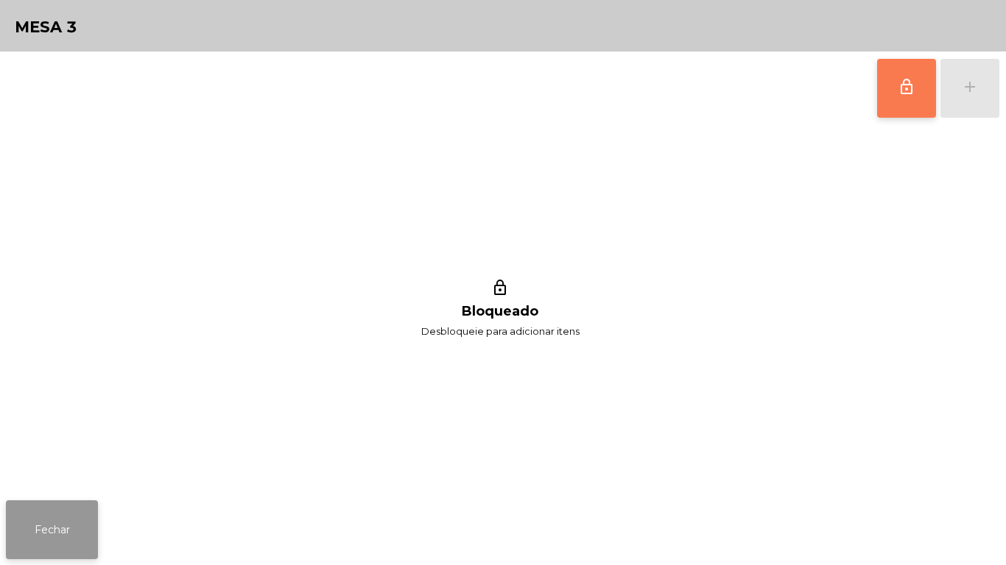
click at [65, 530] on button "Fechar" at bounding box center [52, 530] width 92 height 59
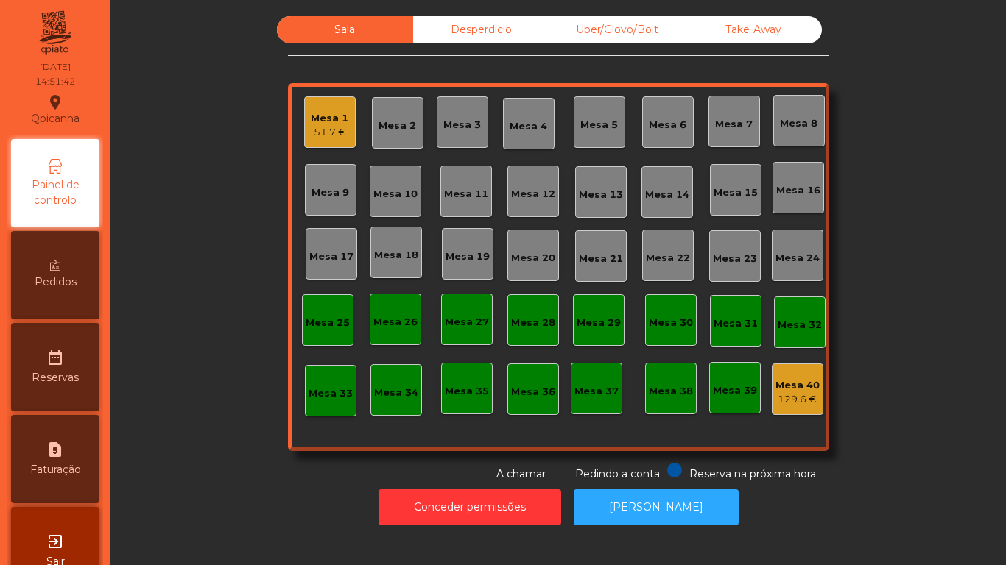
click at [60, 269] on icon at bounding box center [55, 266] width 10 height 10
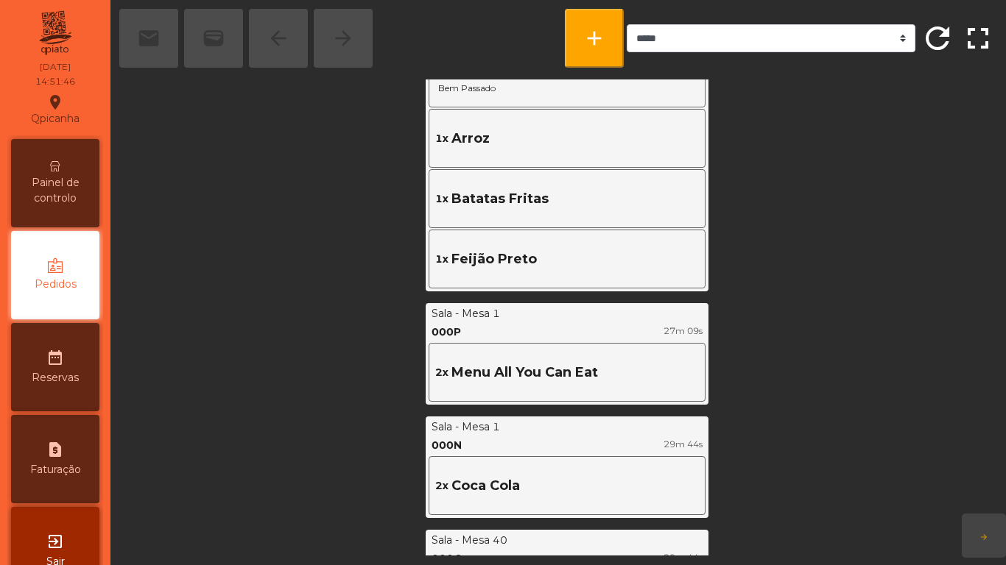
scroll to position [690, 0]
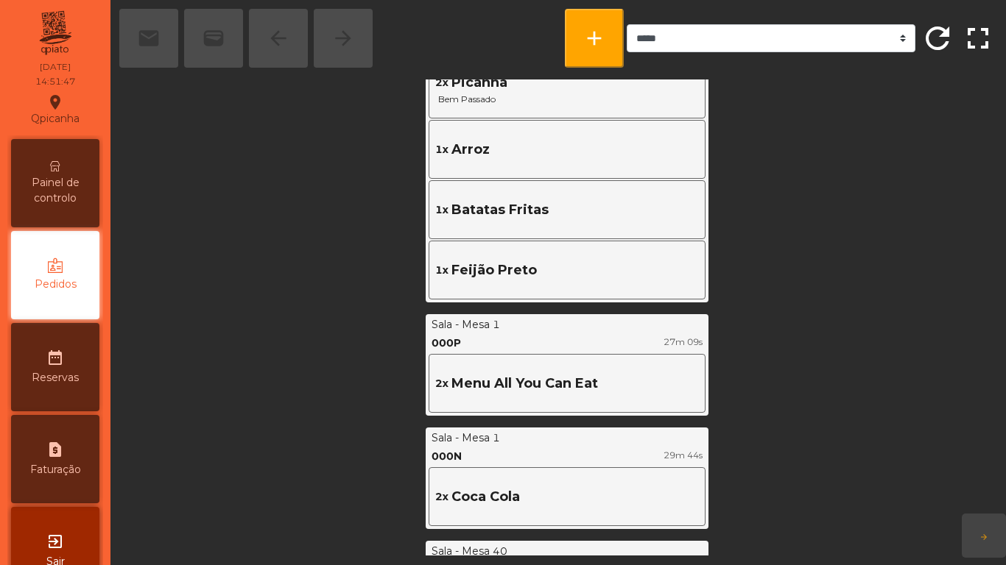
click at [72, 172] on div "Painel de controlo" at bounding box center [55, 183] width 88 height 88
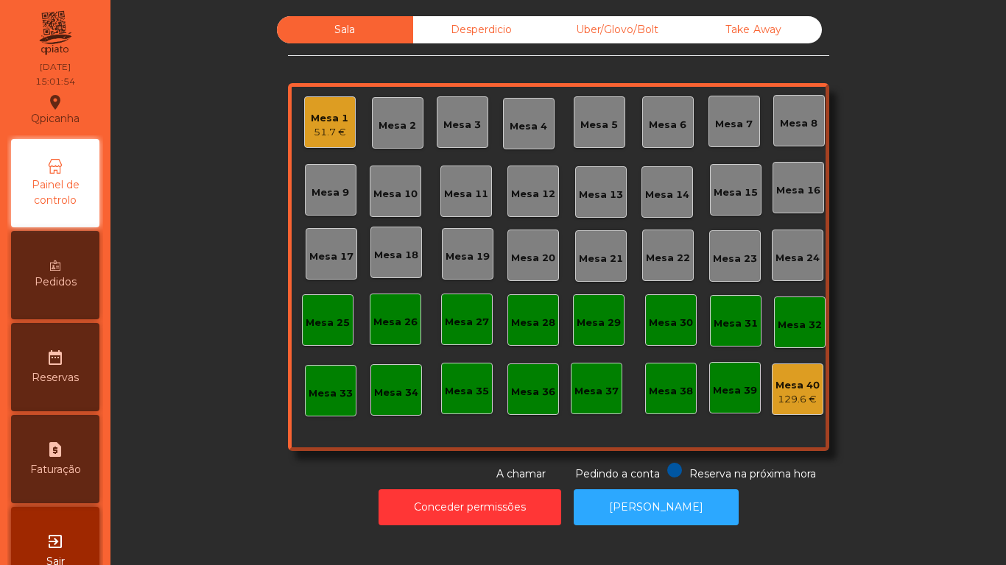
click at [316, 116] on div "Mesa 1" at bounding box center [330, 118] width 38 height 15
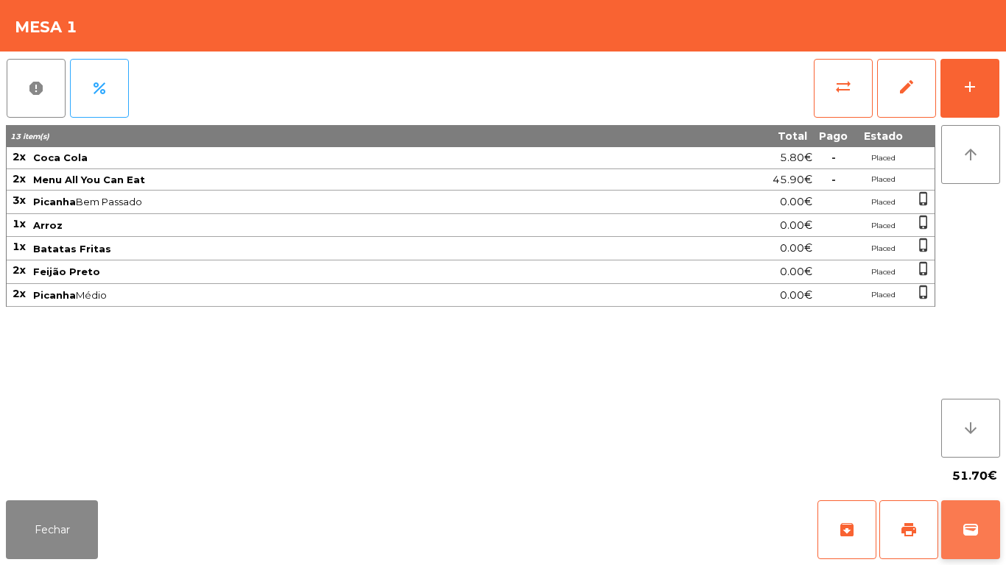
click at [981, 528] on button "wallet" at bounding box center [970, 530] width 59 height 59
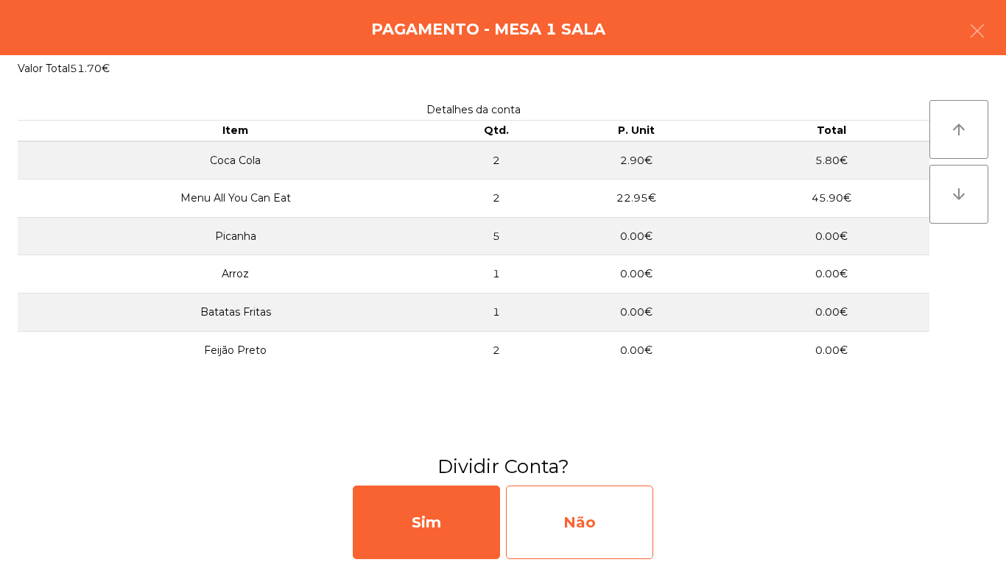
click at [604, 511] on div "Não" at bounding box center [579, 523] width 147 height 74
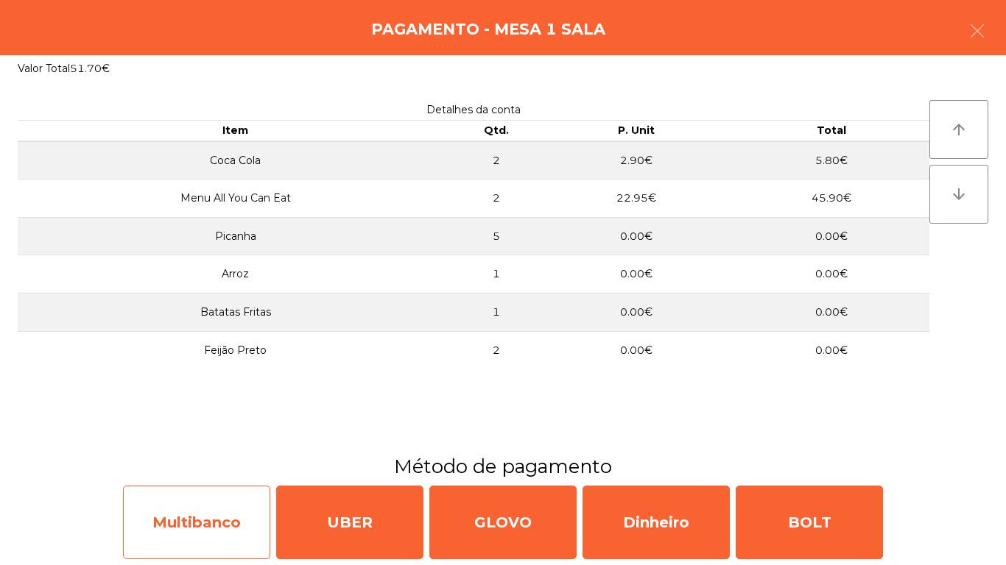
click at [191, 521] on div "Multibanco" at bounding box center [196, 523] width 147 height 74
select select "**"
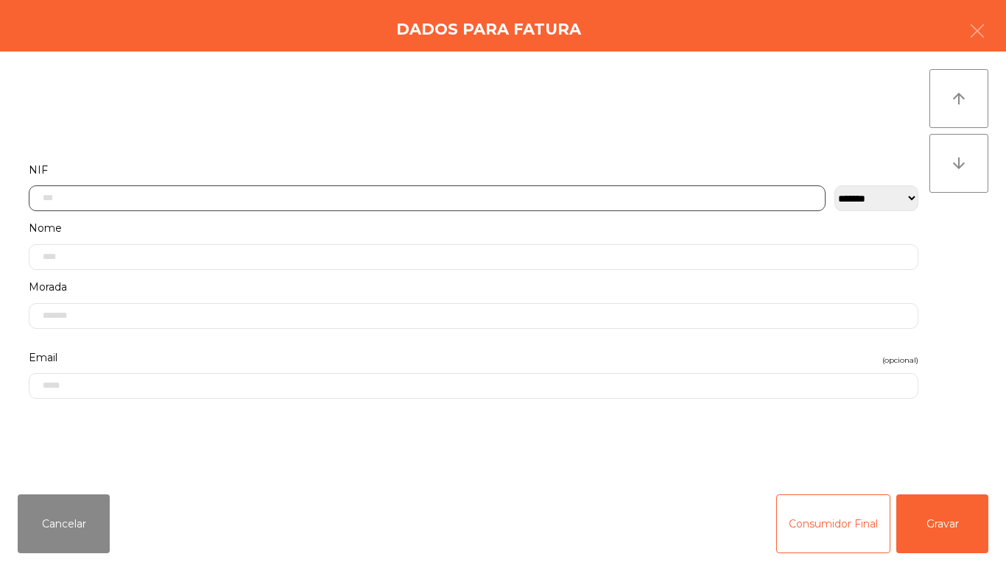
click at [225, 193] on input "text" at bounding box center [427, 199] width 796 height 26
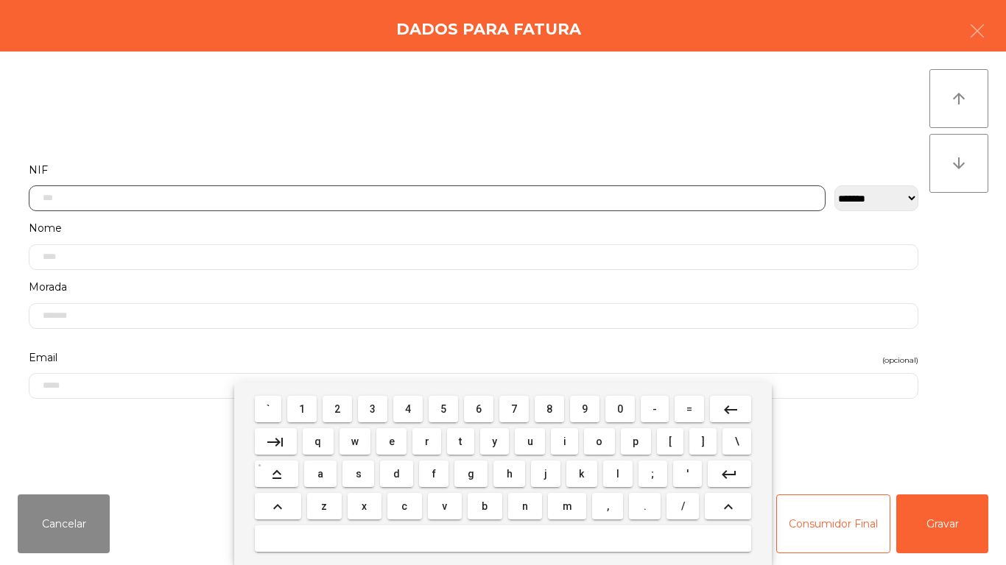
scroll to position [90, 0]
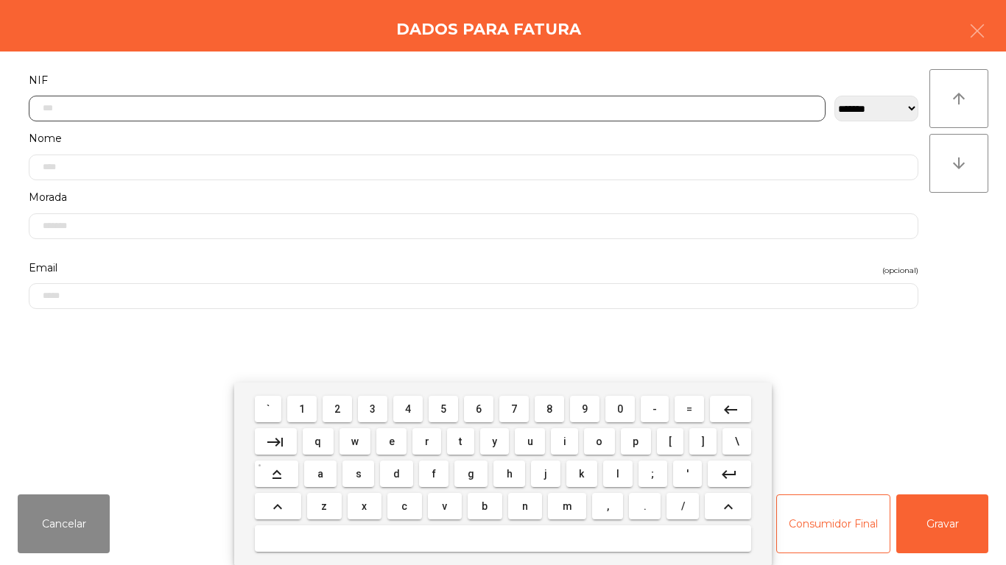
click at [443, 408] on span "5" at bounding box center [443, 409] width 6 height 12
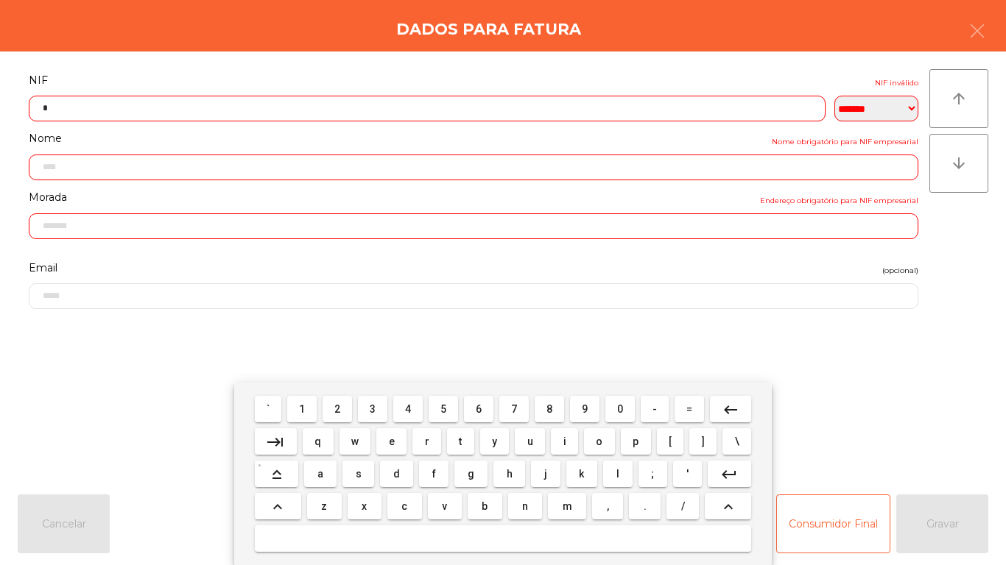
click at [302, 404] on span "1" at bounding box center [302, 409] width 6 height 12
click at [549, 409] on span "8" at bounding box center [549, 409] width 6 height 12
click at [411, 405] on span "4" at bounding box center [408, 409] width 6 height 12
click at [512, 399] on button "7" at bounding box center [513, 409] width 29 height 27
click at [549, 407] on span "8" at bounding box center [549, 409] width 6 height 12
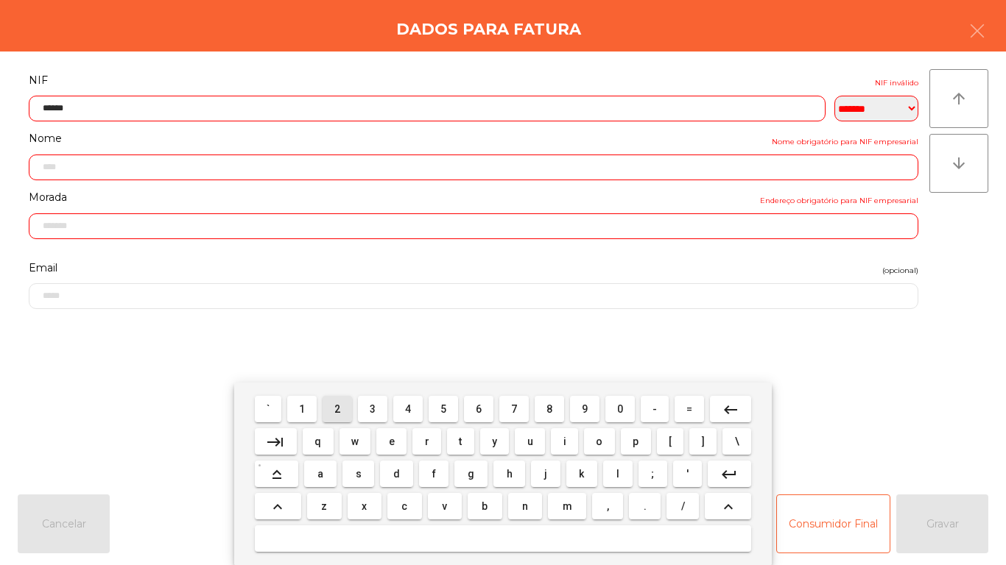
click at [328, 401] on button "2" at bounding box center [336, 409] width 29 height 27
click at [342, 396] on button "2" at bounding box center [336, 409] width 29 height 27
click at [578, 398] on button "9" at bounding box center [584, 409] width 29 height 27
click at [728, 411] on mat-icon "keyboard_backspace" at bounding box center [730, 410] width 18 height 18
click at [721, 416] on mat-icon "keyboard_backspace" at bounding box center [730, 410] width 18 height 18
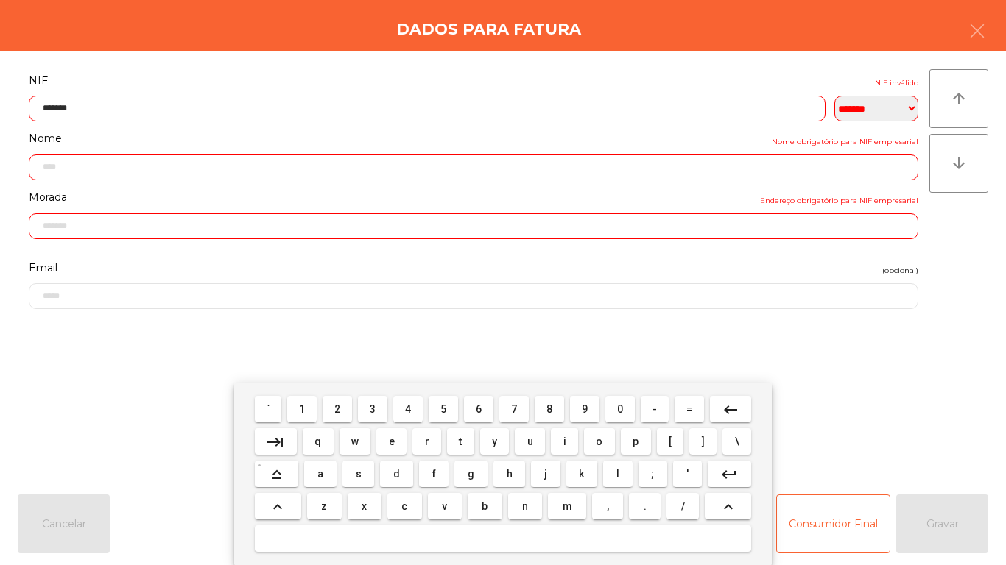
click at [548, 403] on span "8" at bounding box center [549, 409] width 6 height 12
click at [584, 409] on span "9" at bounding box center [585, 409] width 6 height 12
type input "*********"
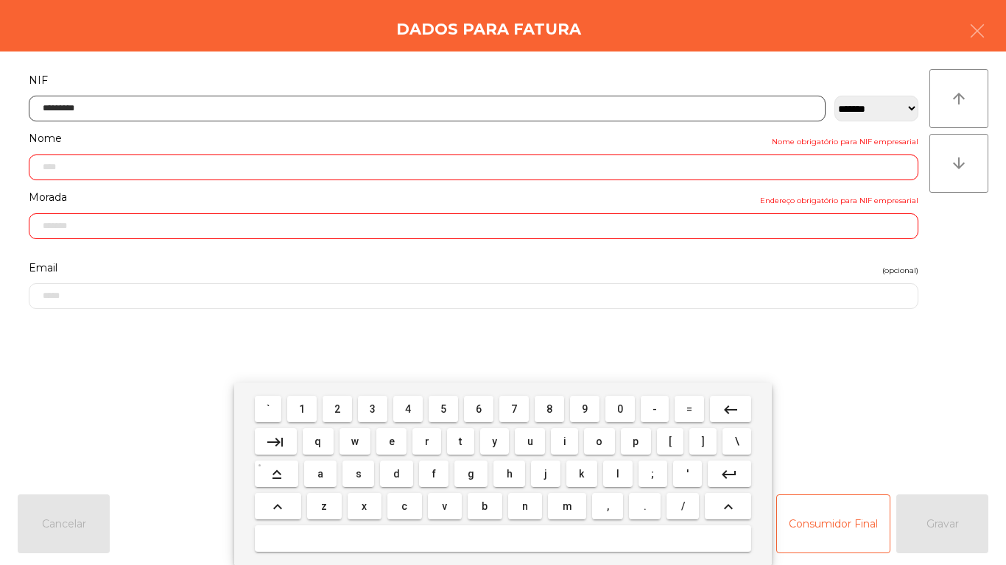
type input "**********"
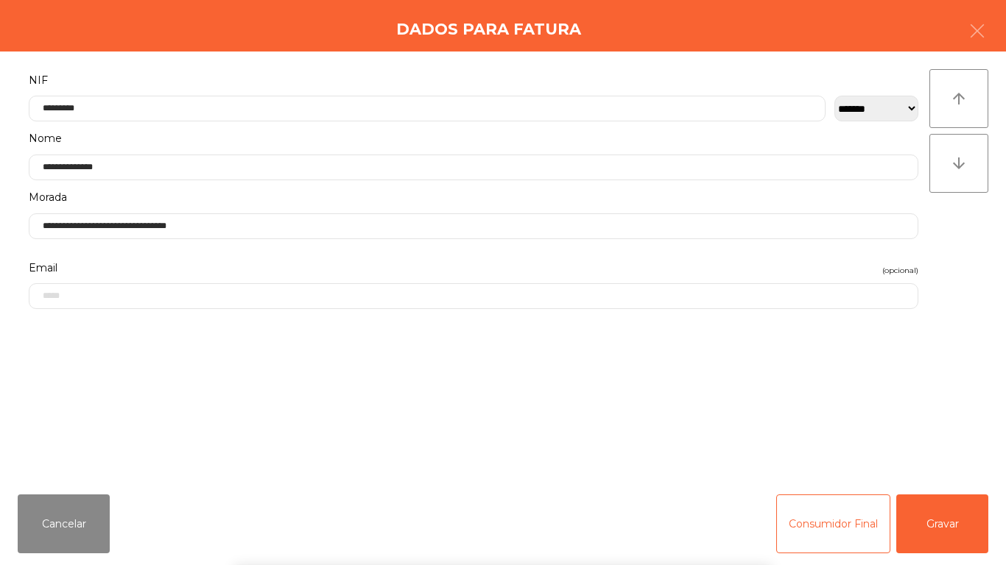
click at [950, 504] on div "` 1 2 3 4 5 6 7 8 9 0 - = keyboard_backspace keyboard_tab q w e r t y u i o p […" at bounding box center [503, 474] width 1006 height 183
click at [961, 529] on button "Gravar" at bounding box center [942, 524] width 92 height 59
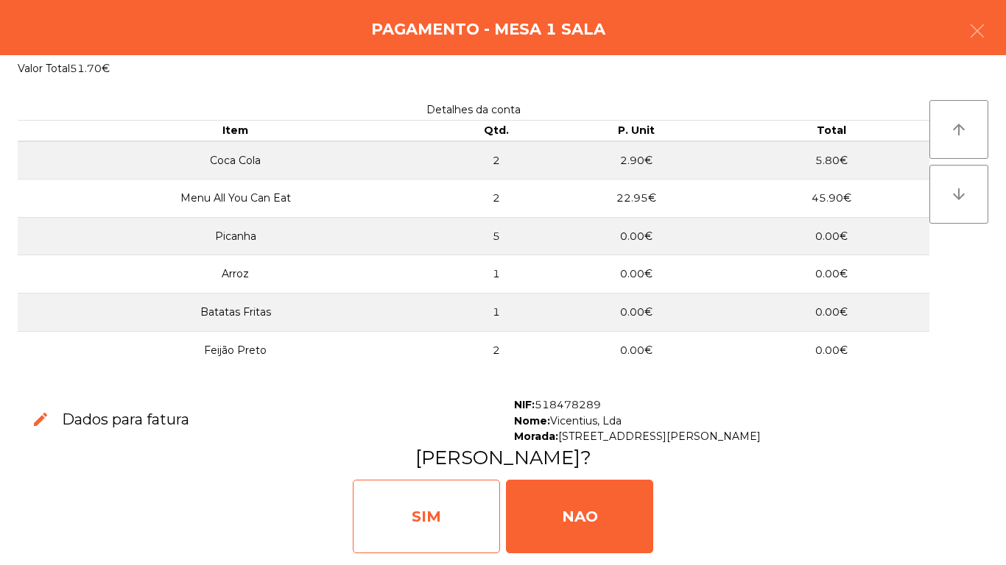
click at [441, 519] on div "SIM" at bounding box center [426, 517] width 147 height 74
